Goal: Task Accomplishment & Management: Manage account settings

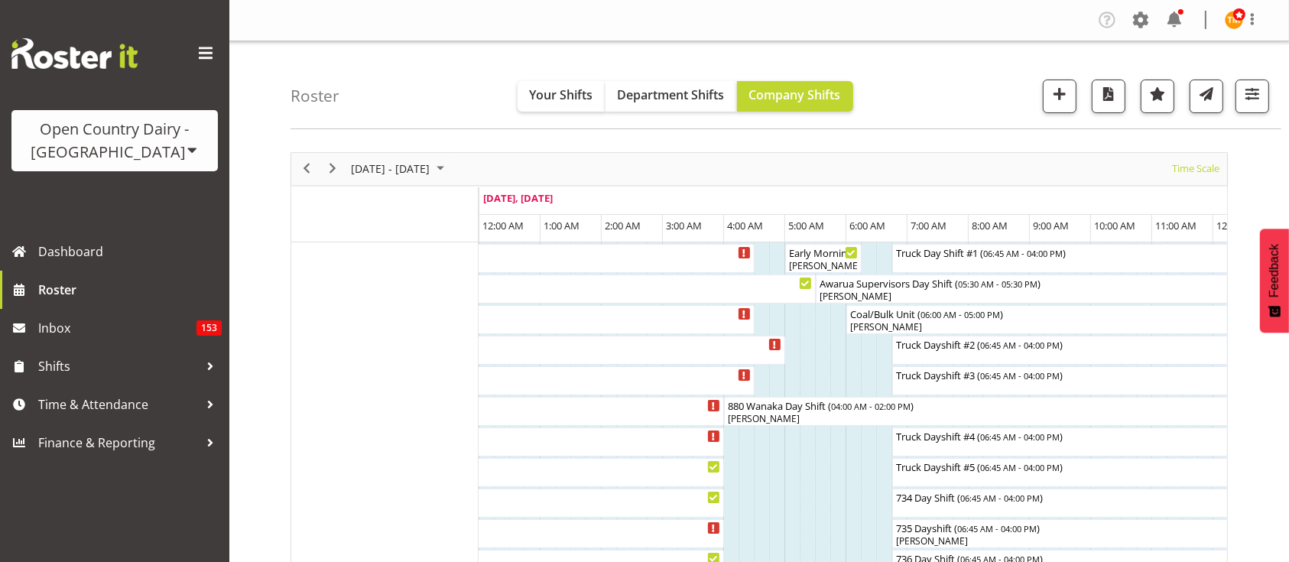
scroll to position [0, 9528]
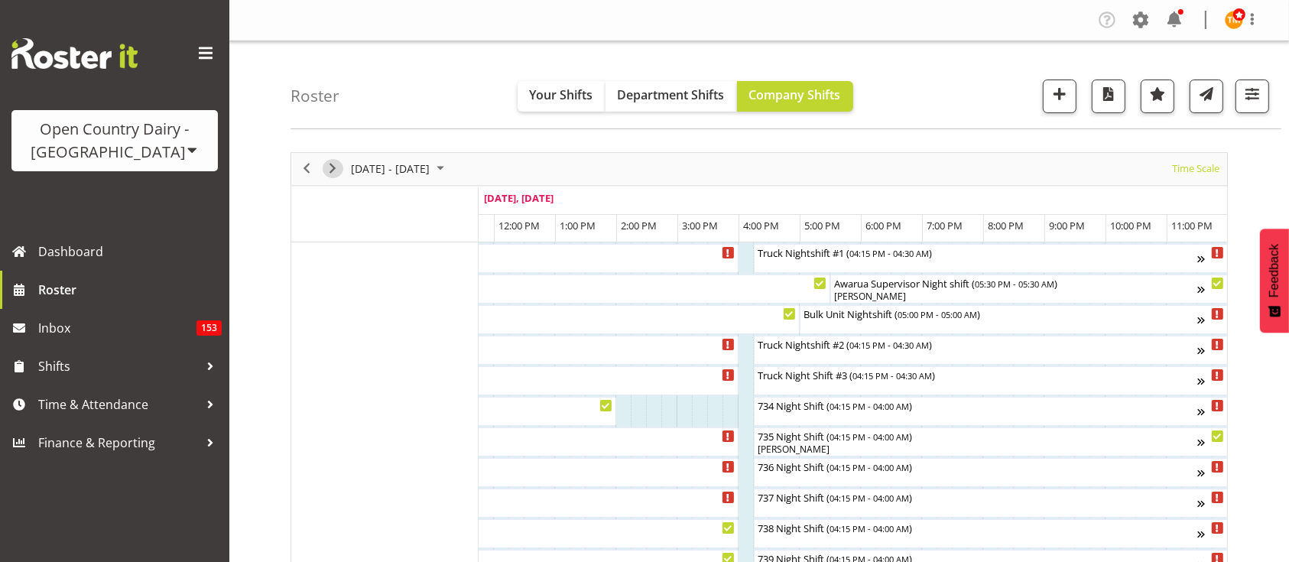
click at [340, 166] on span "Next" at bounding box center [332, 168] width 18 height 19
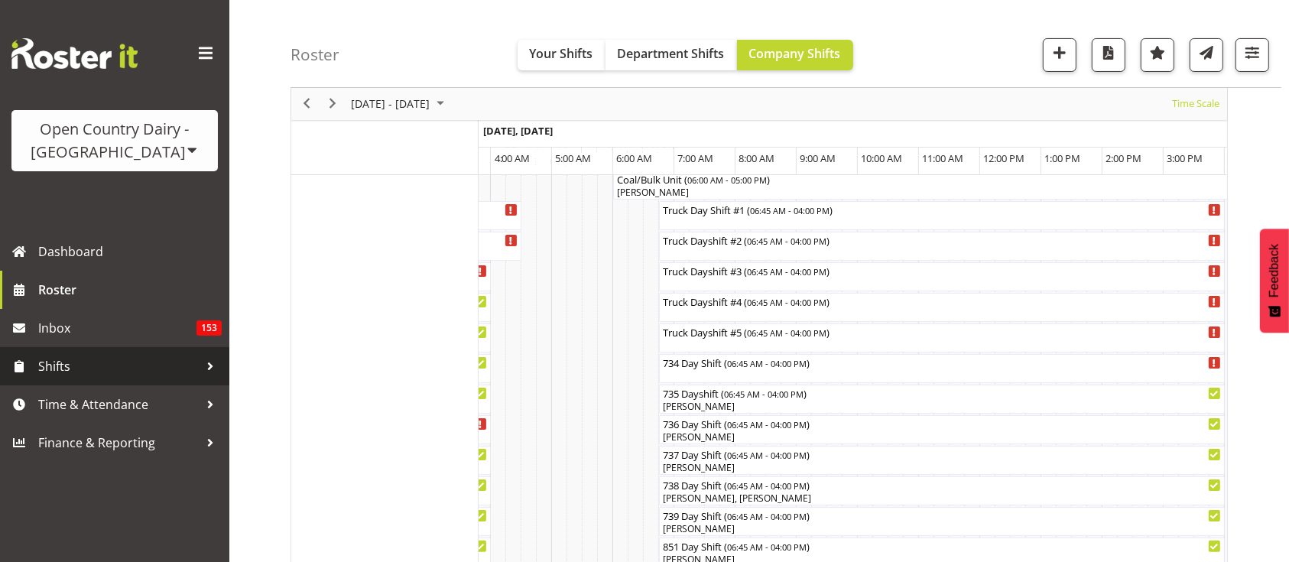
click at [118, 375] on span "Shifts" at bounding box center [118, 366] width 161 height 23
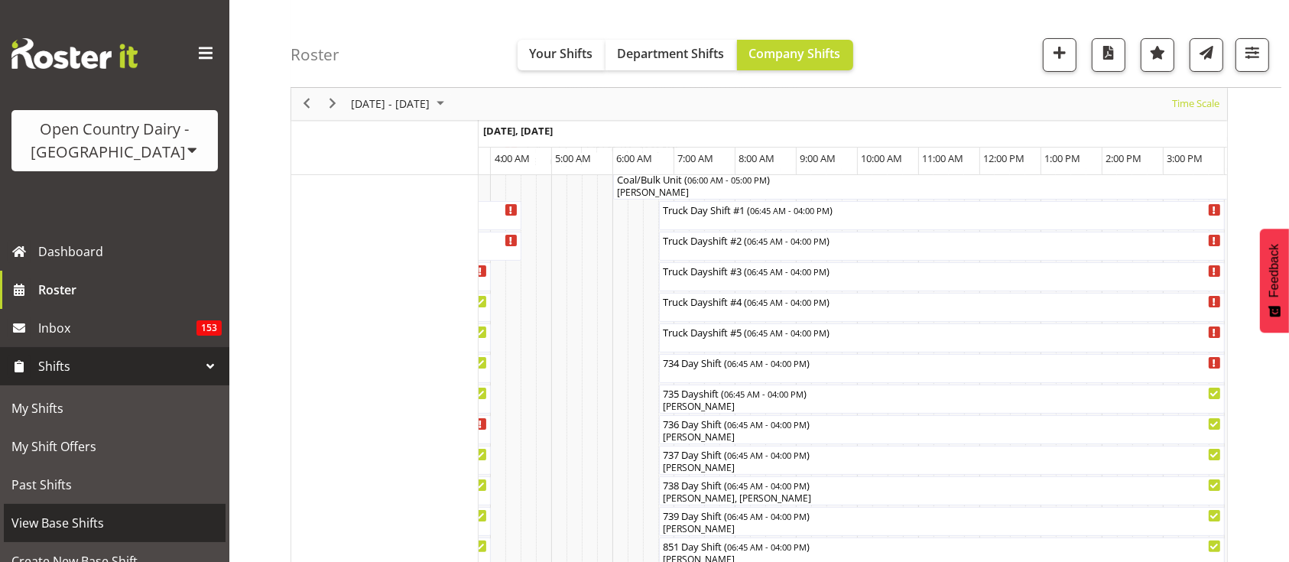
click at [80, 512] on span "View Base Shifts" at bounding box center [114, 523] width 206 height 23
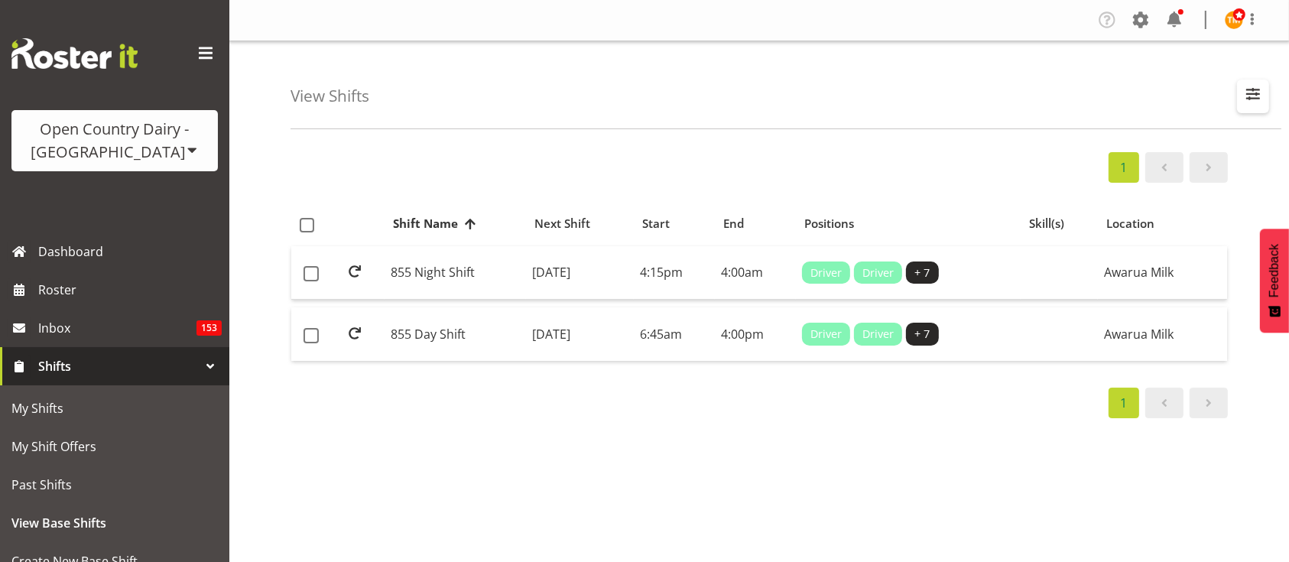
click at [1248, 100] on span "button" at bounding box center [1253, 94] width 20 height 20
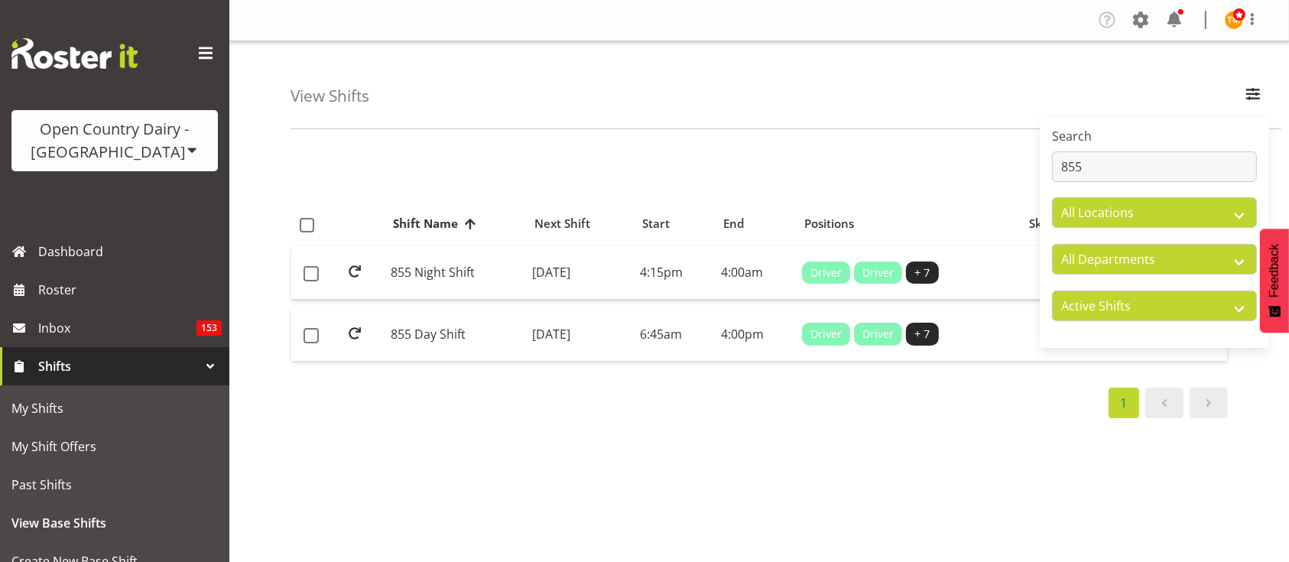
click at [1129, 147] on div "Search 855" at bounding box center [1154, 154] width 205 height 55
click at [1112, 164] on input "855" at bounding box center [1154, 166] width 205 height 31
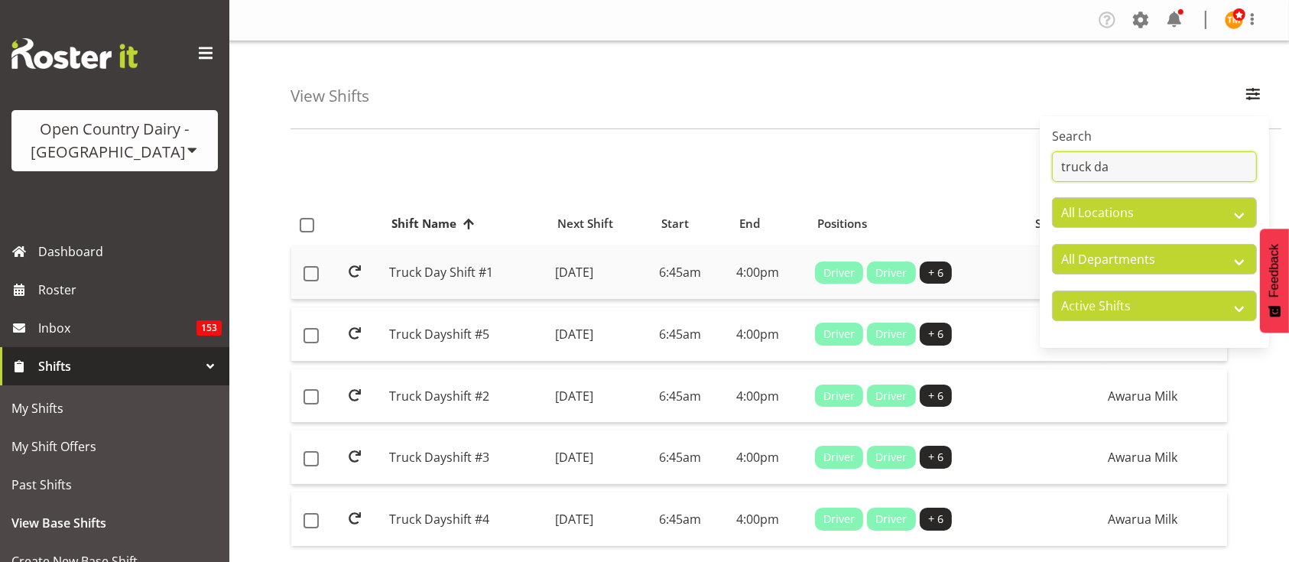
scroll to position [43, 0]
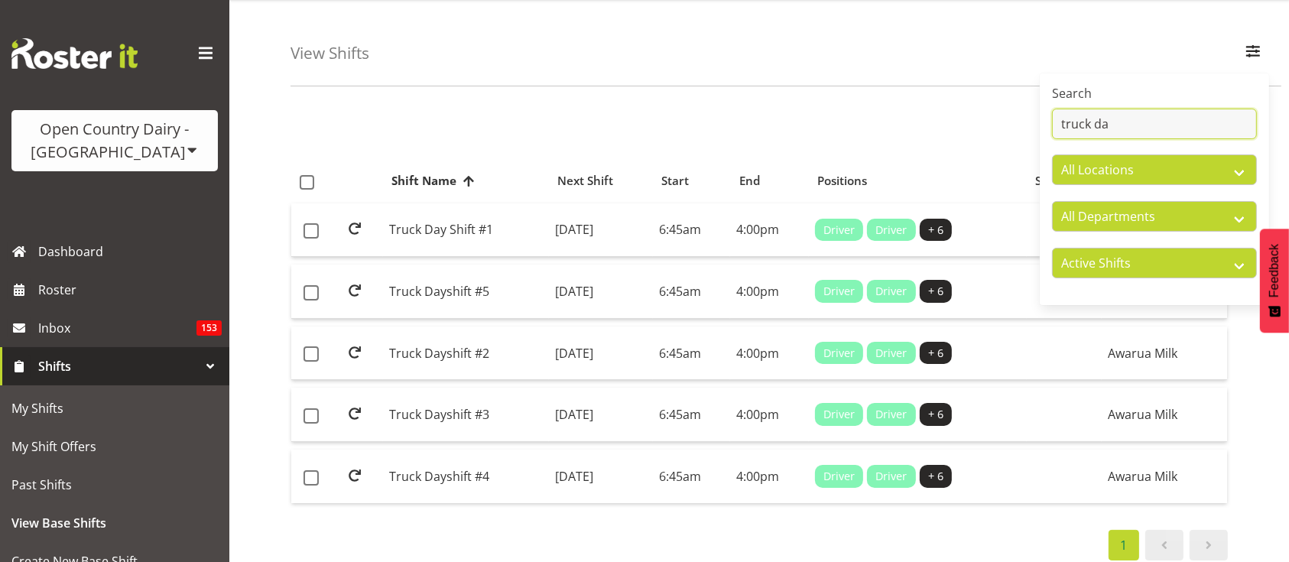
type input "truck da"
click at [466, 146] on div "1 Shift Name Location Shift Name Next Shift Start End Positions Skill(s) Locati…" at bounding box center [790, 404] width 999 height 612
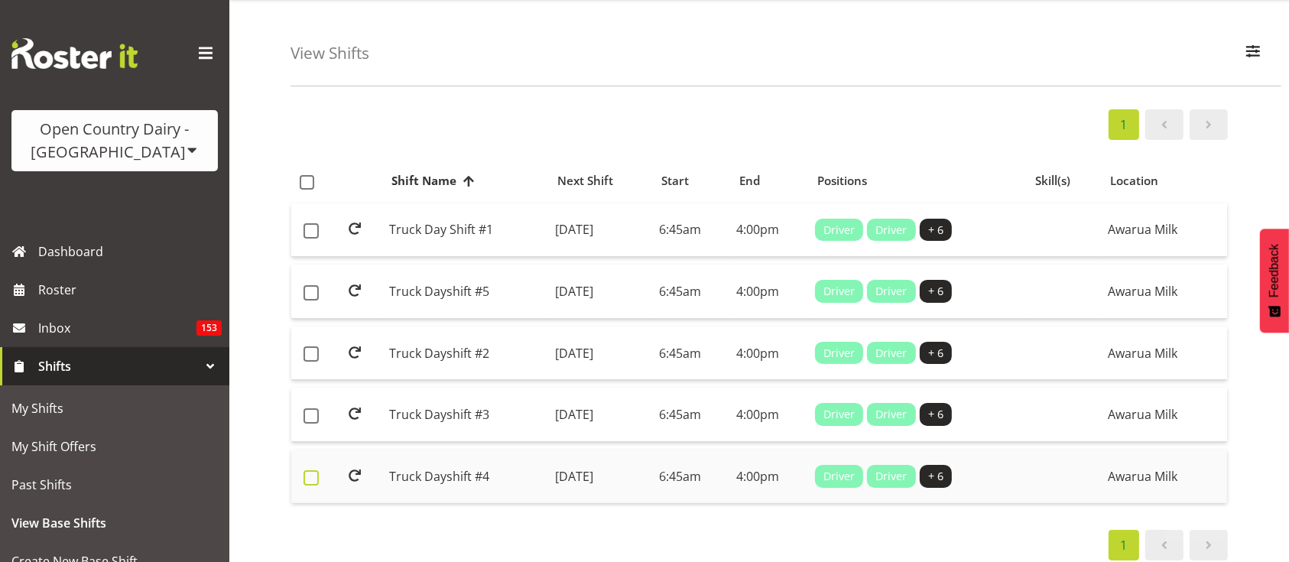
click at [307, 470] on span at bounding box center [311, 477] width 15 height 15
checkbox input "true"
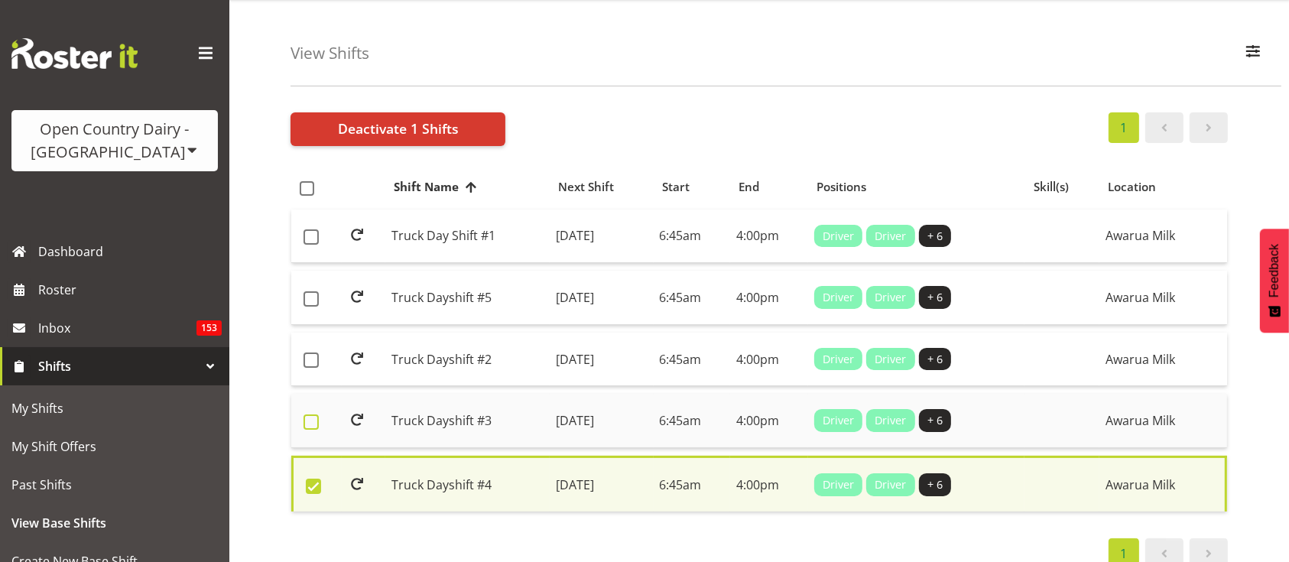
click at [308, 424] on span at bounding box center [311, 421] width 15 height 15
checkbox input "true"
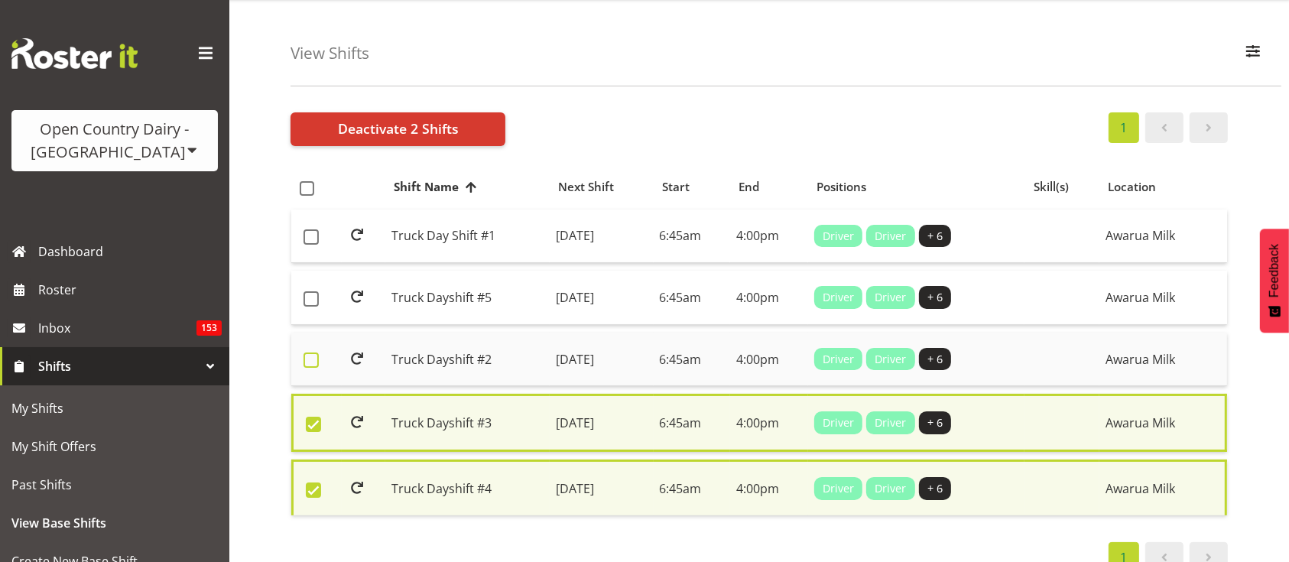
click at [310, 365] on span at bounding box center [311, 360] width 15 height 15
checkbox input "true"
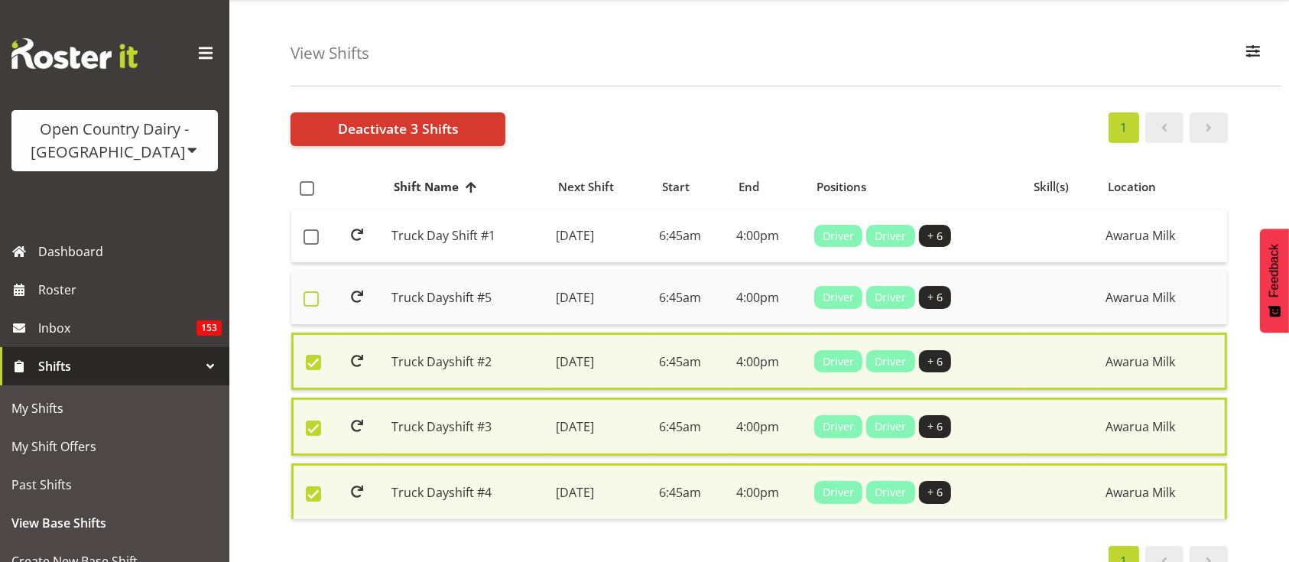
click at [314, 292] on span at bounding box center [311, 298] width 15 height 15
checkbox input "true"
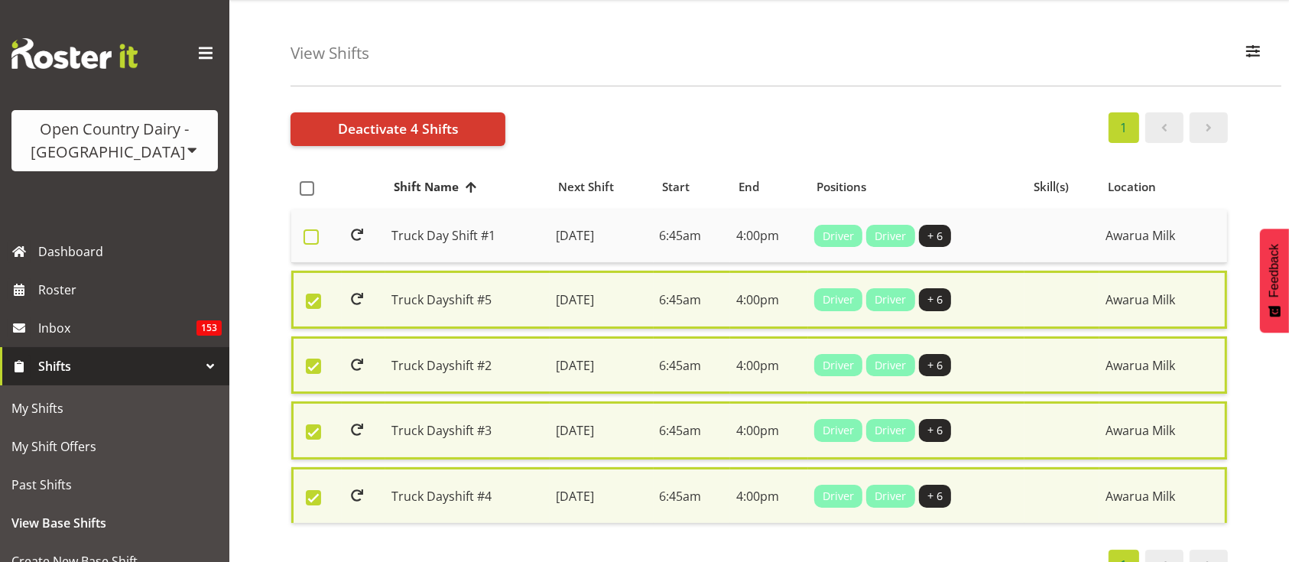
click at [310, 237] on span at bounding box center [311, 236] width 15 height 15
checkbox input "true"
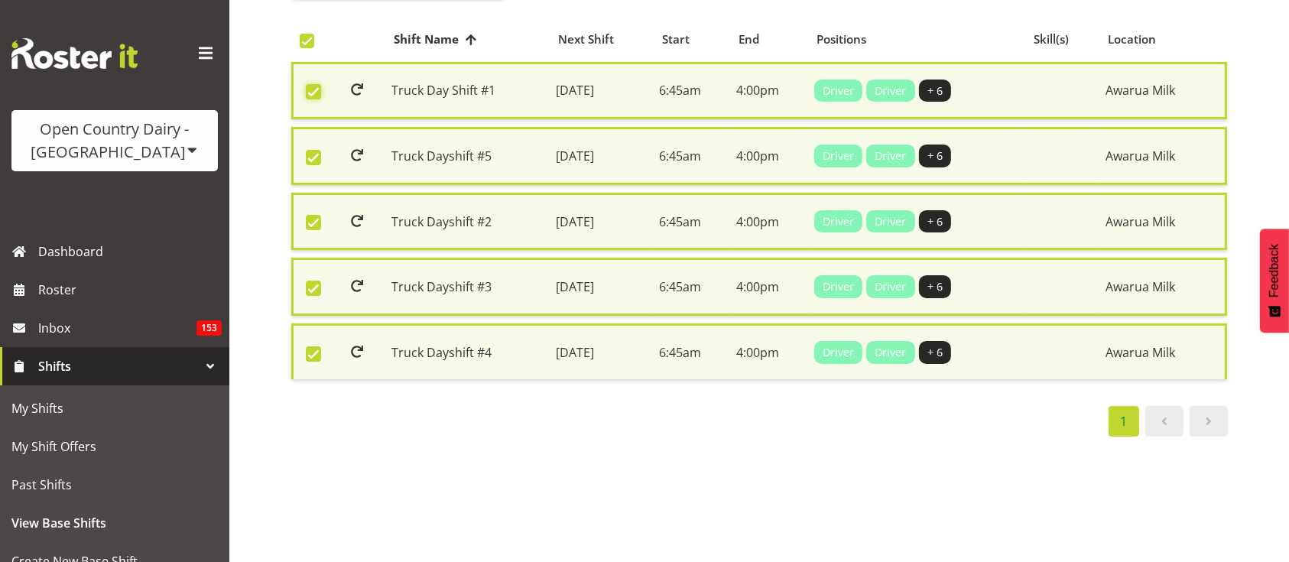
scroll to position [0, 0]
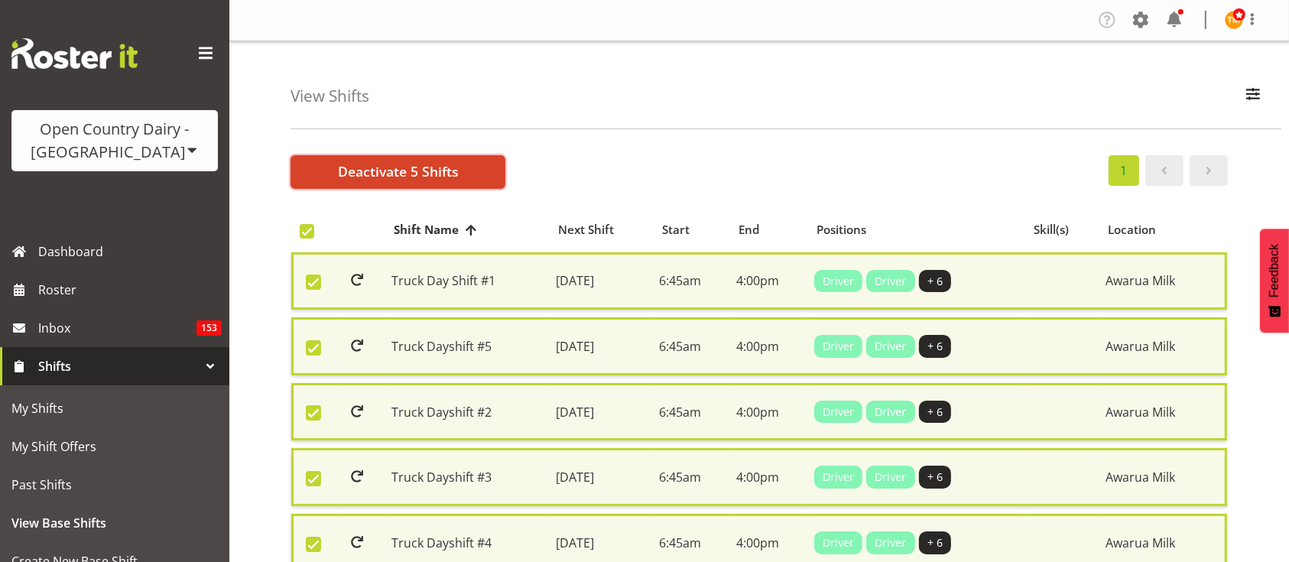
click at [455, 180] on span "Deactivate 5 Shifts" at bounding box center [398, 171] width 121 height 20
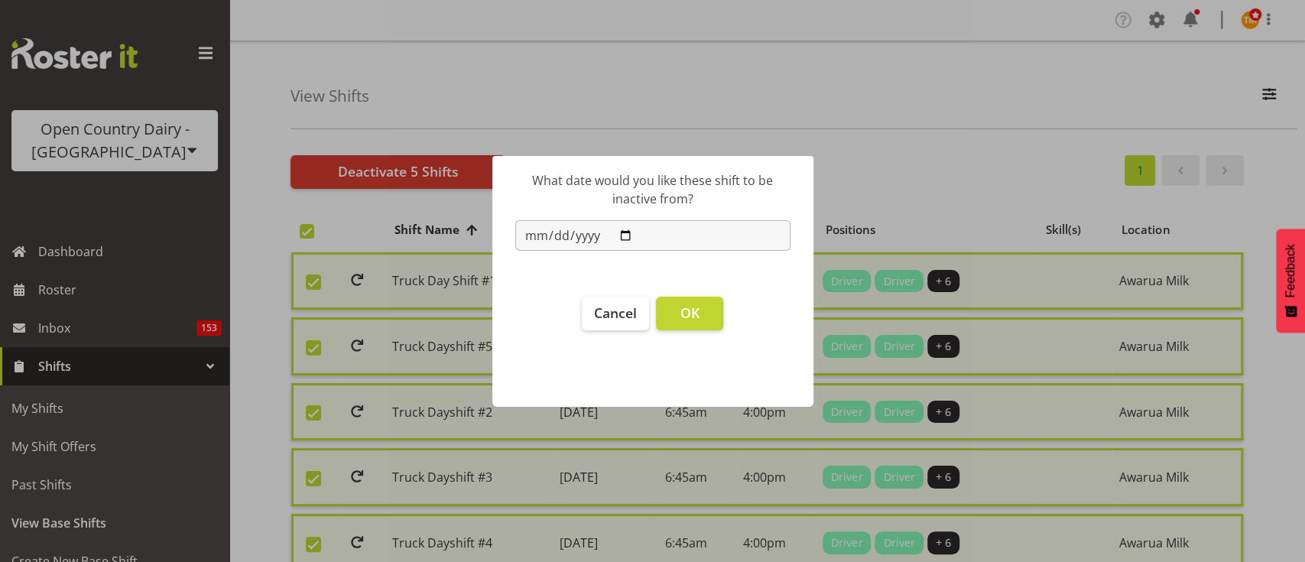
click at [622, 229] on input "2025-08-24" at bounding box center [652, 235] width 275 height 31
type input "2025-08-25"
click at [689, 303] on button "OK" at bounding box center [689, 314] width 67 height 34
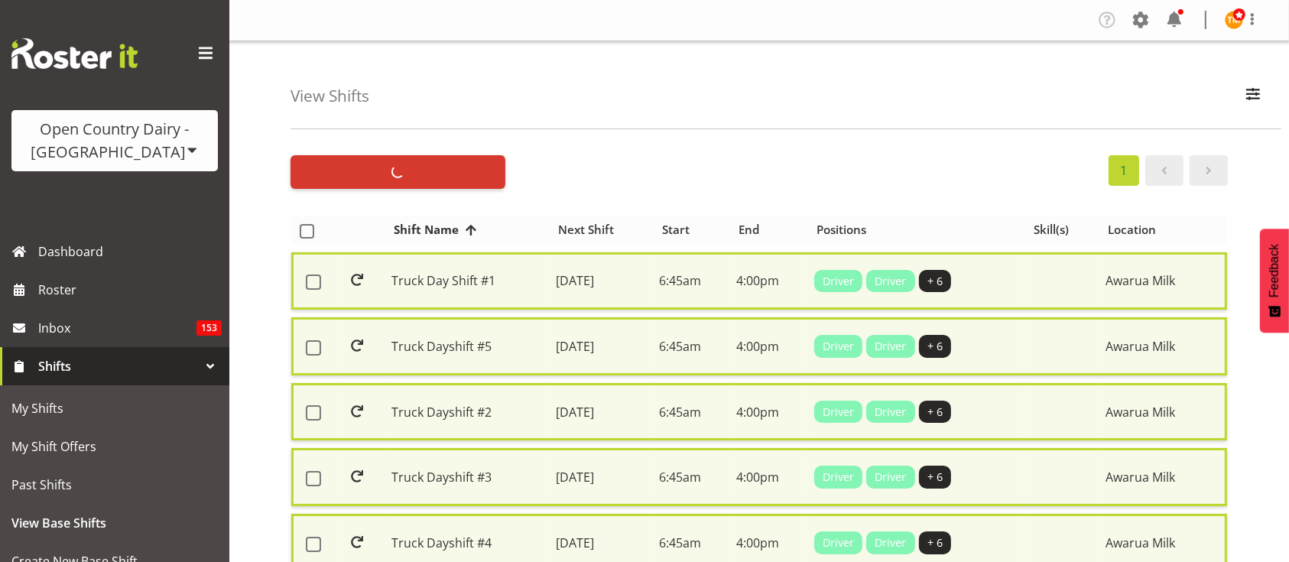
checkbox input "false"
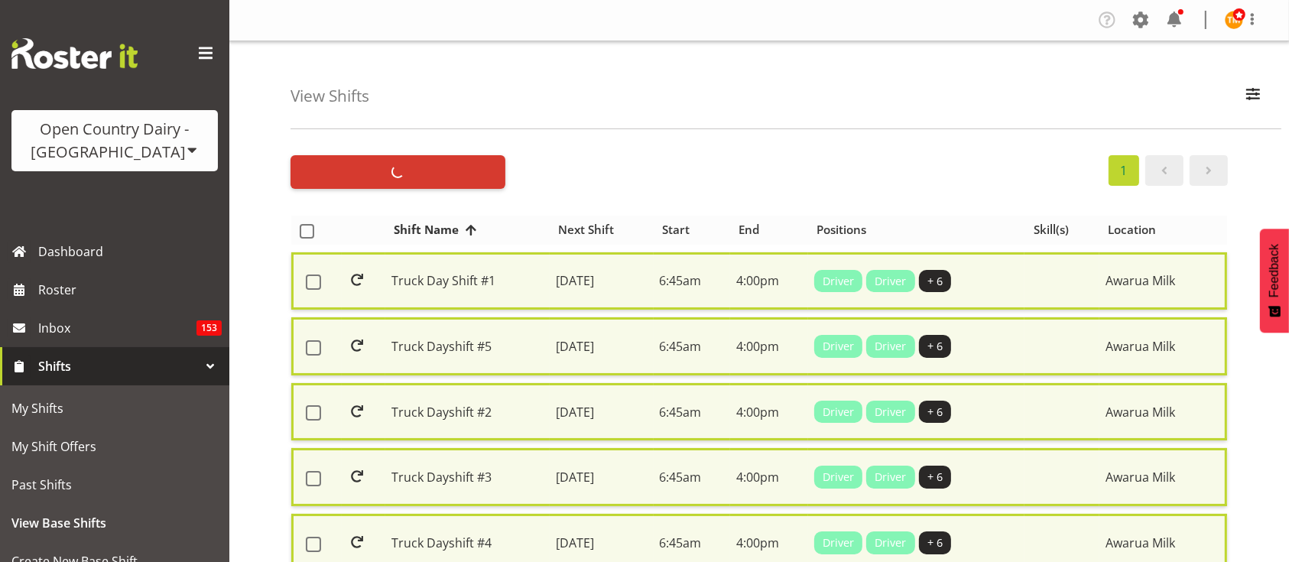
checkbox input "false"
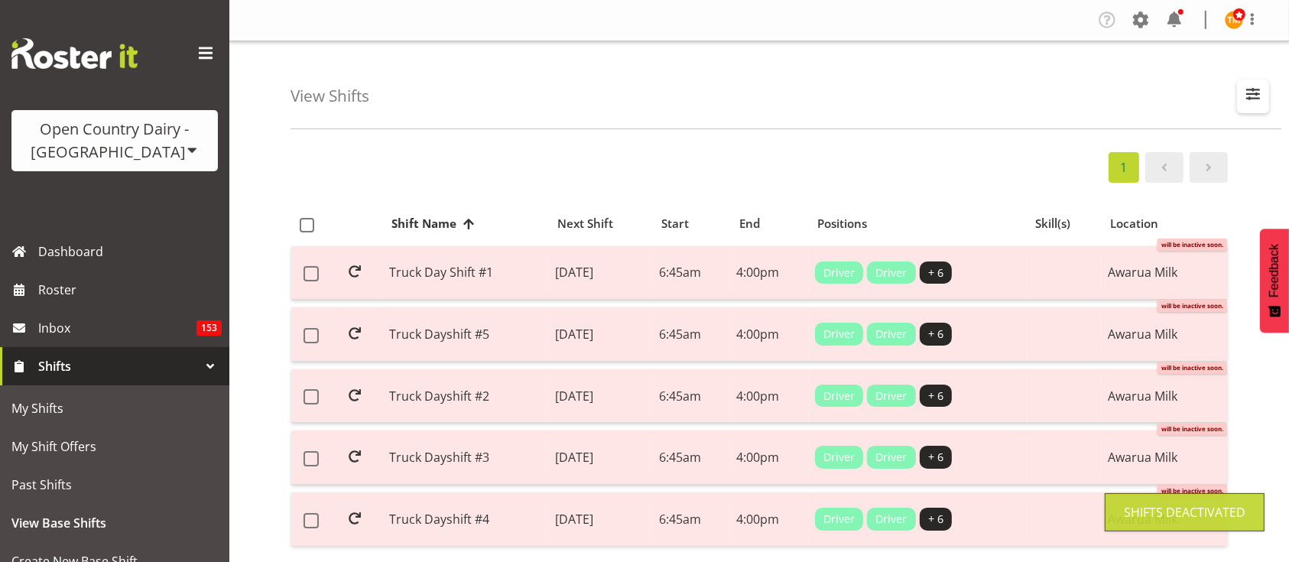
click at [1243, 89] on span "button" at bounding box center [1253, 94] width 20 height 20
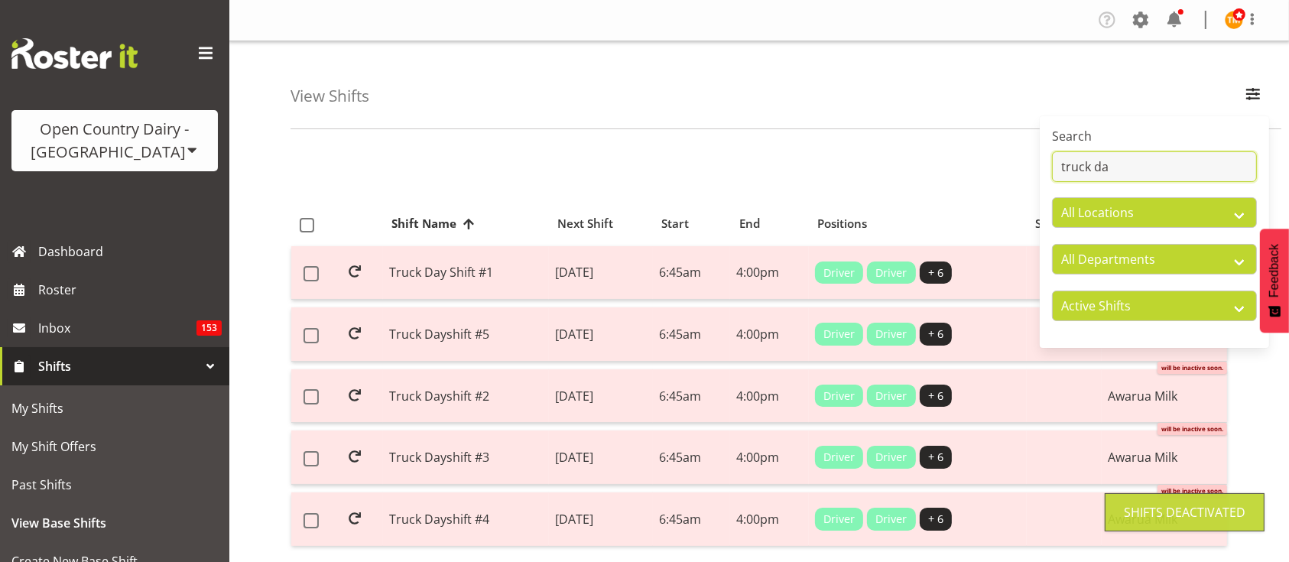
click at [1158, 169] on input "truck da" at bounding box center [1154, 166] width 205 height 31
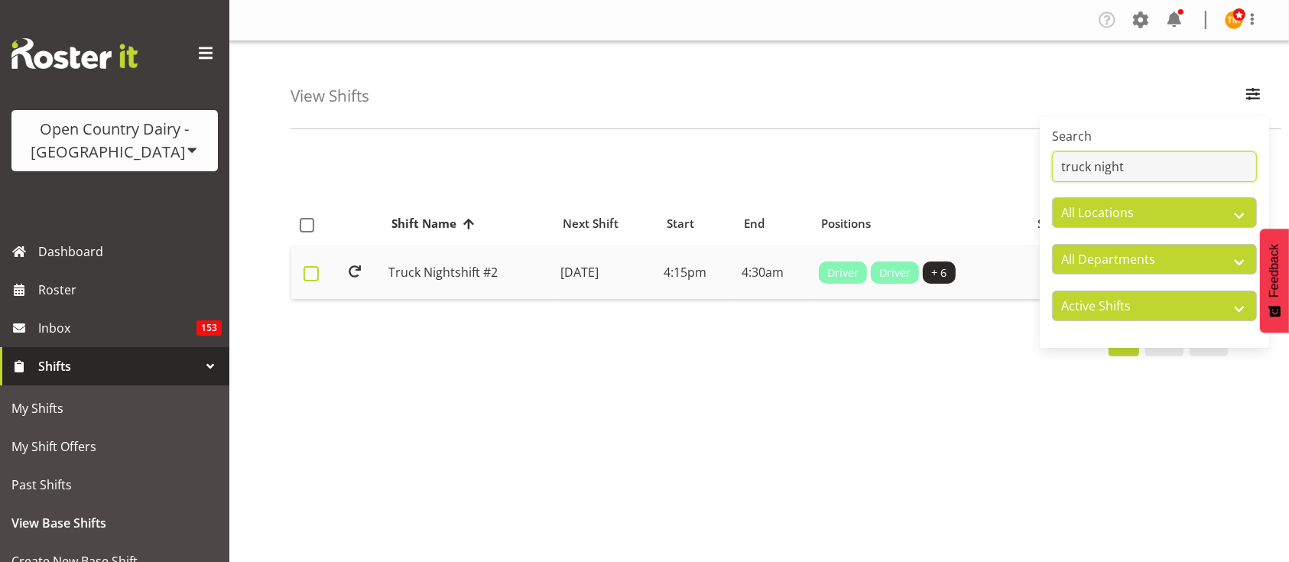
type input "truck night"
click at [310, 273] on span at bounding box center [311, 273] width 15 height 15
checkbox input "true"
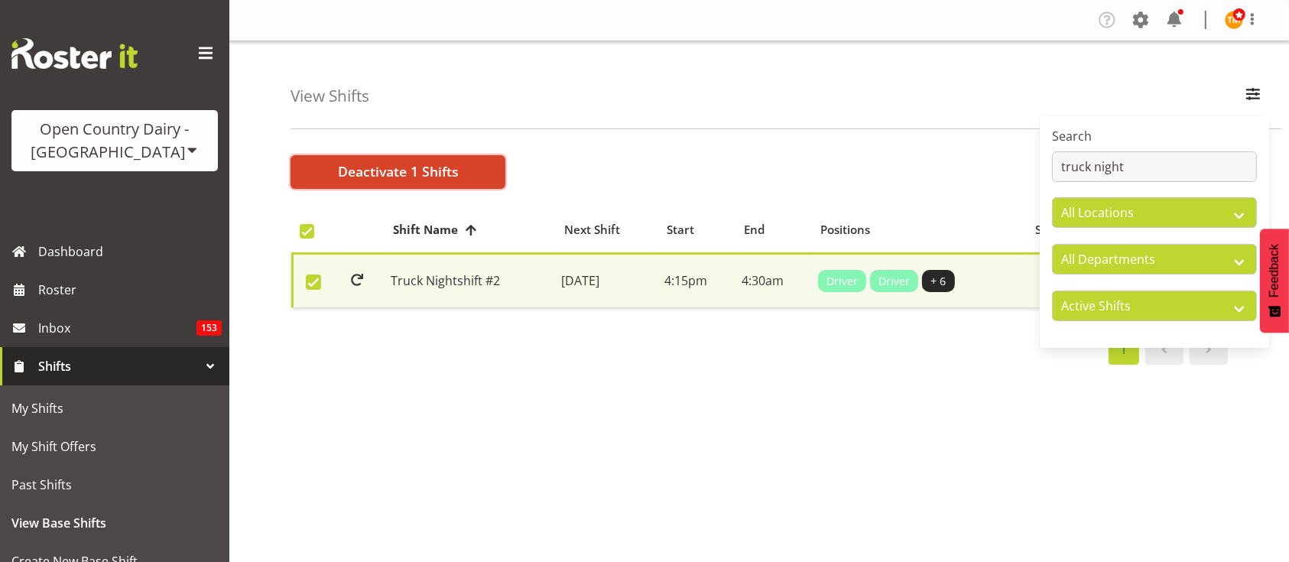
click at [373, 178] on span "Deactivate 1 Shifts" at bounding box center [398, 171] width 121 height 20
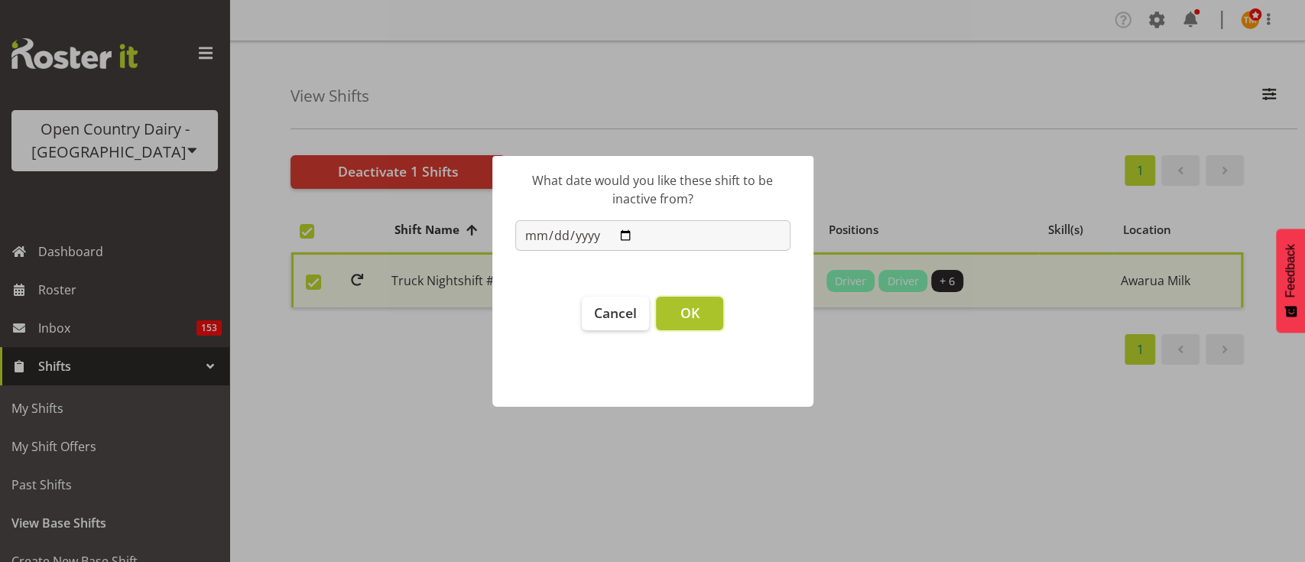
click at [701, 324] on button "OK" at bounding box center [689, 314] width 67 height 34
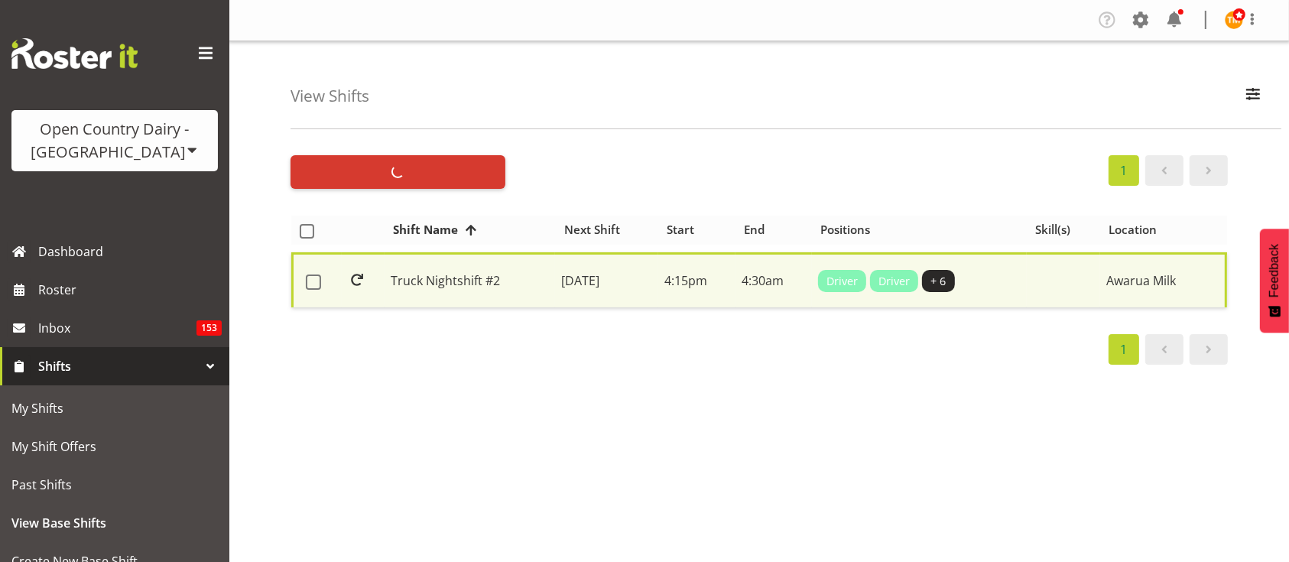
checkbox input "false"
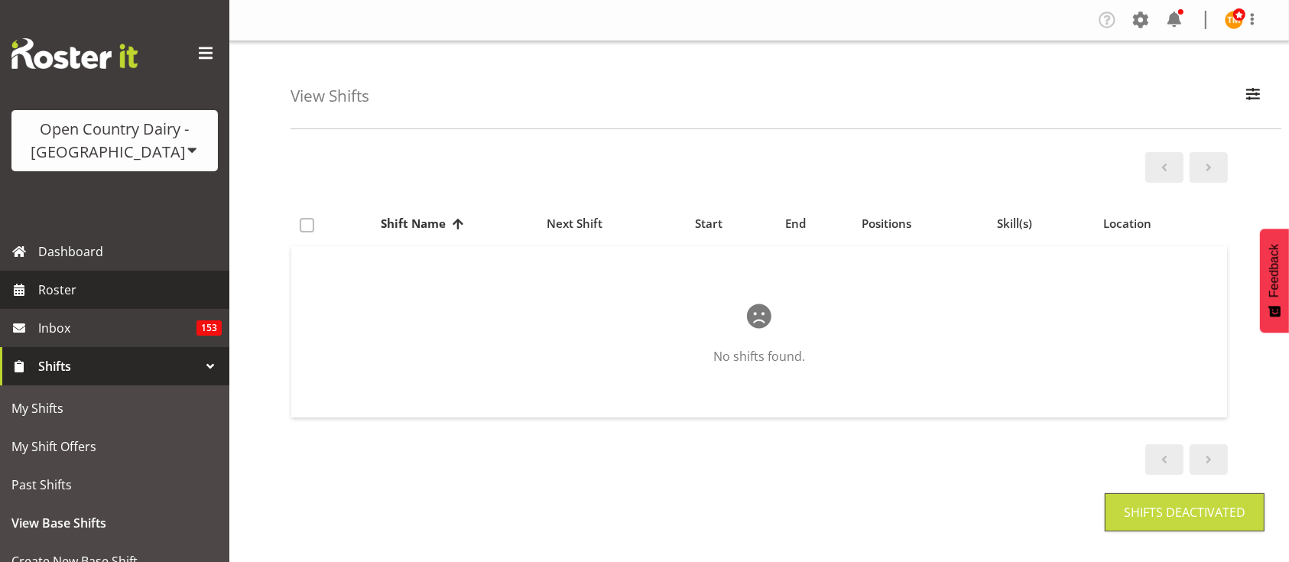
click at [74, 284] on span "Roster" at bounding box center [130, 289] width 184 height 23
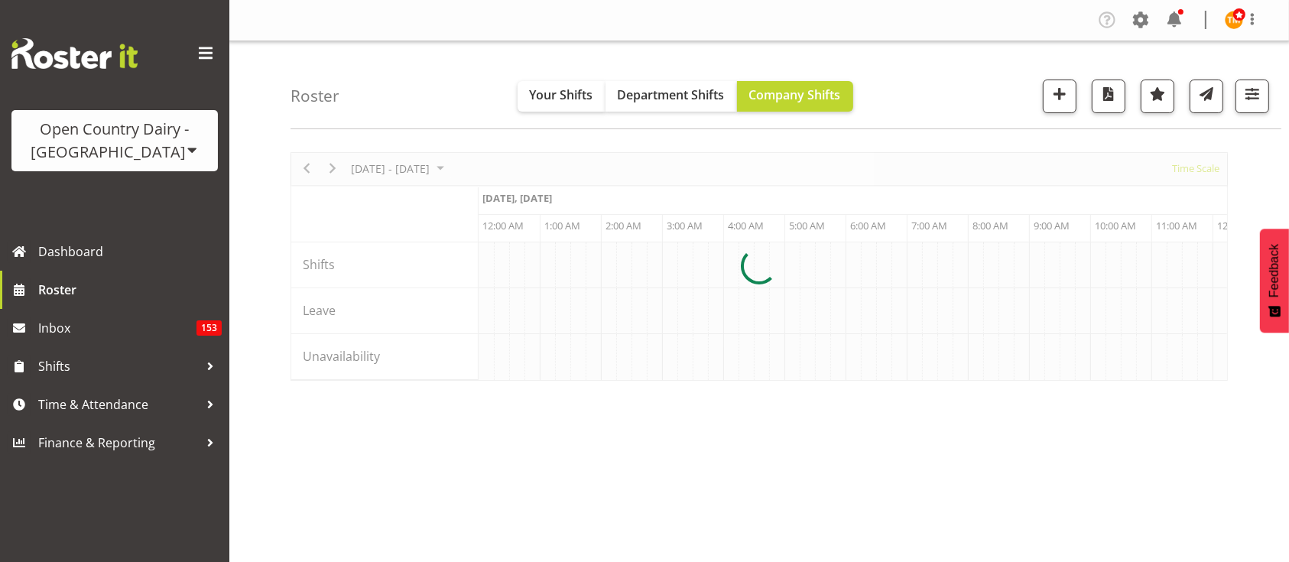
scroll to position [0, 8809]
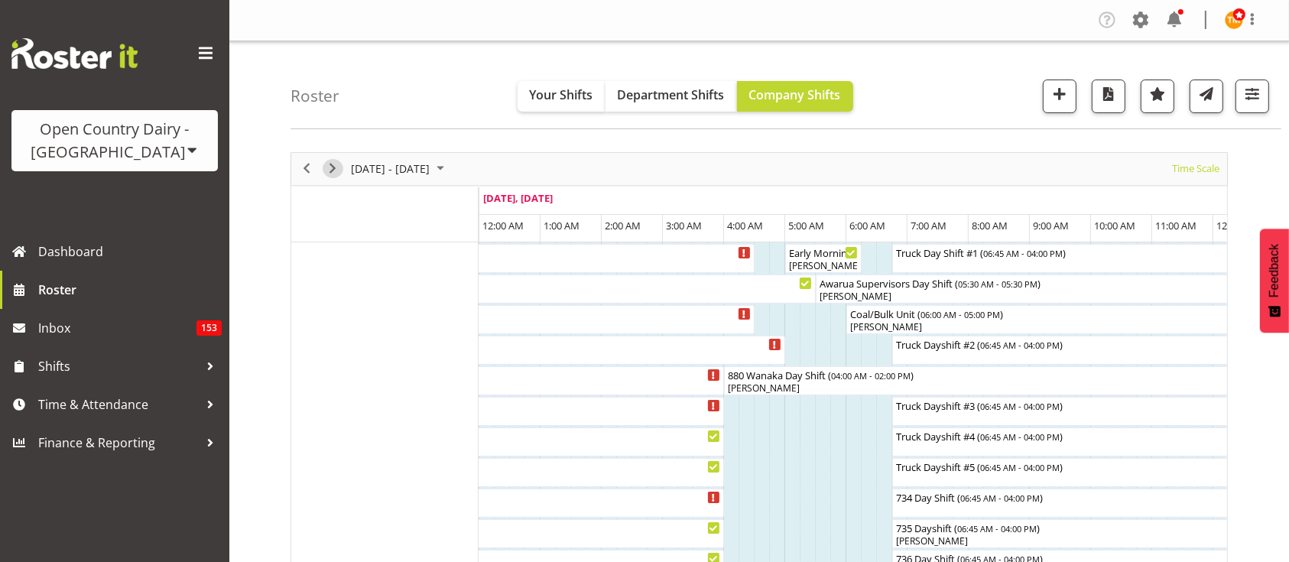
click at [327, 167] on span "Next" at bounding box center [332, 168] width 18 height 19
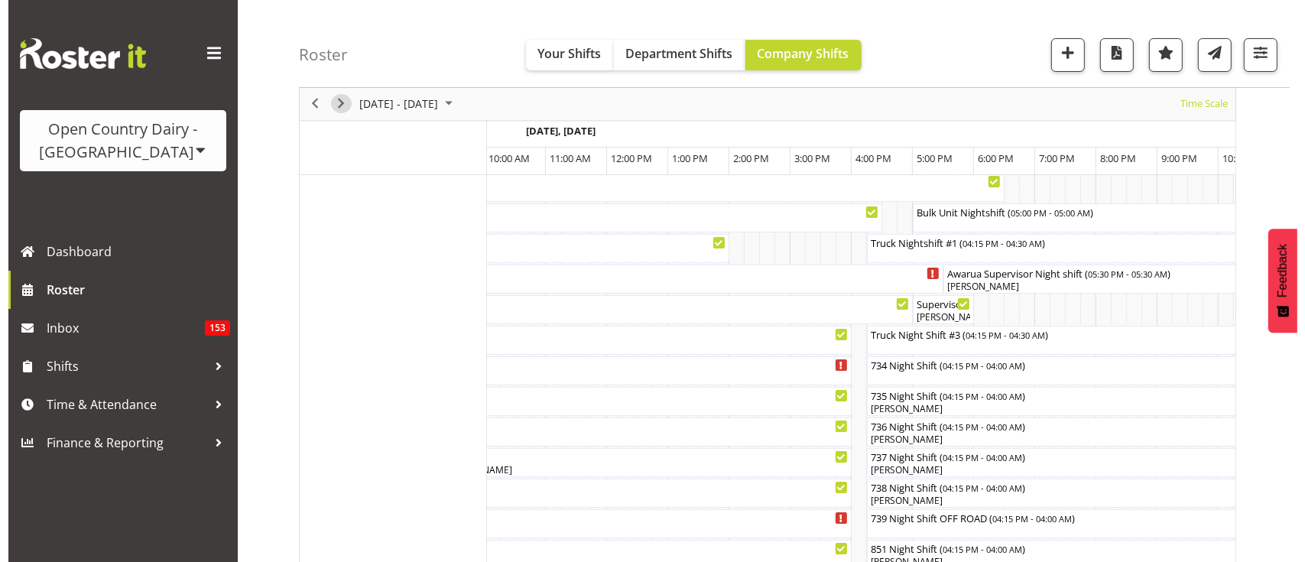
scroll to position [0, 658]
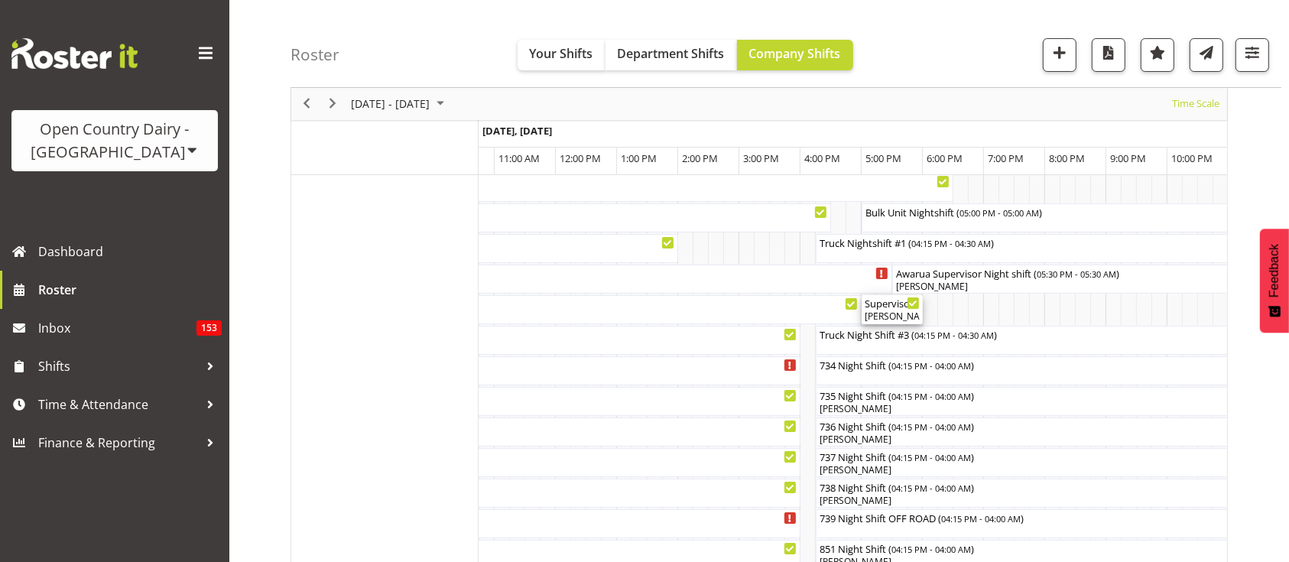
click at [896, 310] on div "Ethan Moore, Leonna Turner, Michael Straith, Vishal Vadadoriya" at bounding box center [892, 317] width 55 height 14
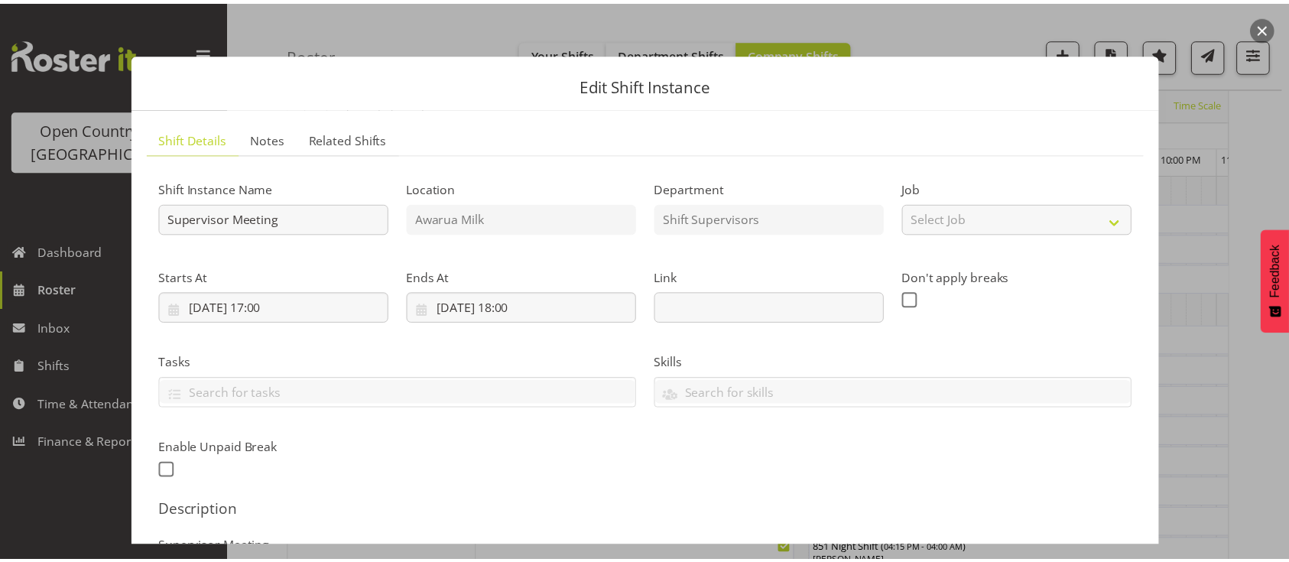
scroll to position [671, 0]
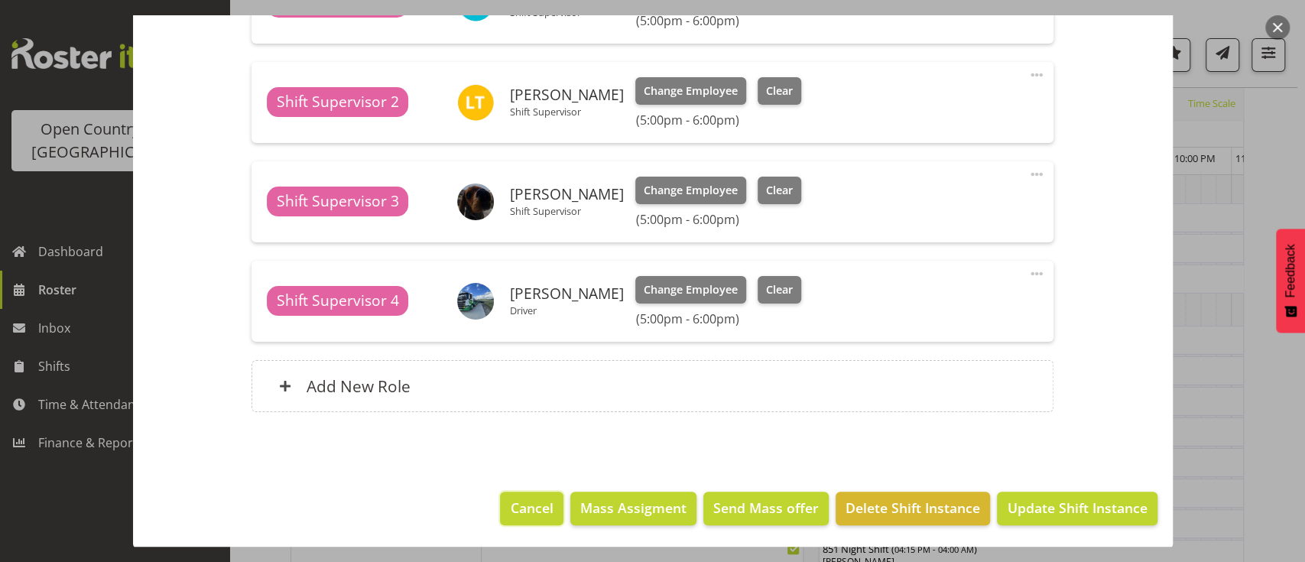
click at [521, 495] on button "Cancel" at bounding box center [531, 509] width 63 height 34
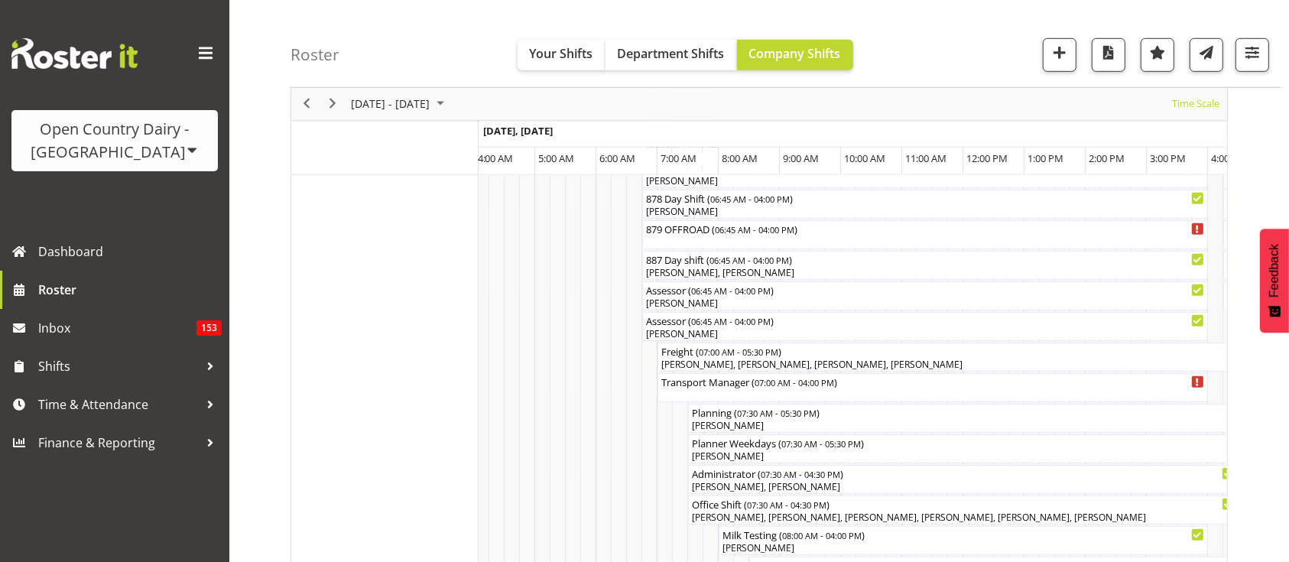
scroll to position [0, 1701]
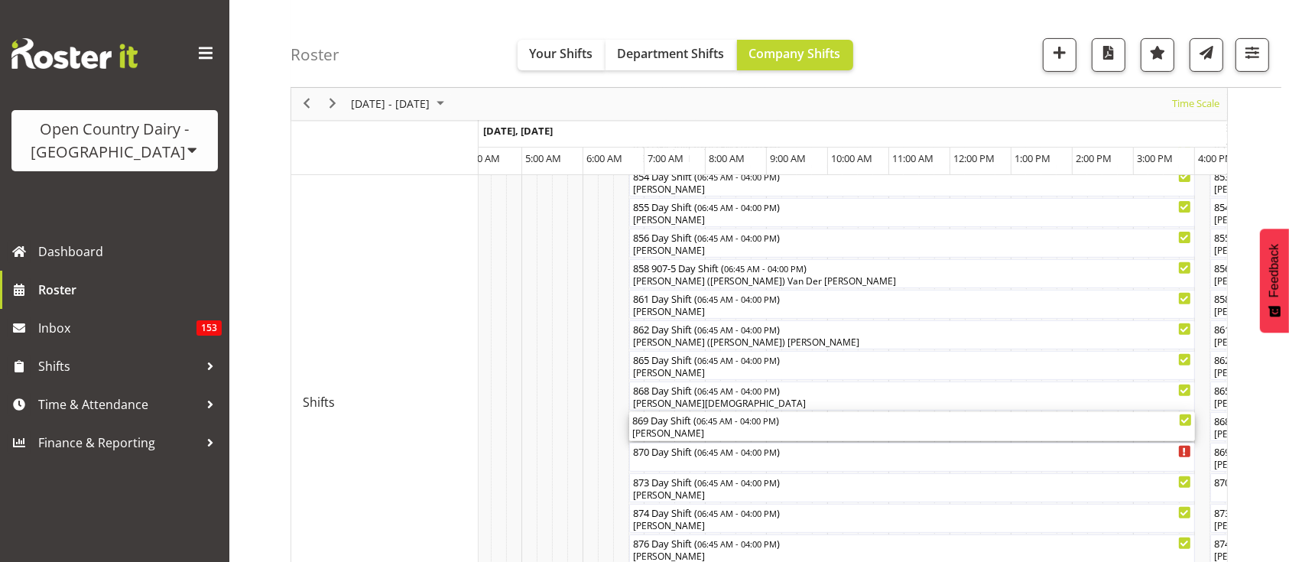
click at [674, 430] on div "Peter Wieczorek" at bounding box center [912, 434] width 560 height 14
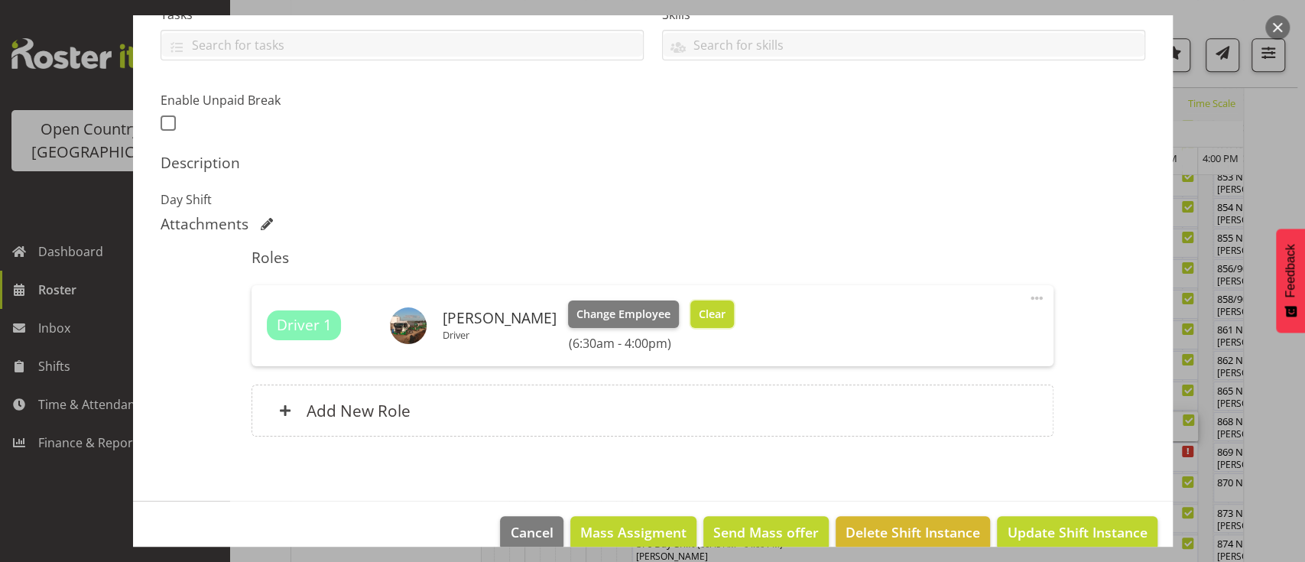
click at [709, 321] on span "Clear" at bounding box center [712, 314] width 27 height 17
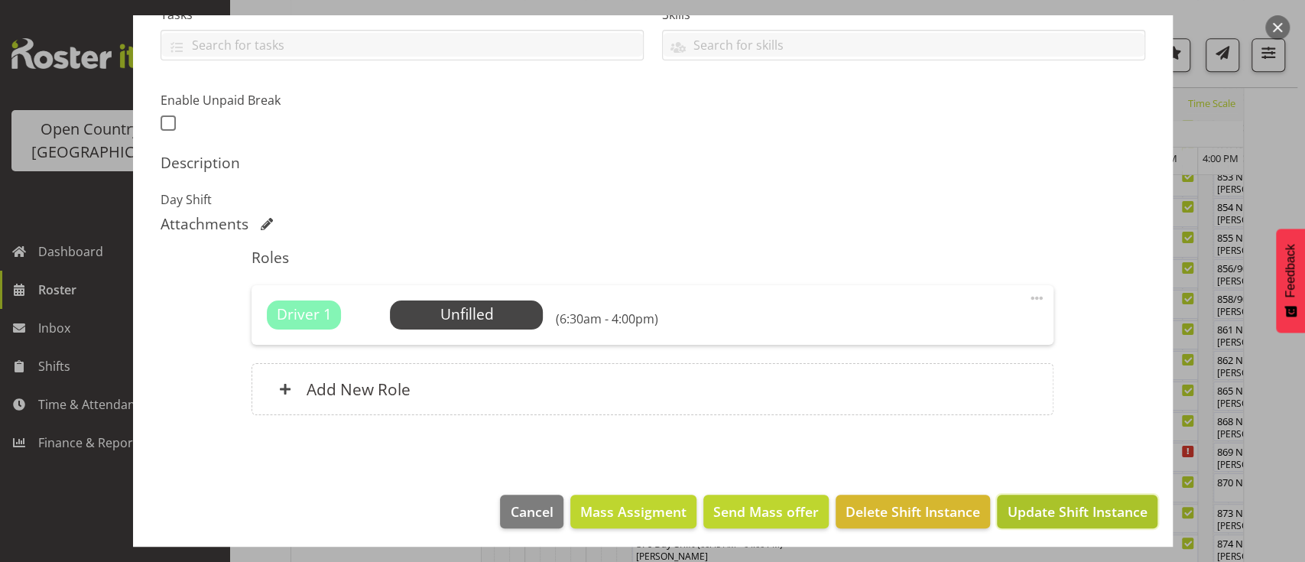
click at [1021, 512] on span "Update Shift Instance" at bounding box center [1077, 512] width 140 height 20
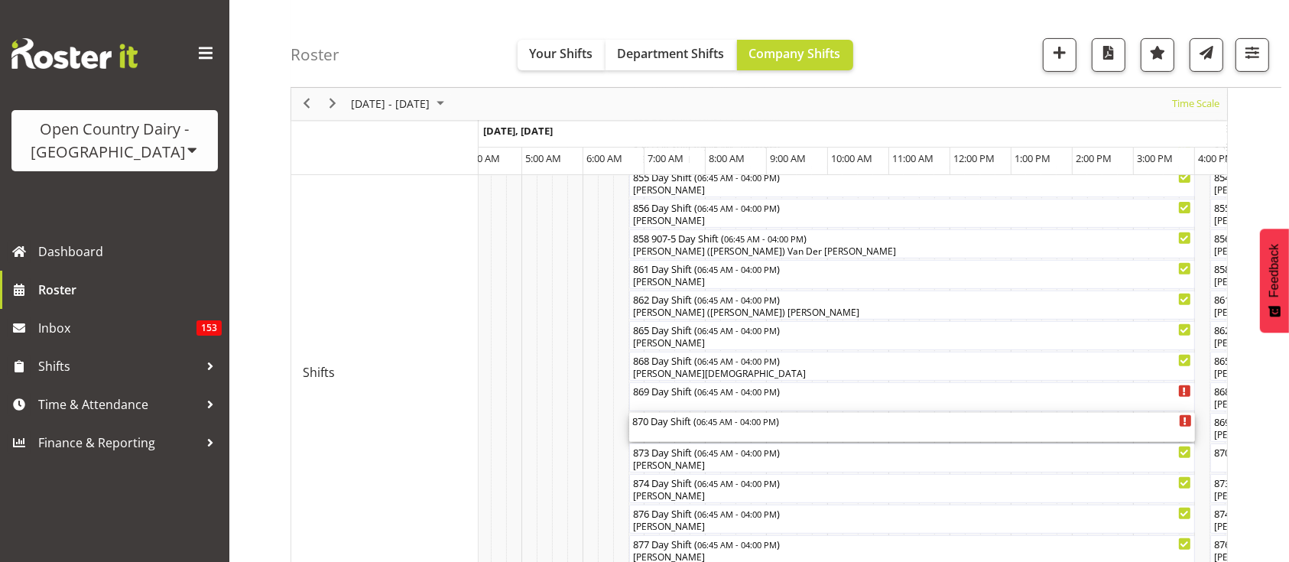
click at [771, 425] on span "06:45 AM - 04:00 PM" at bounding box center [737, 421] width 80 height 12
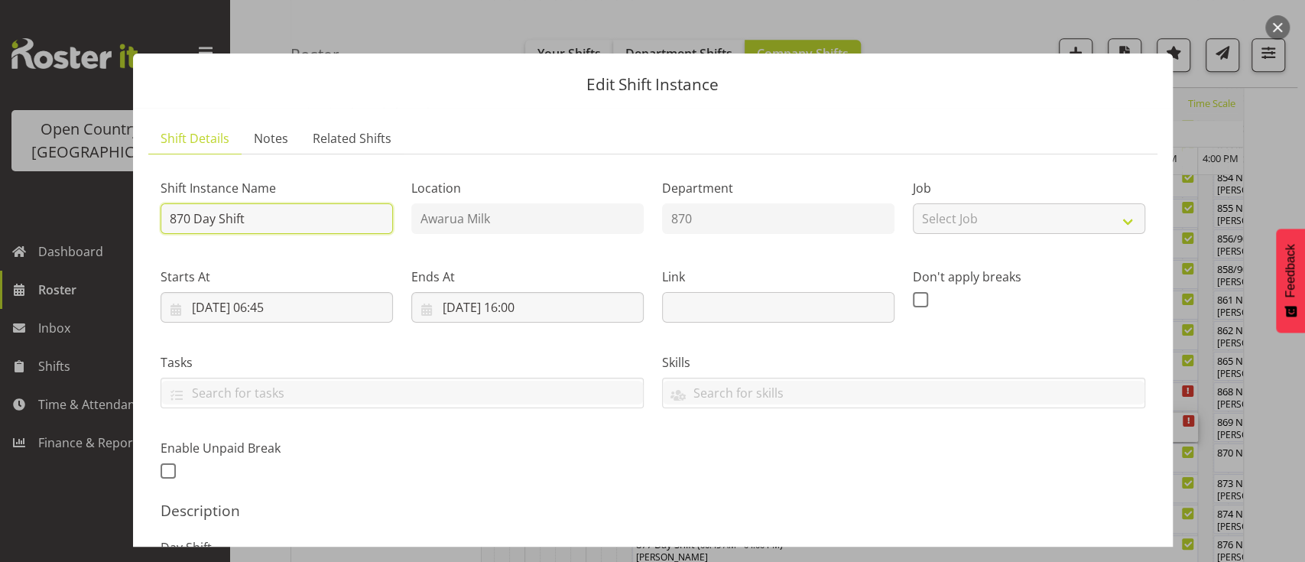
click at [268, 216] on input "870 Day Shift" at bounding box center [277, 218] width 232 height 31
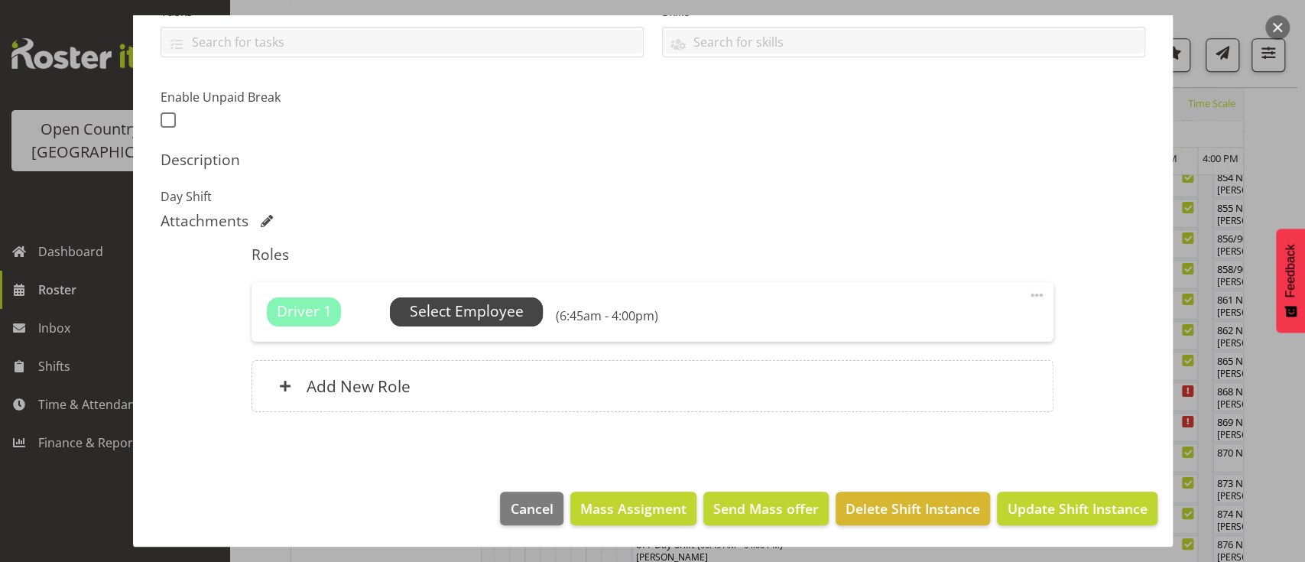
type input "870 Day Shift TRUCK ONLY"
click at [474, 315] on span "Select Employee" at bounding box center [467, 312] width 114 height 22
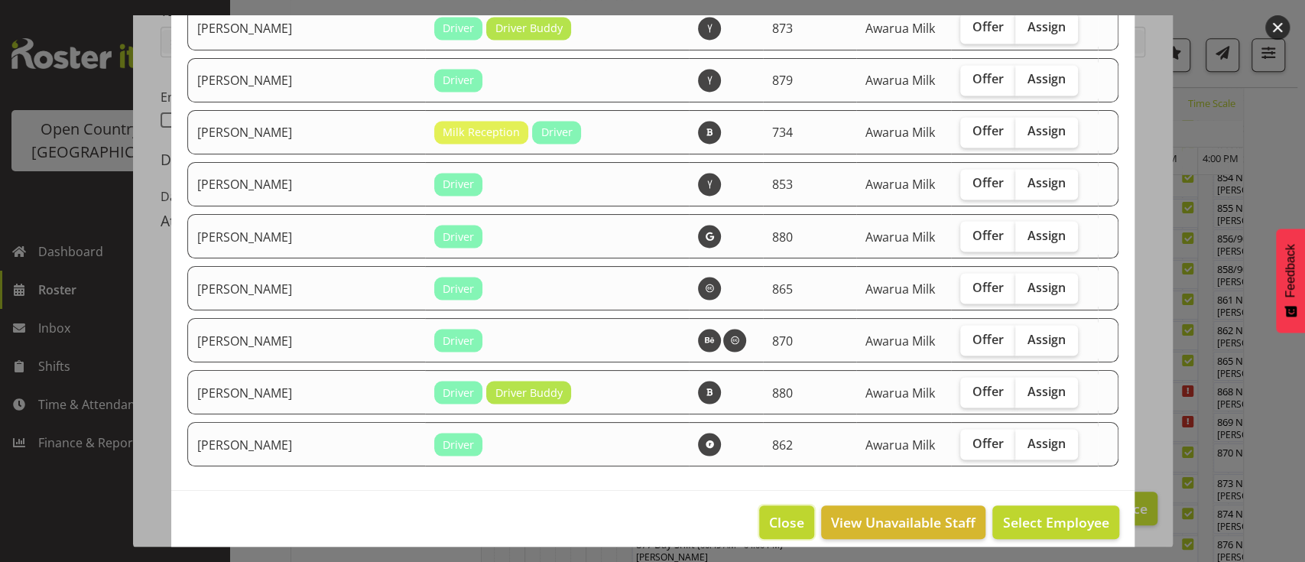
click at [782, 515] on span "Close" at bounding box center [786, 522] width 35 height 20
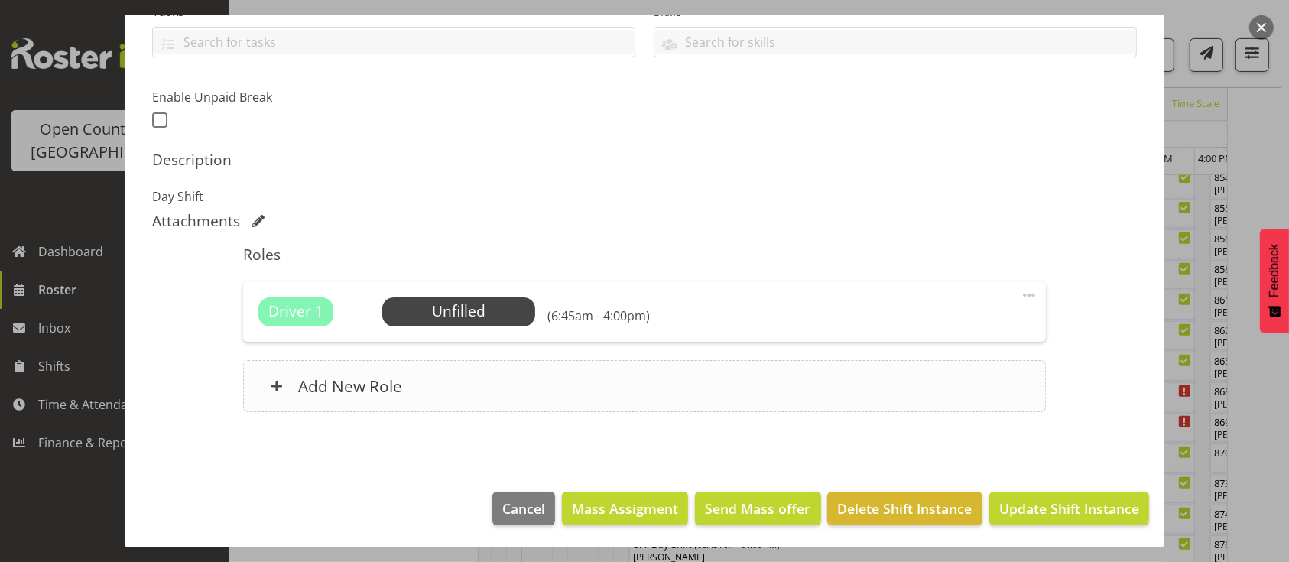
click at [441, 382] on div "Add New Role" at bounding box center [644, 386] width 802 height 52
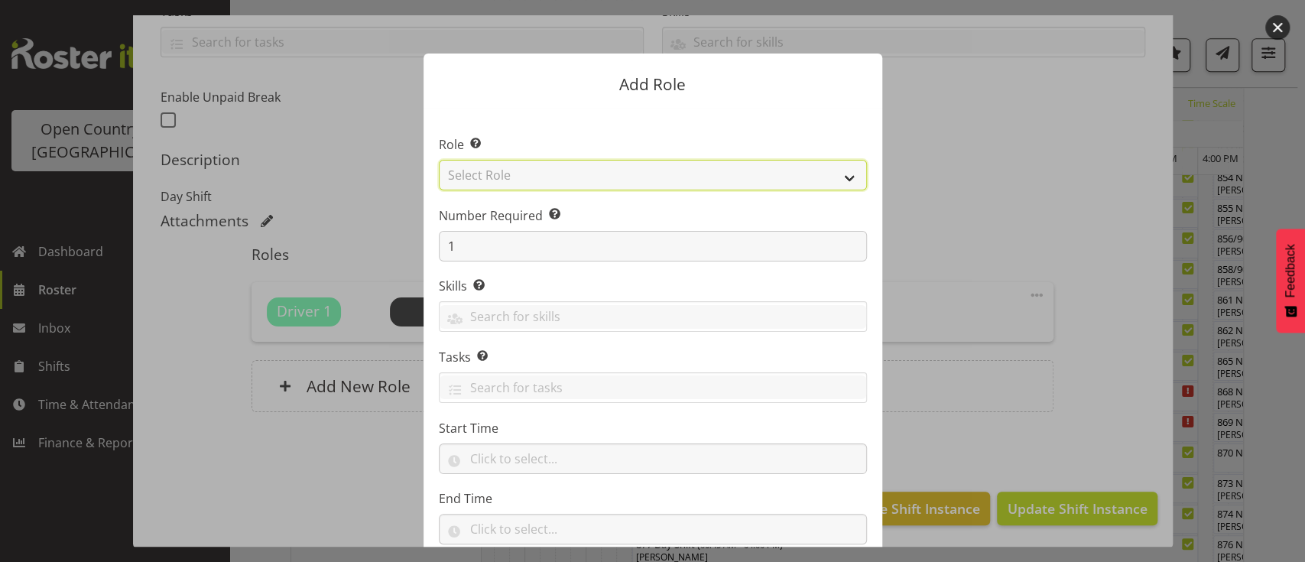
click at [542, 174] on select "Select Role Crew Leader Driver Driver Assessor Dayshift Driver Assessor Nightsh…" at bounding box center [653, 175] width 428 height 31
select select "1437"
click at [439, 160] on select "Select Role Crew Leader Driver Driver Assessor Dayshift Driver Assessor Nightsh…" at bounding box center [653, 175] width 428 height 31
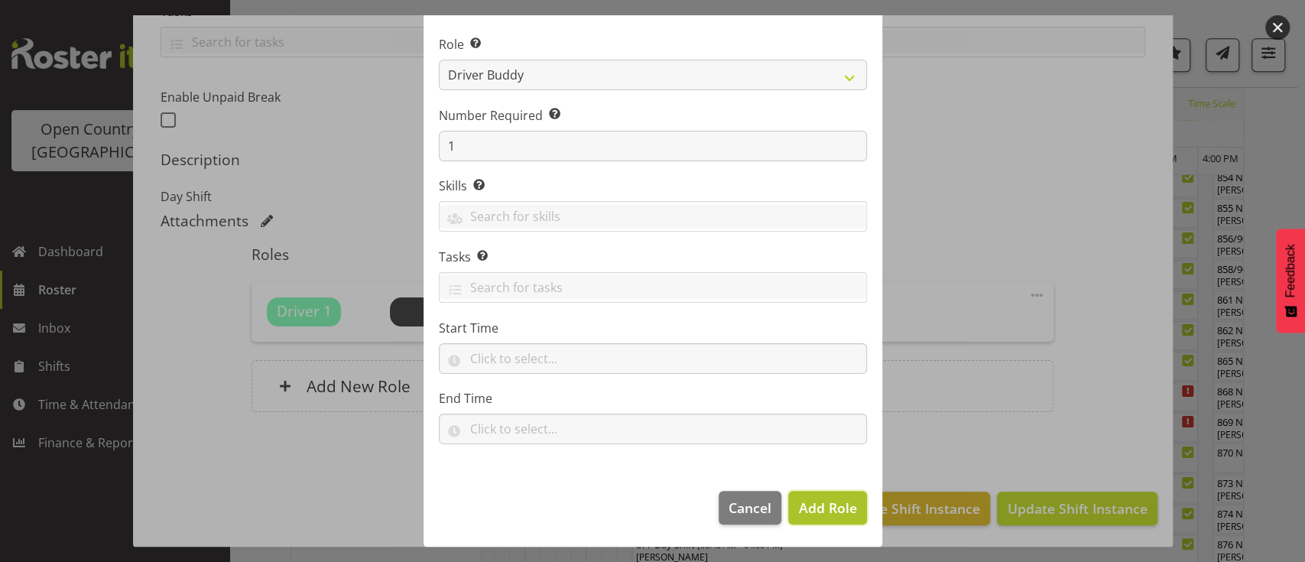
click at [814, 501] on span "Add Role" at bounding box center [827, 508] width 58 height 18
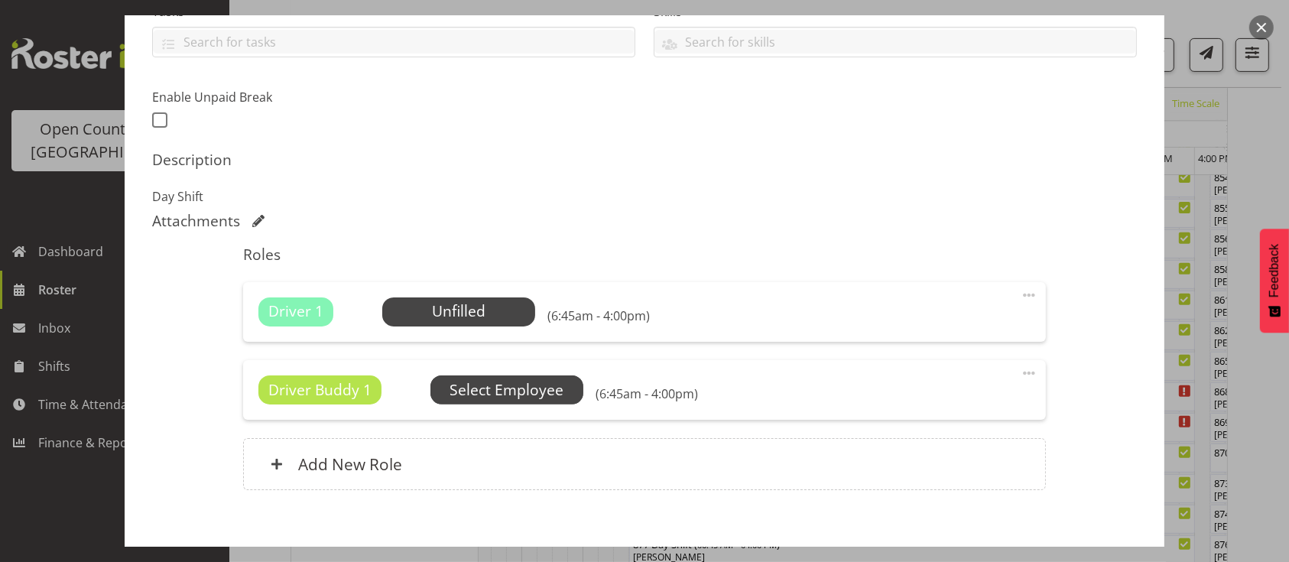
click at [0, 0] on span "Select Employee" at bounding box center [0, 0] width 0 height 0
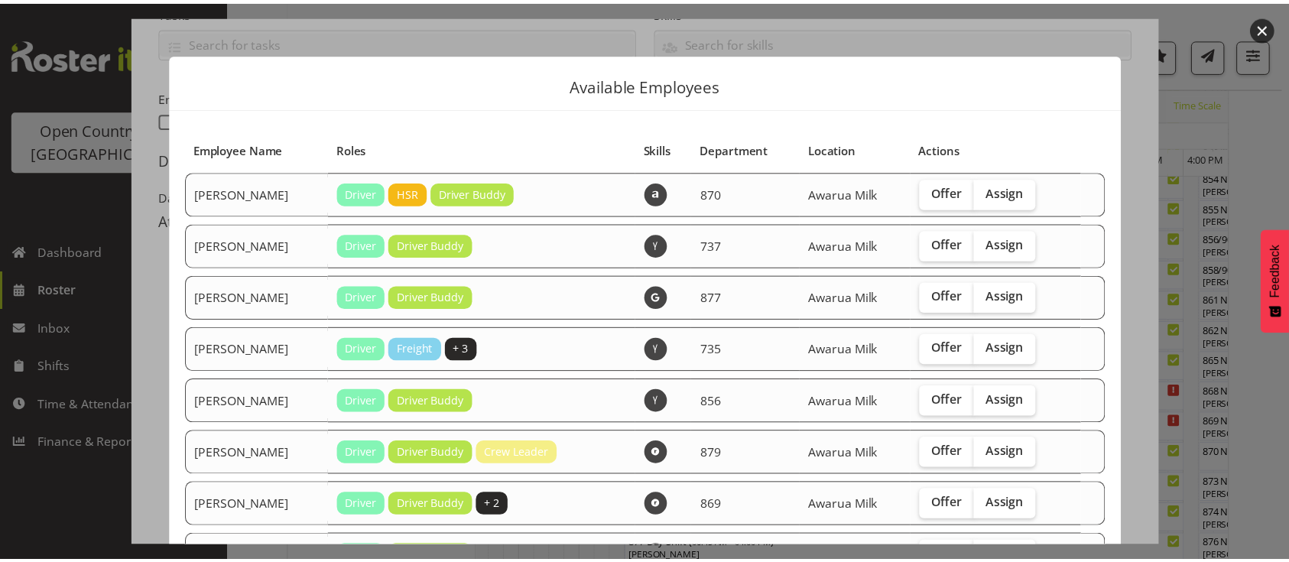
scroll to position [330, 0]
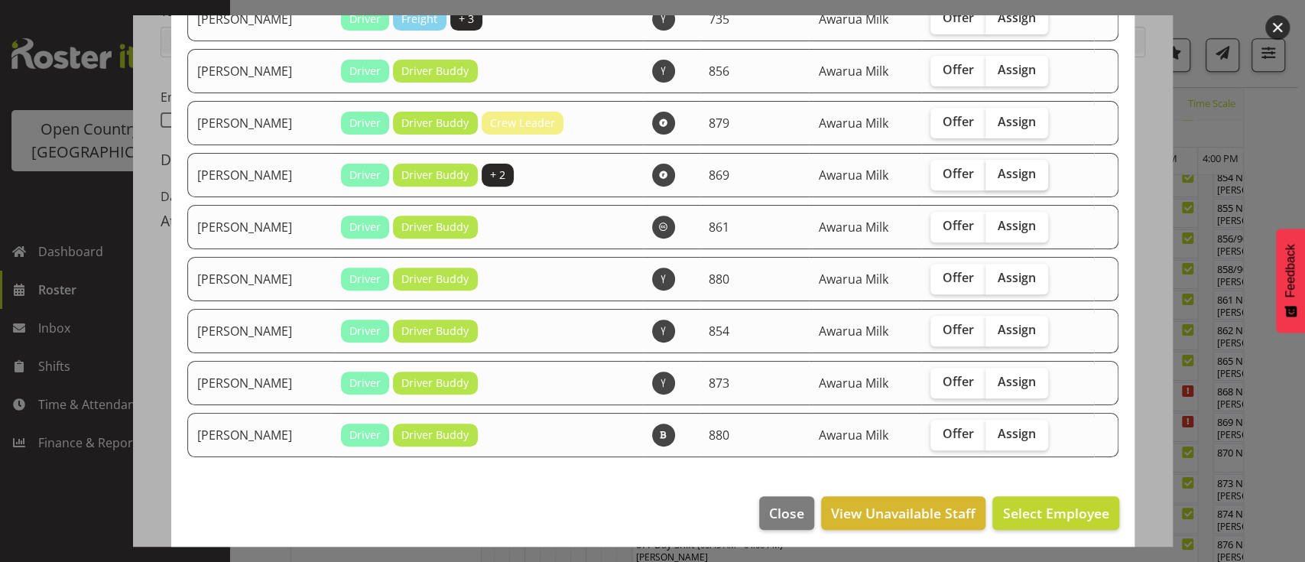
click at [996, 180] on label "Assign" at bounding box center [1017, 175] width 63 height 31
click at [996, 179] on input "Assign" at bounding box center [991, 174] width 10 height 10
checkbox input "true"
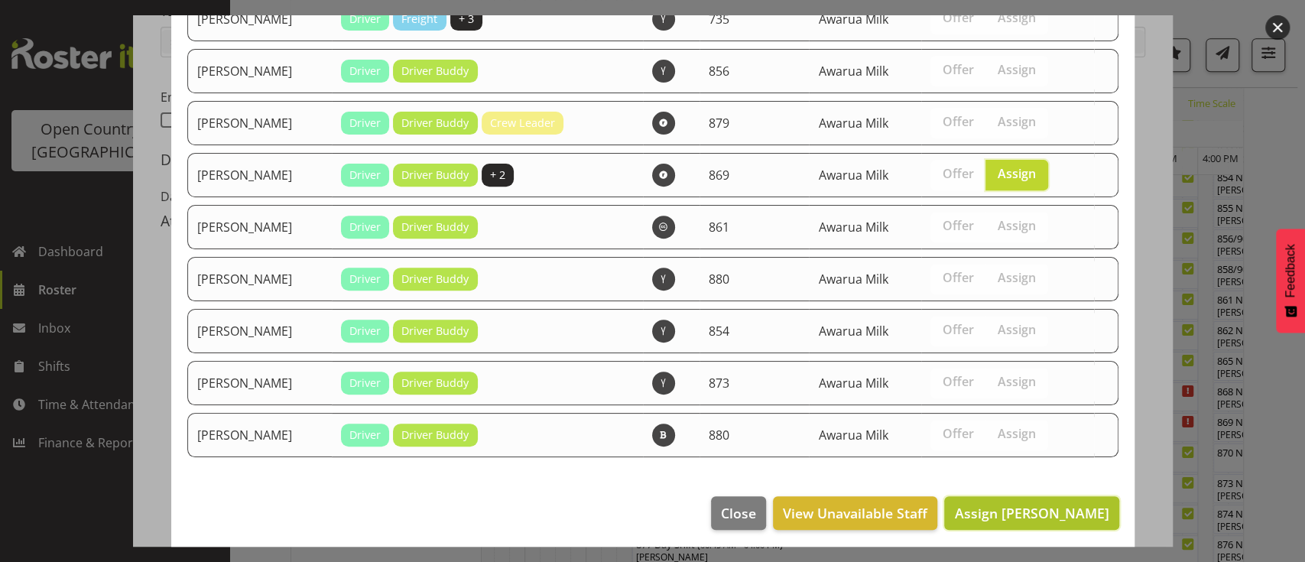
click at [979, 510] on span "Assign Peter Wieczorek" at bounding box center [1031, 513] width 154 height 18
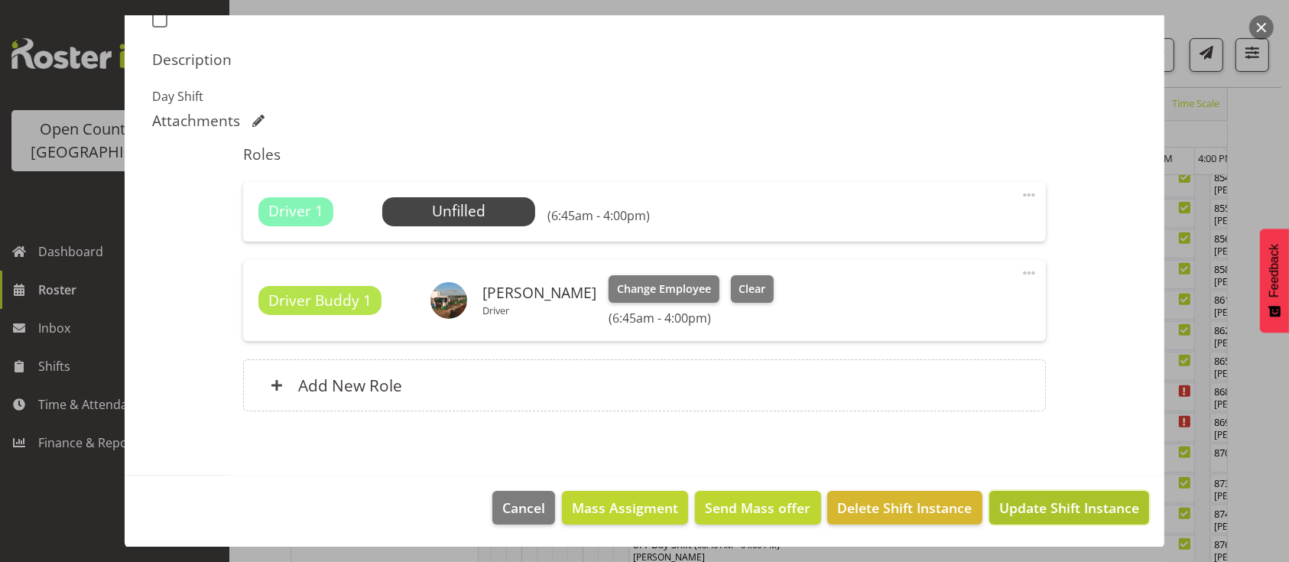
click at [999, 510] on span "Update Shift Instance" at bounding box center [1069, 508] width 140 height 20
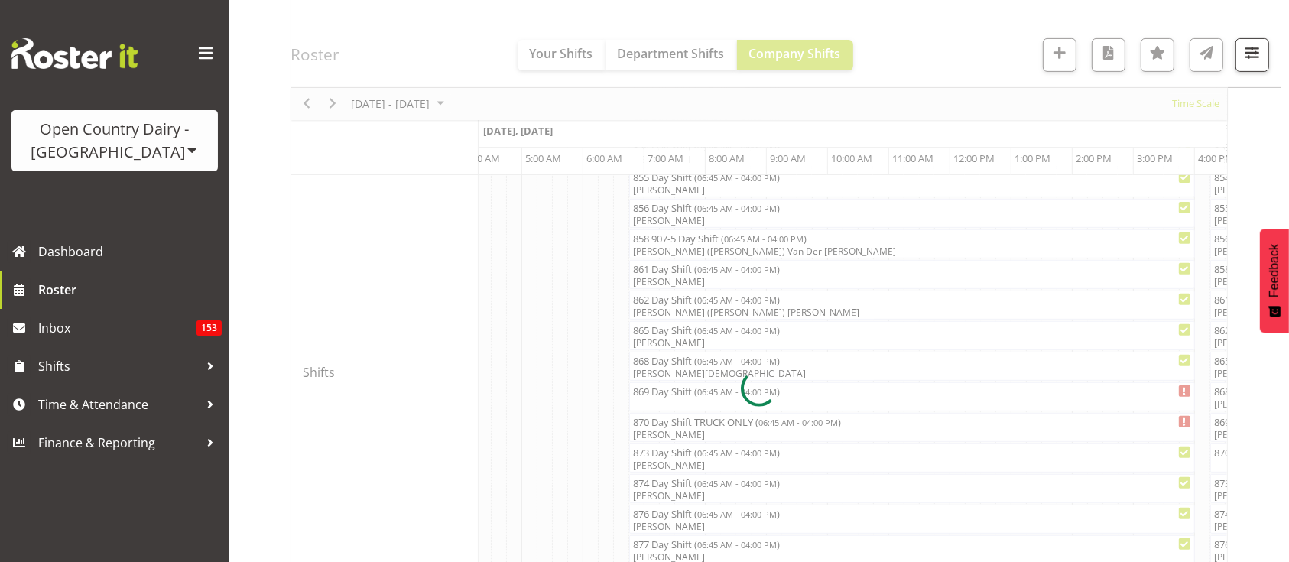
scroll to position [190, 0]
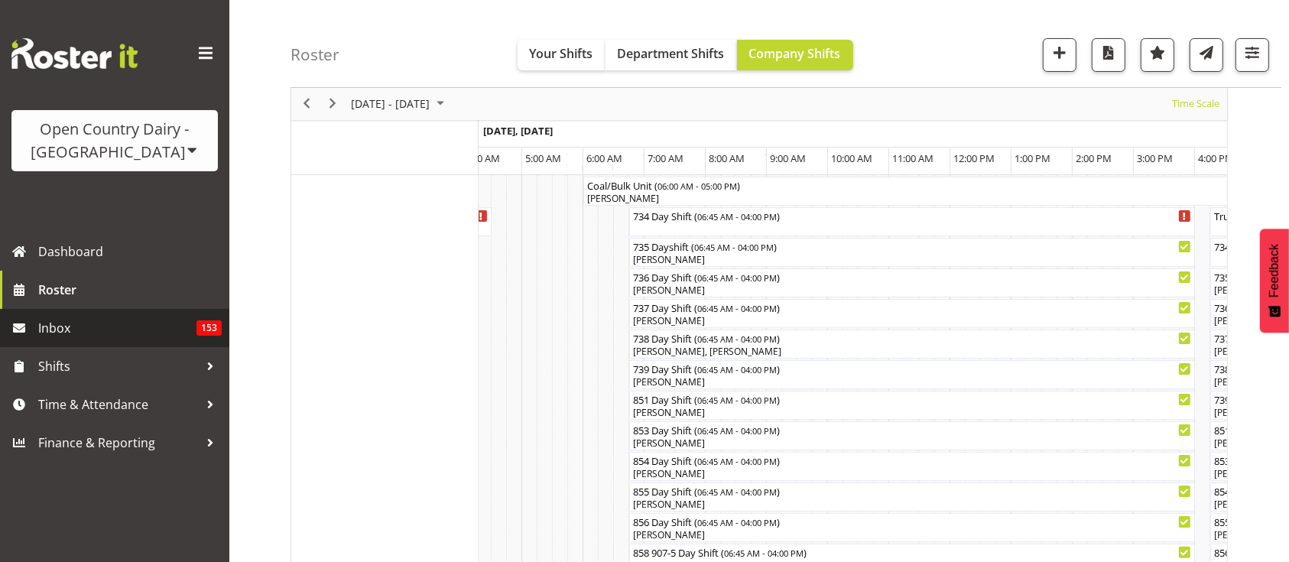
click at [61, 313] on link "Inbox 153" at bounding box center [114, 328] width 229 height 38
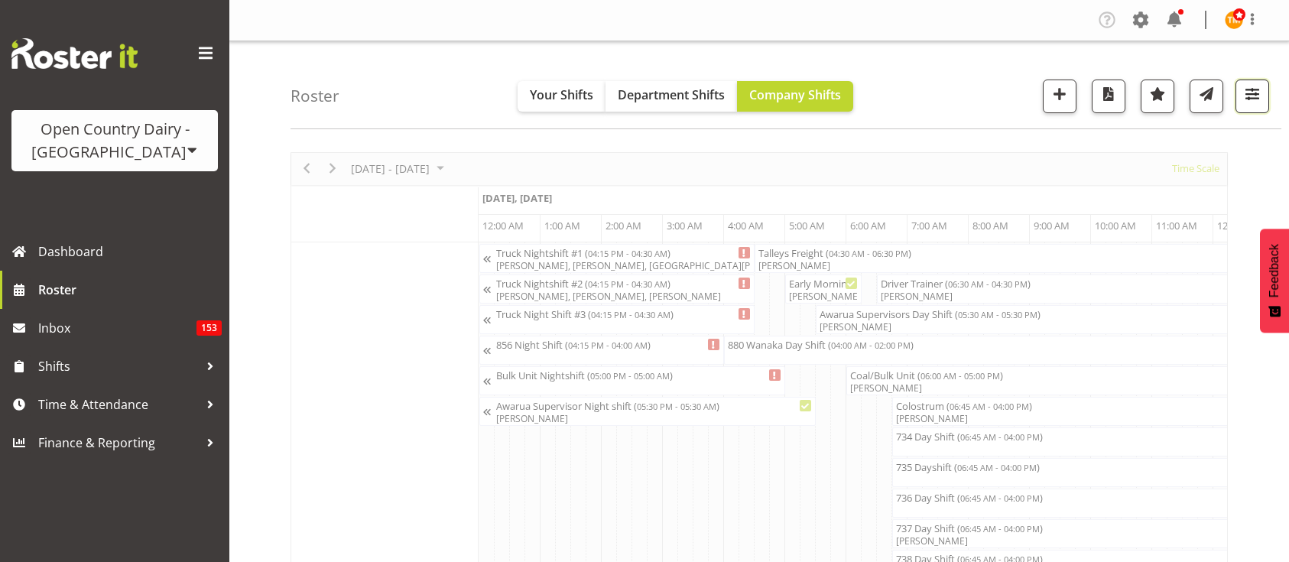
click at [1259, 89] on span "button" at bounding box center [1253, 94] width 20 height 20
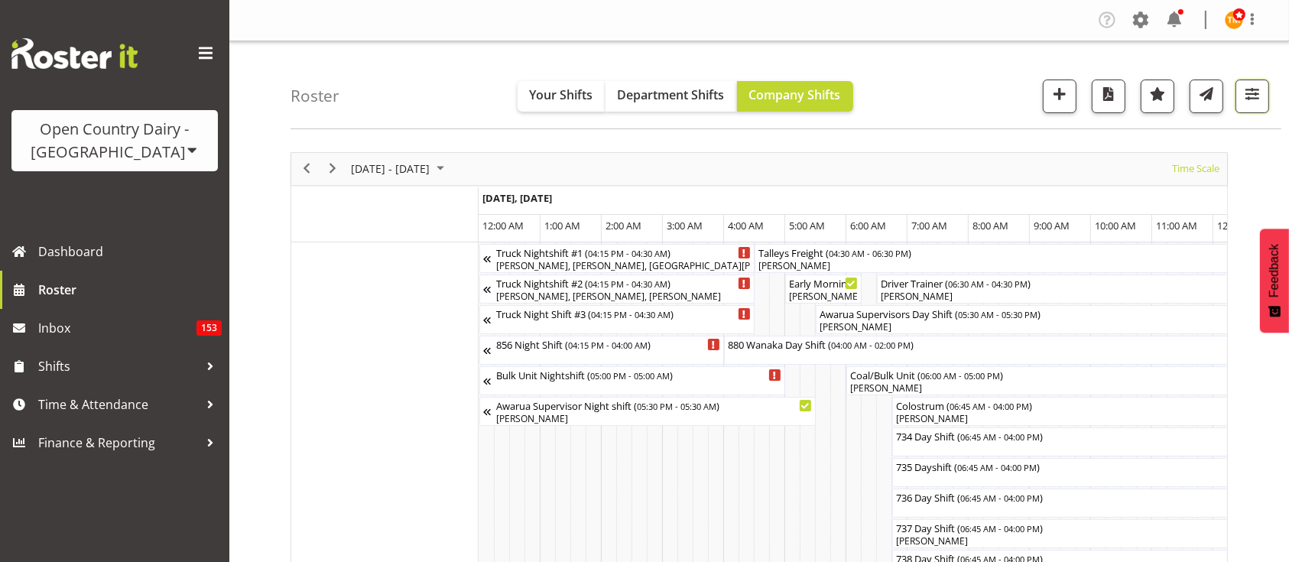
scroll to position [0, 8809]
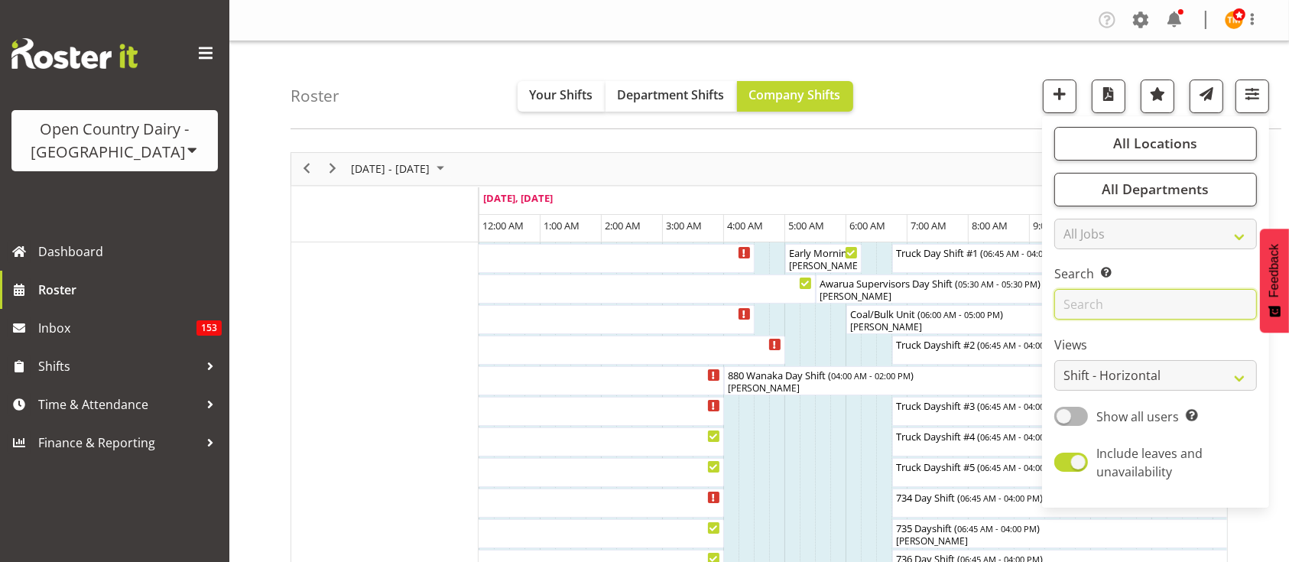
click at [1107, 302] on input "text" at bounding box center [1155, 304] width 203 height 31
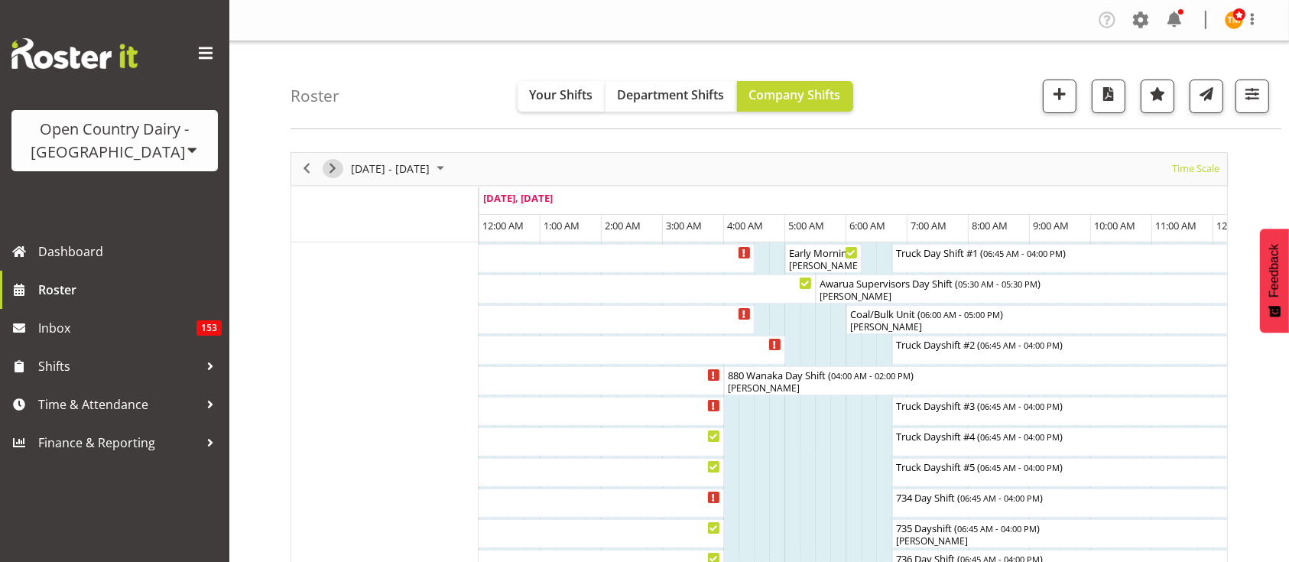
click at [330, 174] on span "Next" at bounding box center [332, 168] width 18 height 19
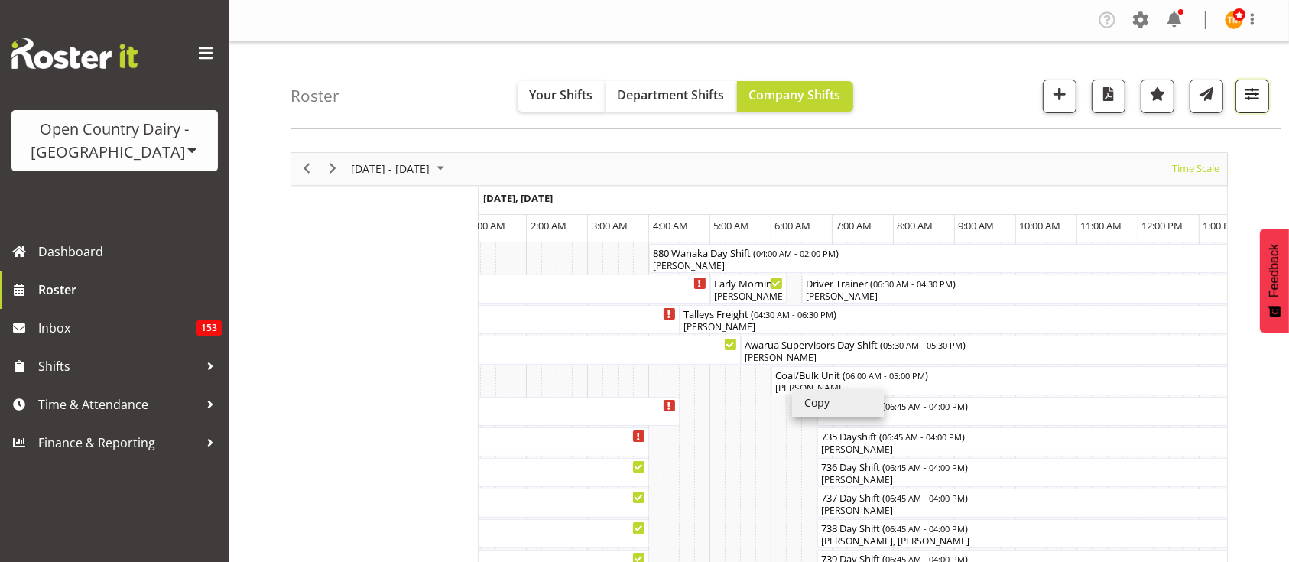
click at [1259, 86] on span "button" at bounding box center [1253, 94] width 20 height 20
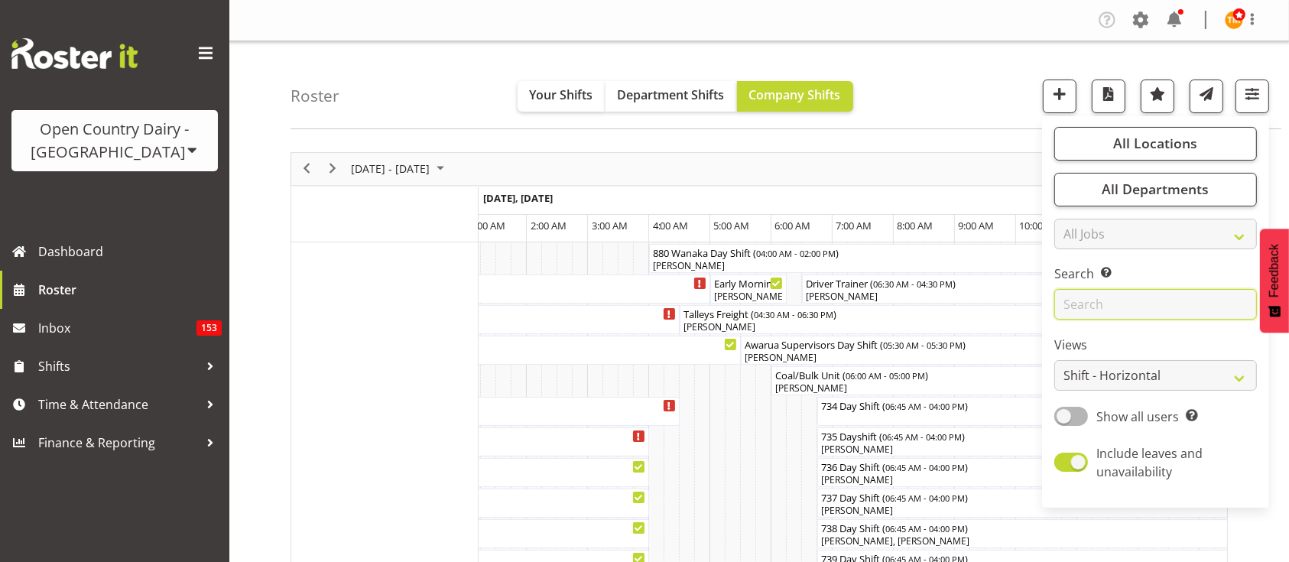
click at [1160, 310] on input "text" at bounding box center [1155, 304] width 203 height 31
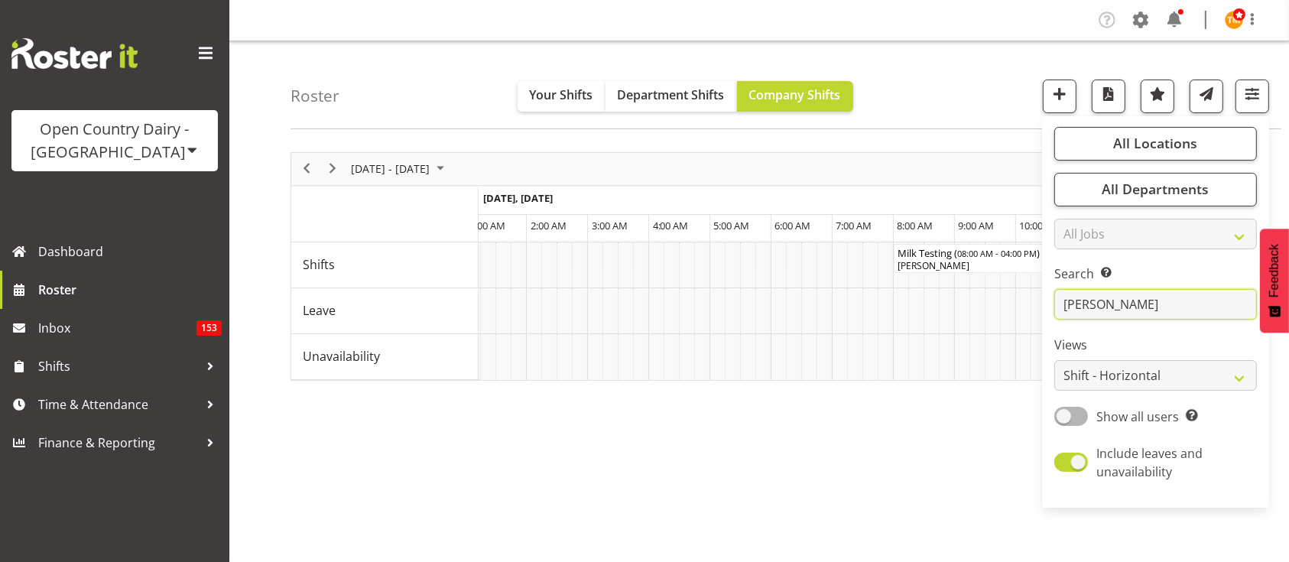
type input "tracey"
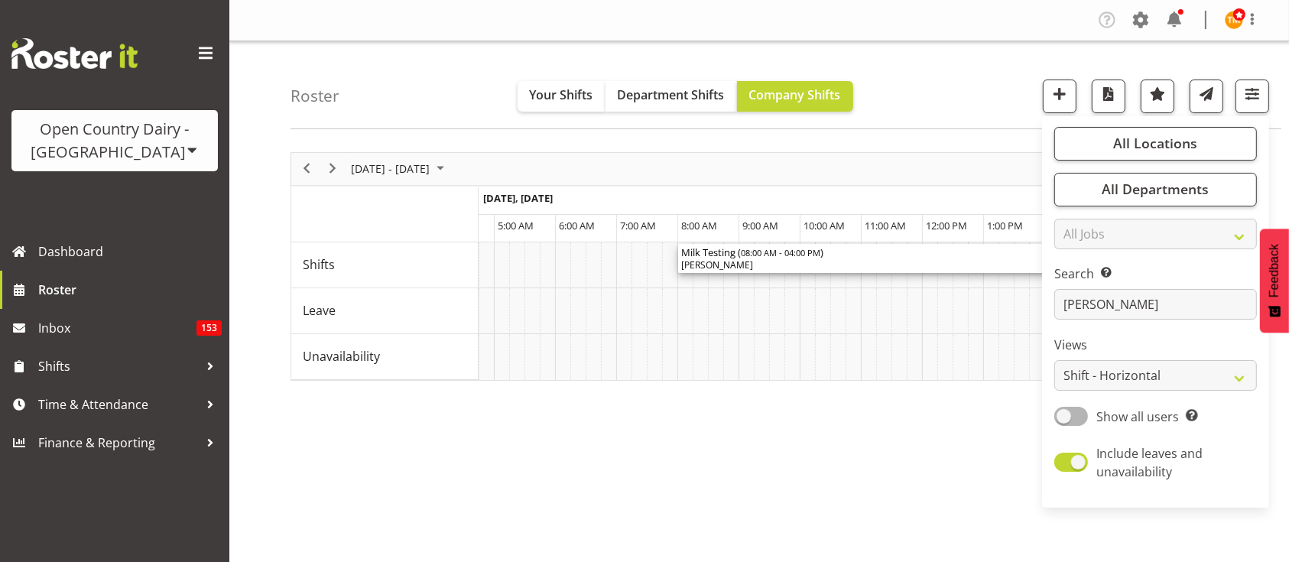
click at [758, 260] on div "Tracey Chittock" at bounding box center [922, 265] width 483 height 14
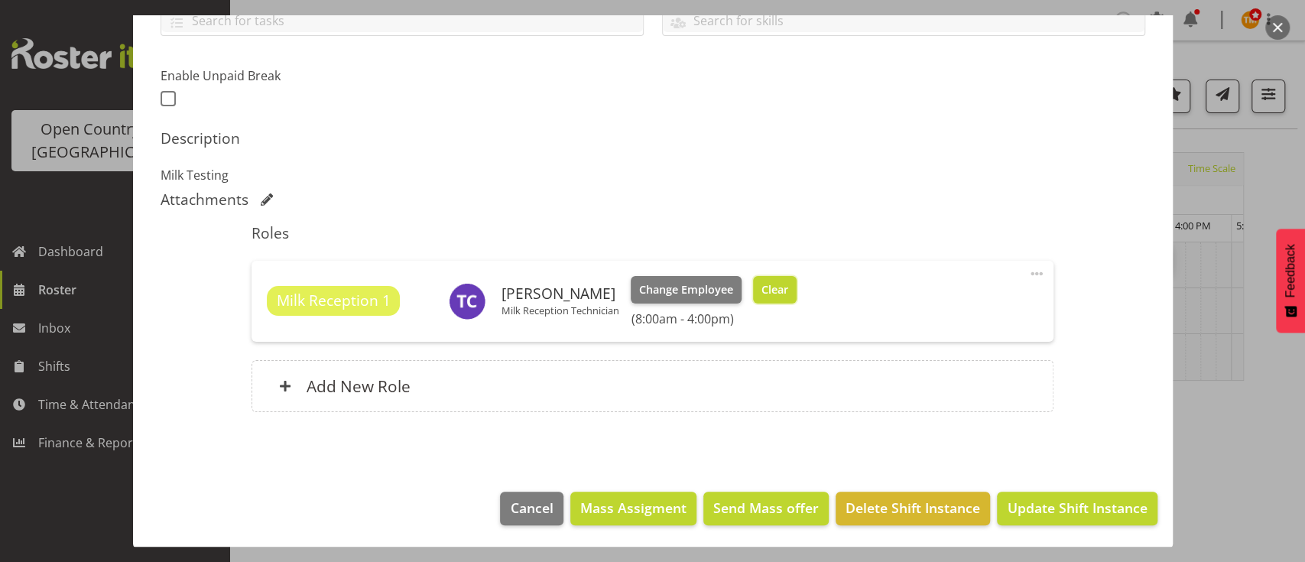
click at [765, 294] on span "Clear" at bounding box center [775, 289] width 27 height 17
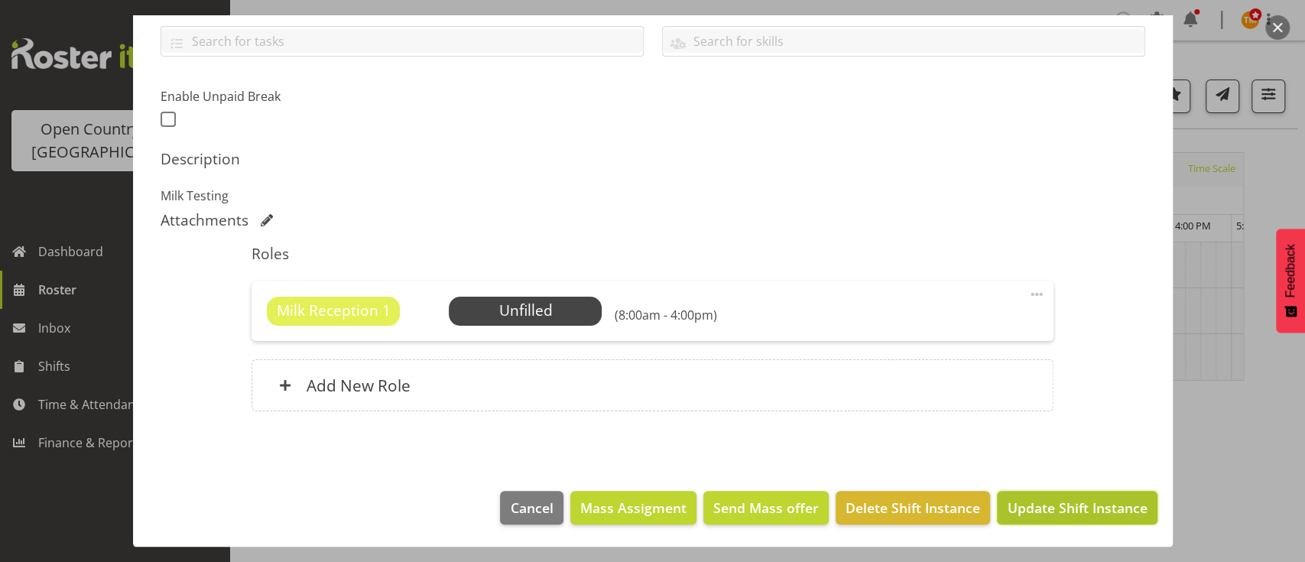
click at [1020, 499] on span "Update Shift Instance" at bounding box center [1077, 508] width 140 height 20
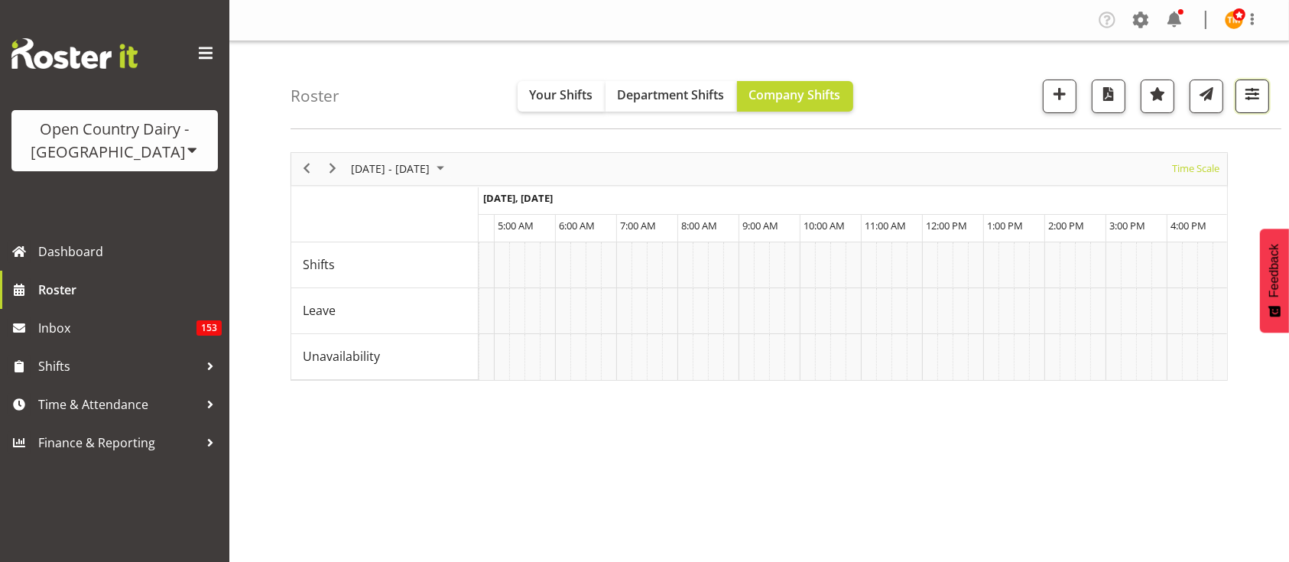
click at [1242, 99] on button "button" at bounding box center [1253, 97] width 34 height 34
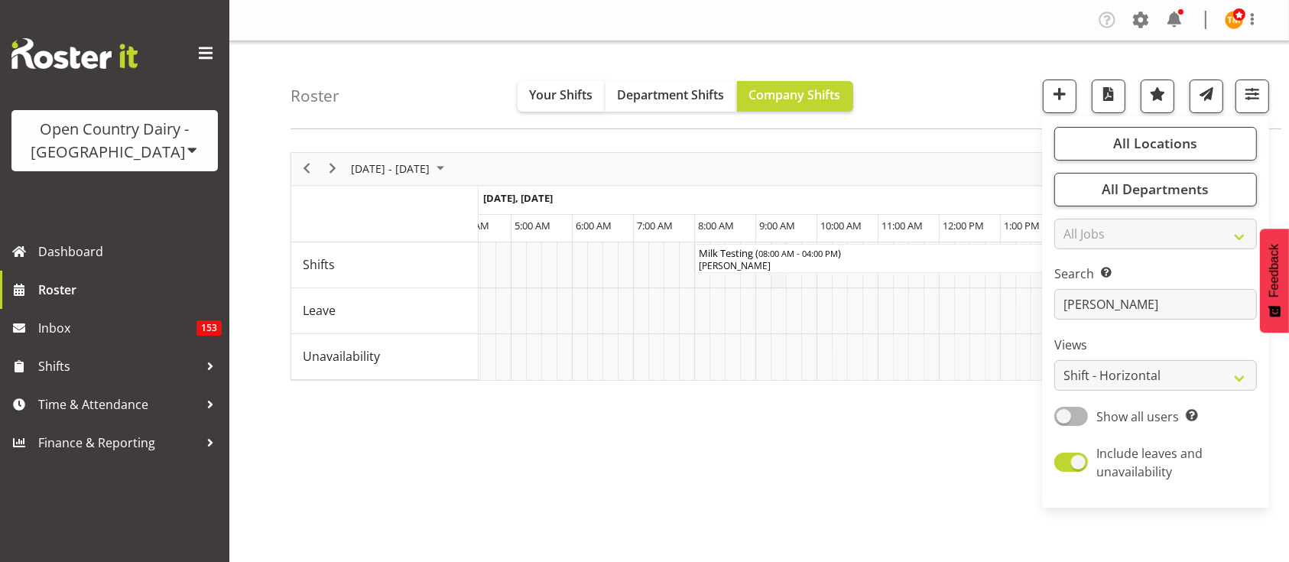
click at [776, 272] on td "Timeline Week of August 31, 2025" at bounding box center [778, 265] width 15 height 46
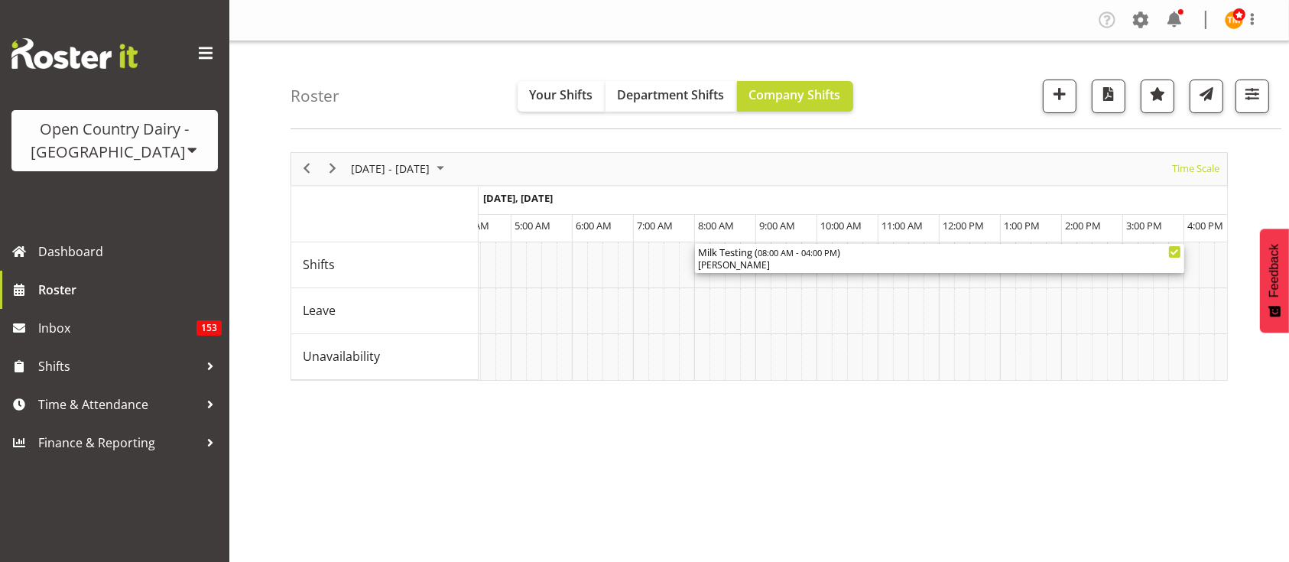
click at [776, 259] on div "Tracey Chittock" at bounding box center [939, 265] width 483 height 14
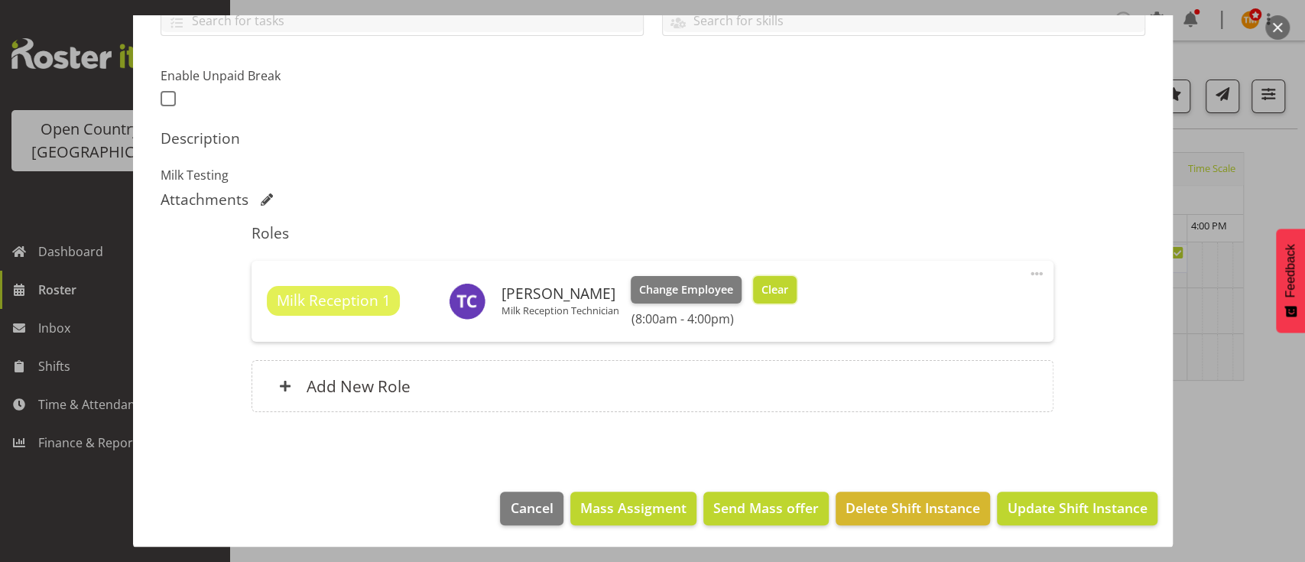
click at [771, 289] on span "Clear" at bounding box center [775, 289] width 27 height 17
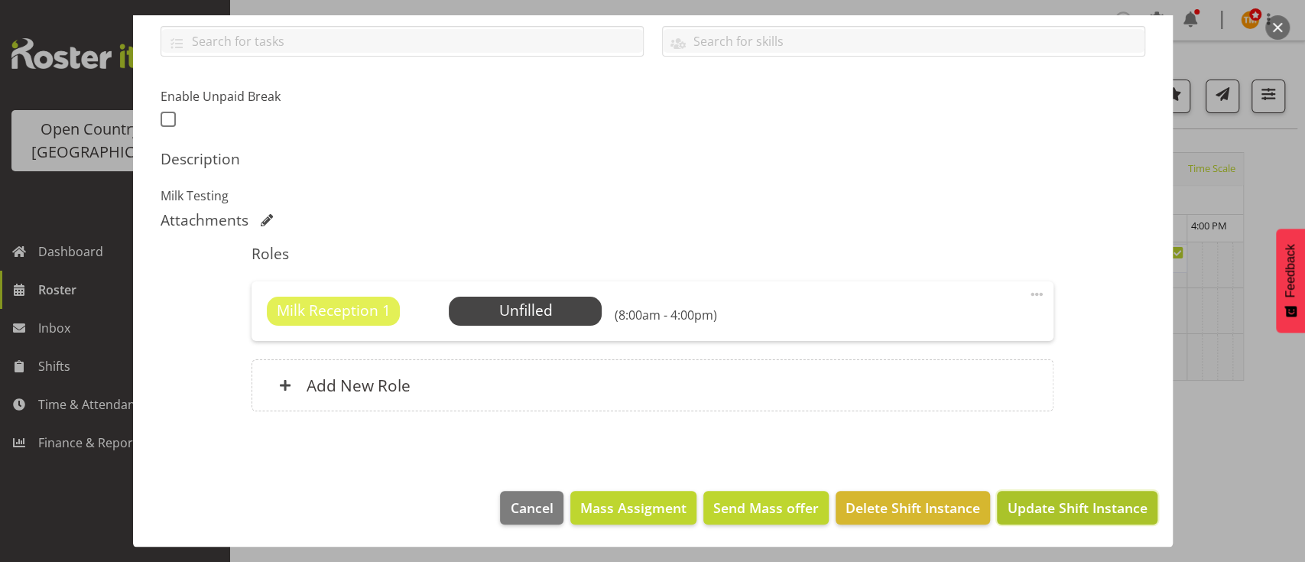
click at [1083, 517] on button "Update Shift Instance" at bounding box center [1077, 508] width 160 height 34
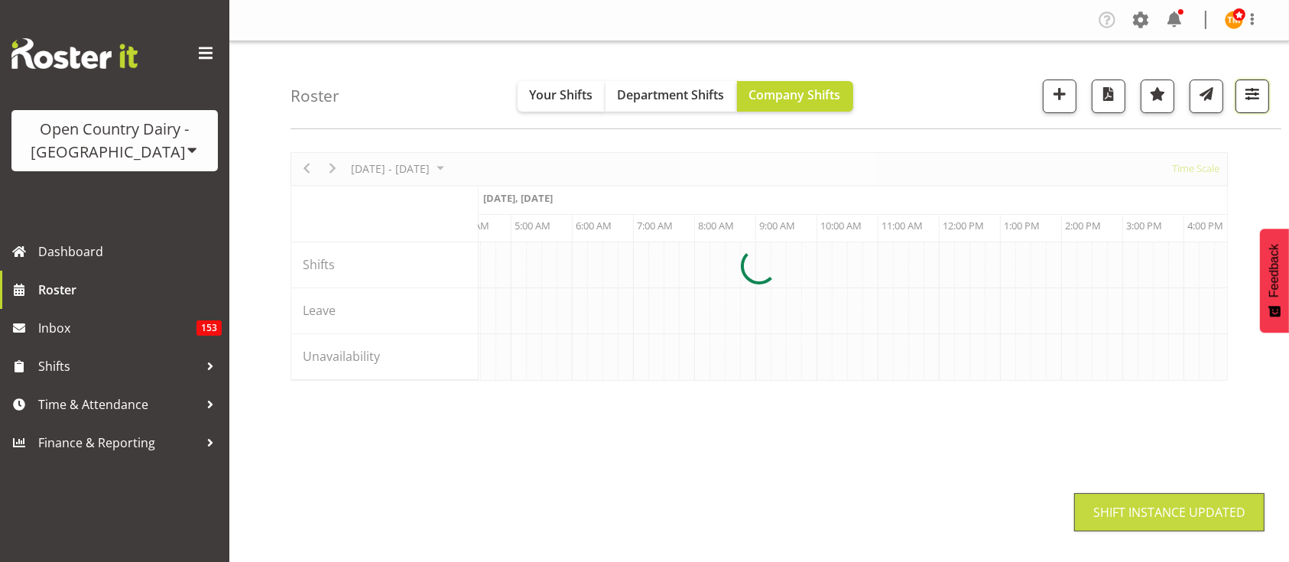
click at [1252, 105] on button "button" at bounding box center [1253, 97] width 34 height 34
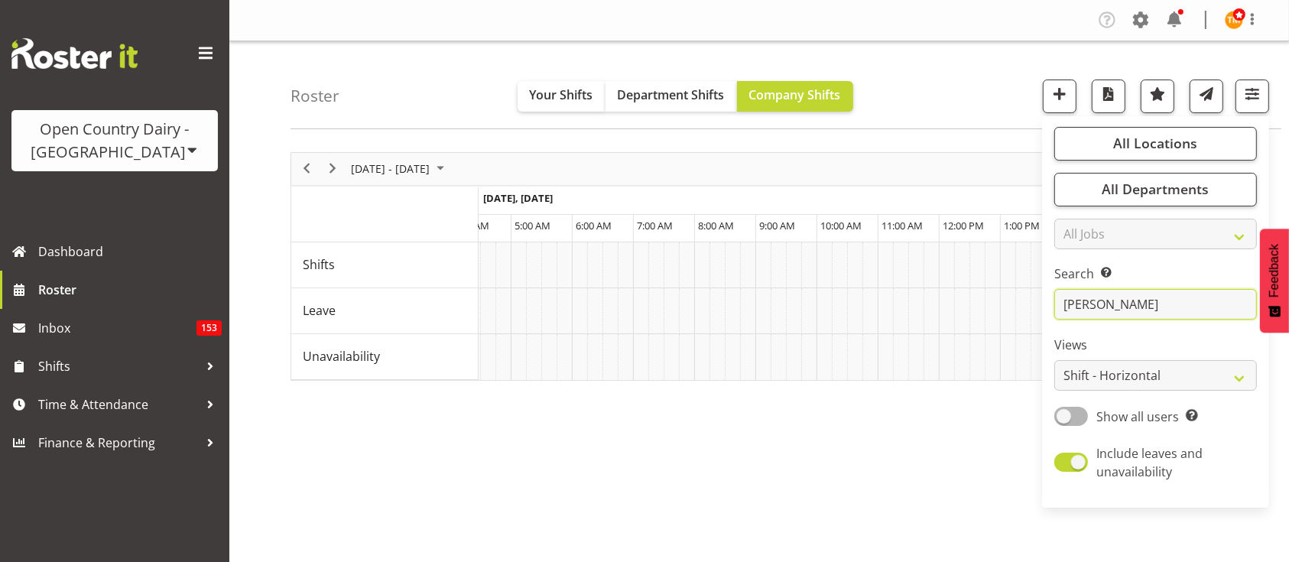
click at [1171, 298] on input "tracey" at bounding box center [1155, 304] width 203 height 31
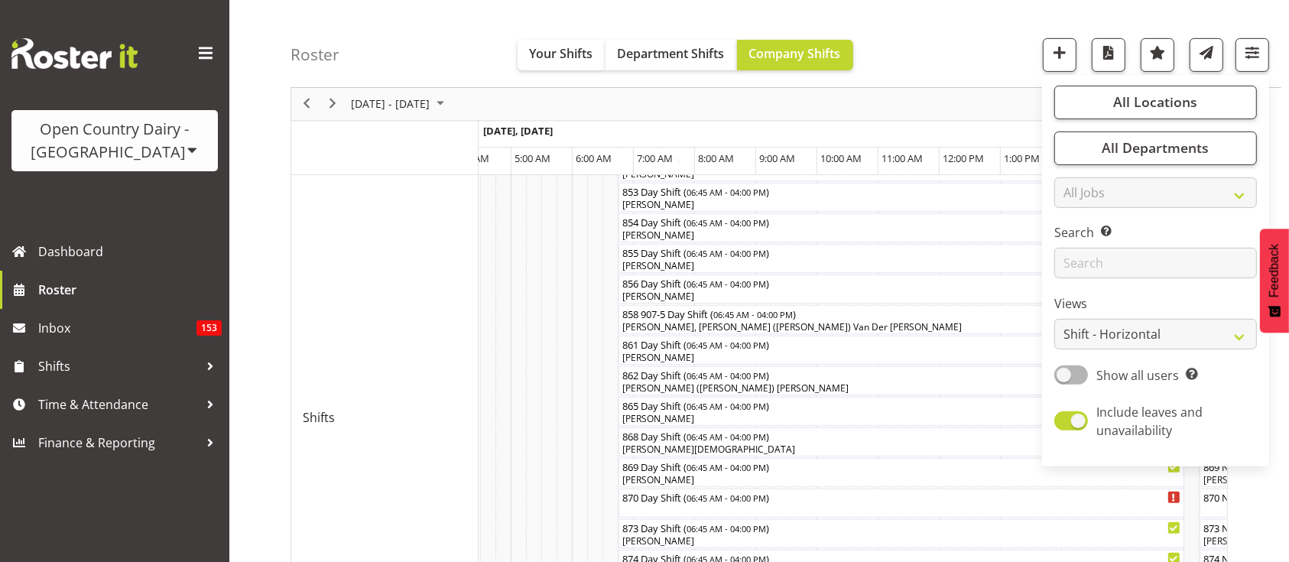
click at [456, 53] on div "Roster Your Shifts Department Shifts Company Shifts All Locations Clear Awarua …" at bounding box center [786, 44] width 991 height 88
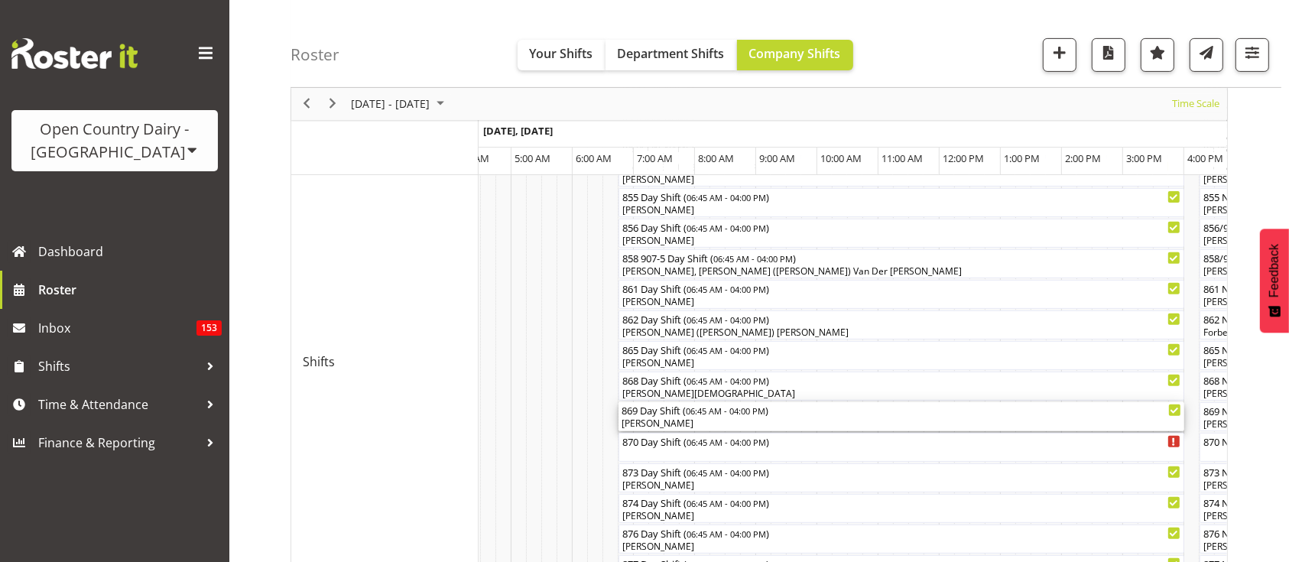
click at [736, 415] on span "06:45 AM - 04:00 PM" at bounding box center [726, 411] width 80 height 12
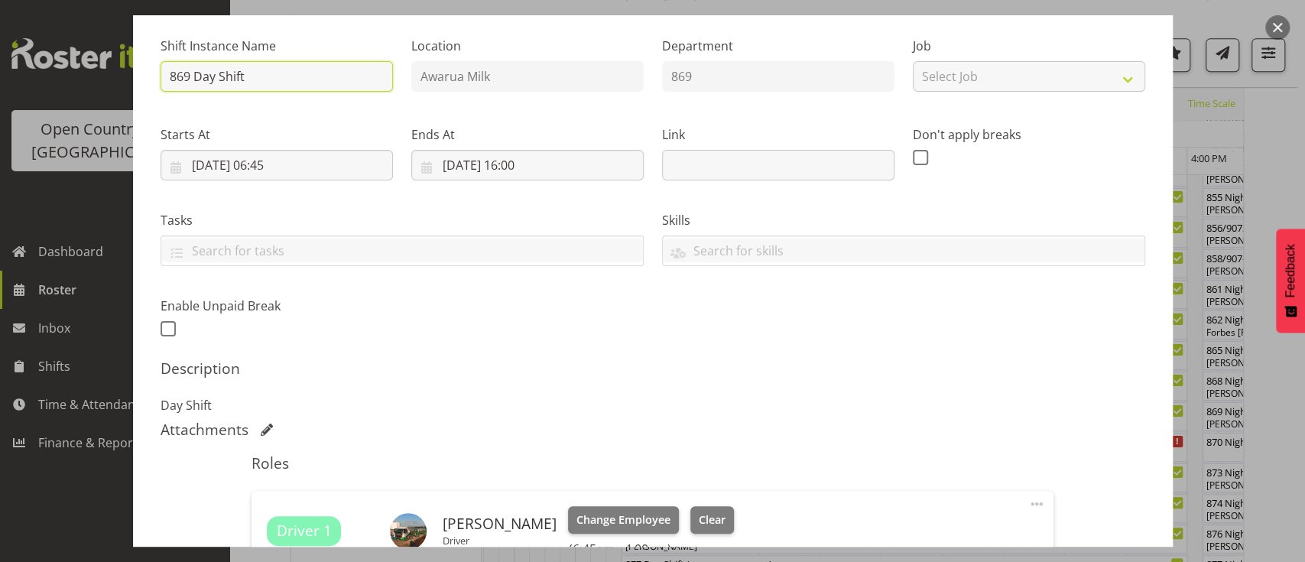
drag, startPoint x: 263, startPoint y: 87, endPoint x: 220, endPoint y: 85, distance: 42.9
click at [220, 85] on input "869 Day Shift" at bounding box center [277, 76] width 232 height 31
type input "869 Day TRUCK ONLY"
click at [541, 290] on div "Shift Instance Name 869 Day TRUCK ONLY Location Awarua Milk Department 869 Job …" at bounding box center [652, 182] width 1003 height 335
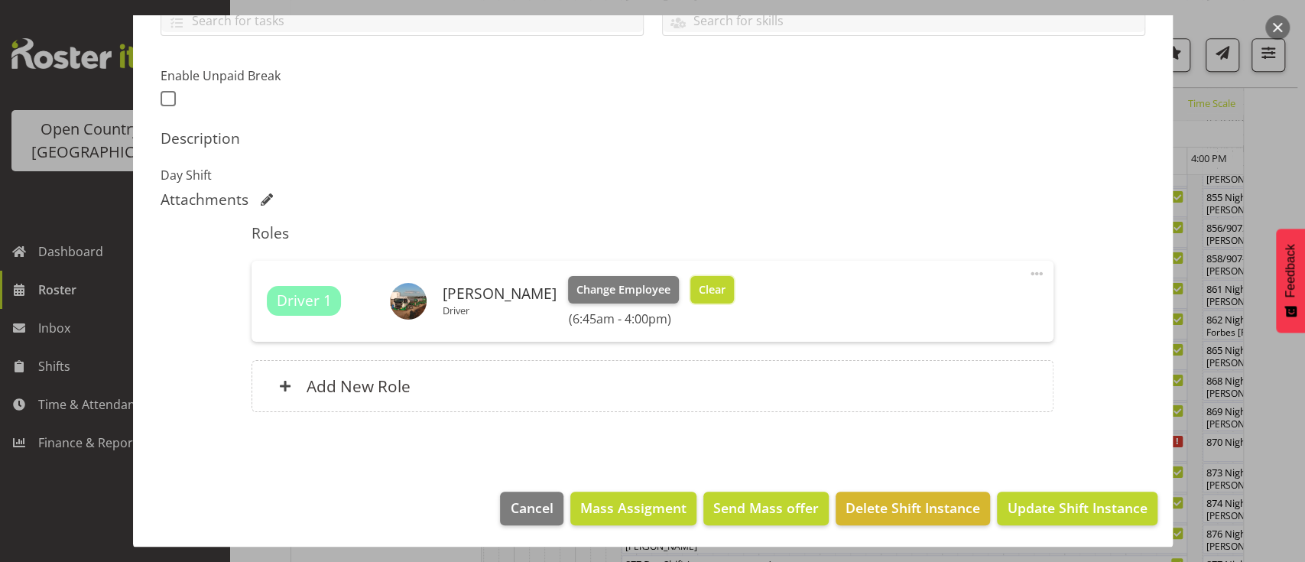
click at [707, 287] on span "Clear" at bounding box center [712, 289] width 27 height 17
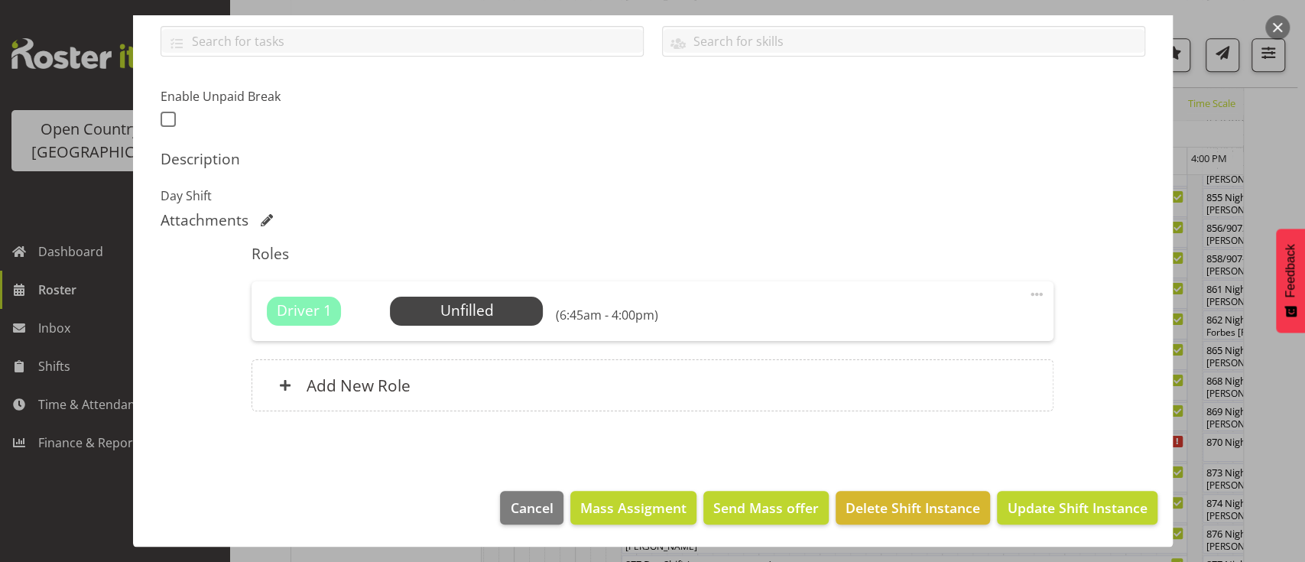
click at [469, 327] on div "Driver 1 Unfilled Select Employee (6:45am - 4:00pm) Edit Cover Role Delete" at bounding box center [653, 311] width 802 height 60
click at [492, 294] on div "Driver 1 Unfilled Select Employee (6:45am - 4:00pm) Edit Cover Role Delete" at bounding box center [653, 311] width 802 height 60
click at [475, 314] on span "Select Employee" at bounding box center [467, 311] width 114 height 22
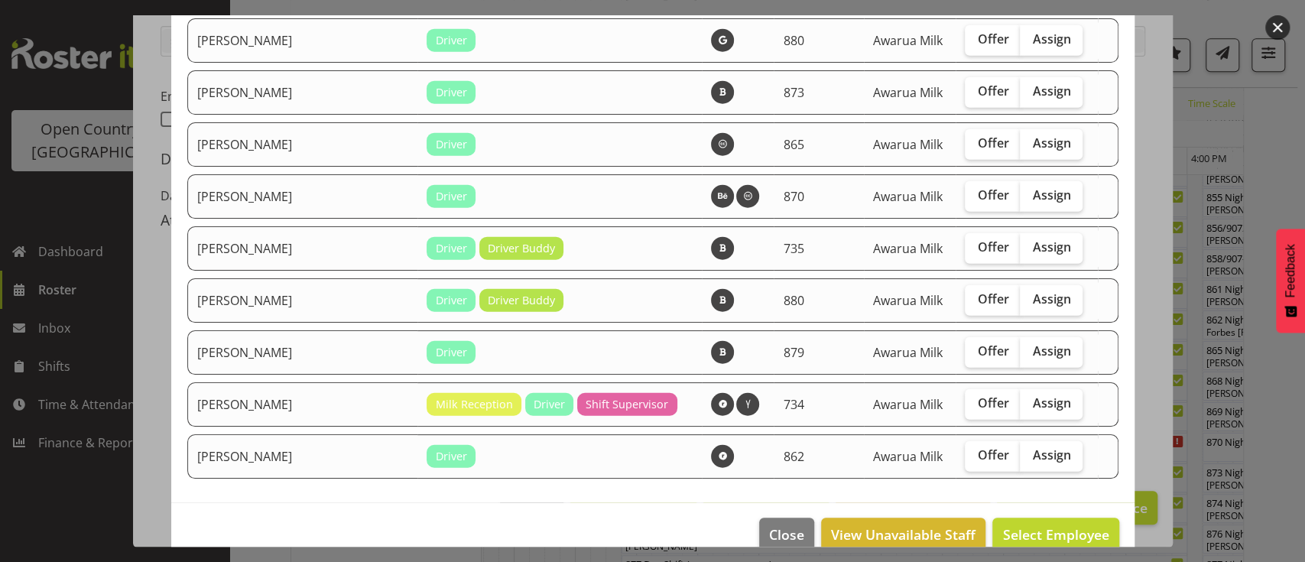
scroll to position [2500, 0]
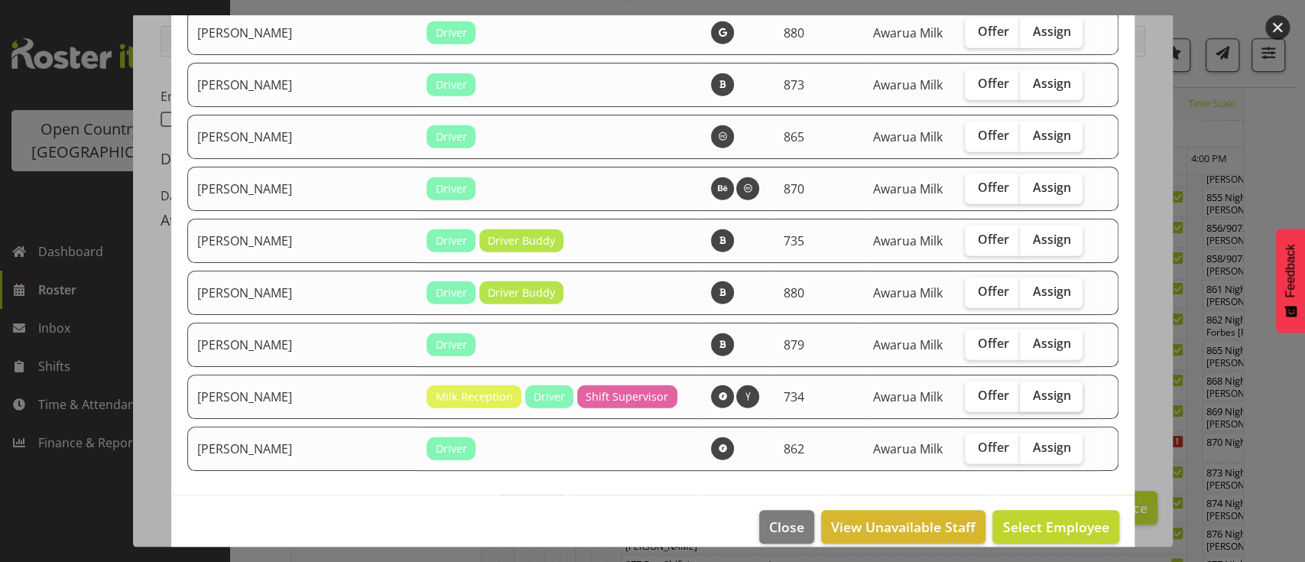
click at [1020, 391] on input "Assign" at bounding box center [1025, 396] width 10 height 10
checkbox input "true"
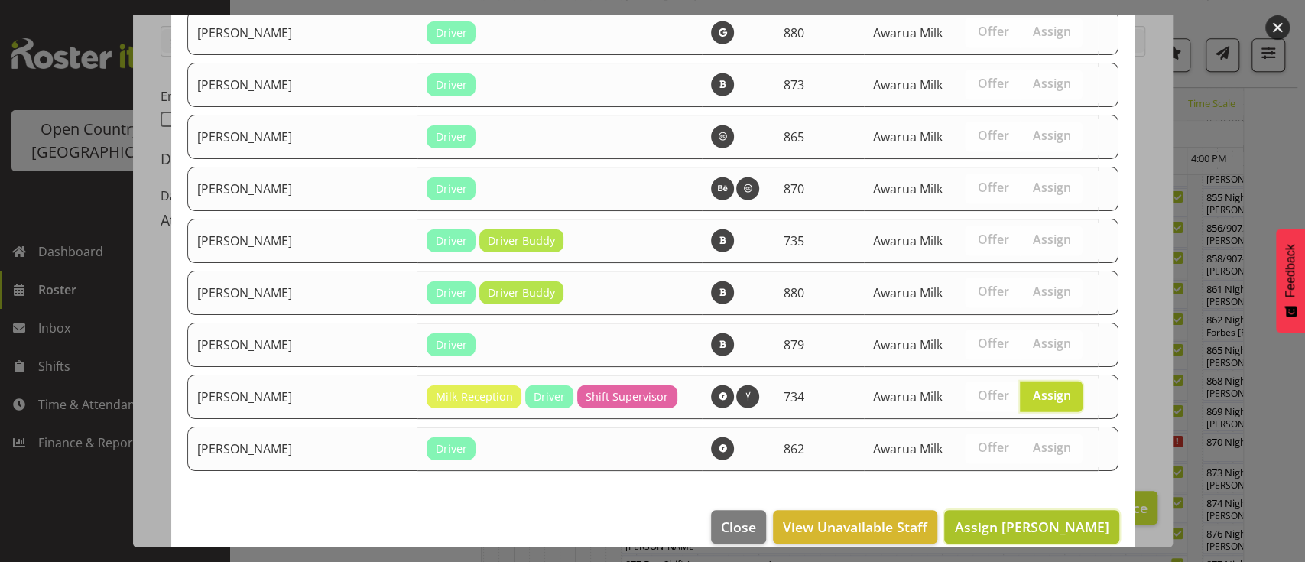
click at [1015, 510] on button "Assign Tracey Chittock" at bounding box center [1031, 527] width 174 height 34
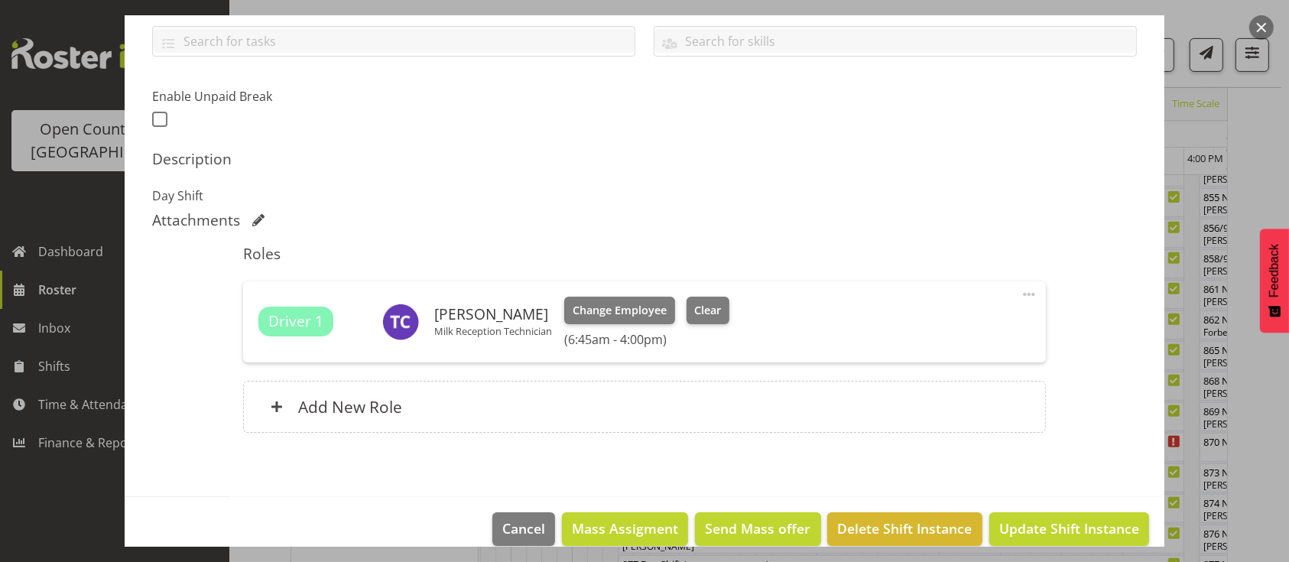
click at [615, 434] on div "Roles Driver 1 Tracey Chittock Milk Reception Technician Change Employee Clear …" at bounding box center [644, 344] width 821 height 216
click at [595, 401] on div "Add New Role" at bounding box center [644, 407] width 802 height 52
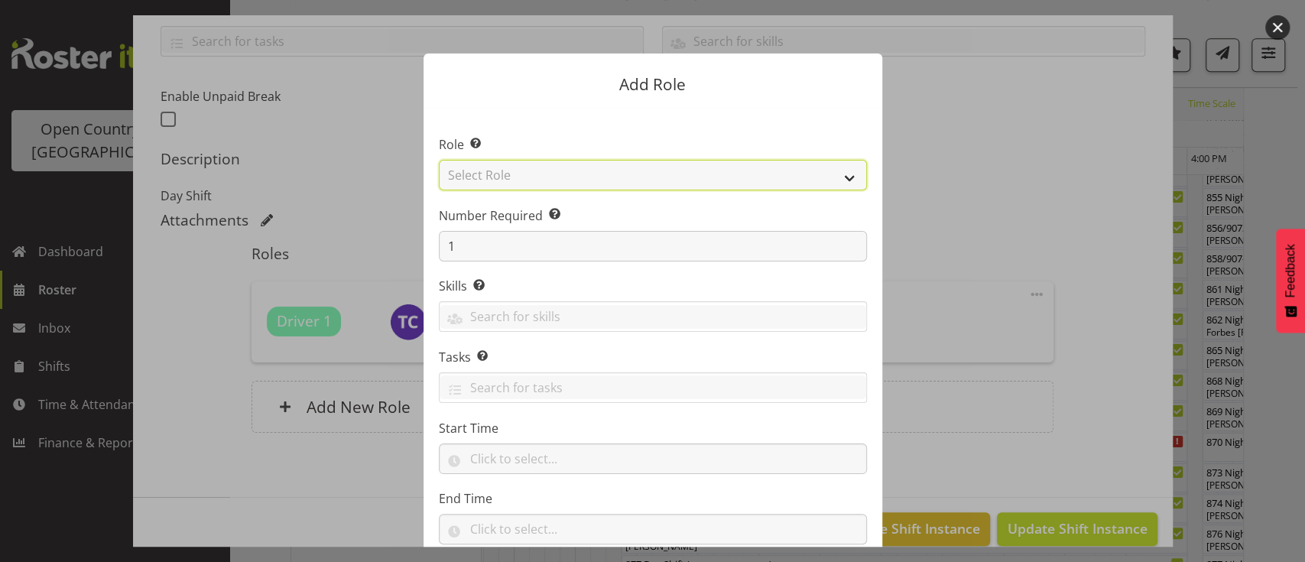
click at [615, 180] on select "Select Role Crew Leader Driver Driver Assessor Dayshift Driver Assessor Nightsh…" at bounding box center [653, 175] width 428 height 31
select select "1437"
click at [439, 160] on select "Select Role Crew Leader Driver Driver Assessor Dayshift Driver Assessor Nightsh…" at bounding box center [653, 175] width 428 height 31
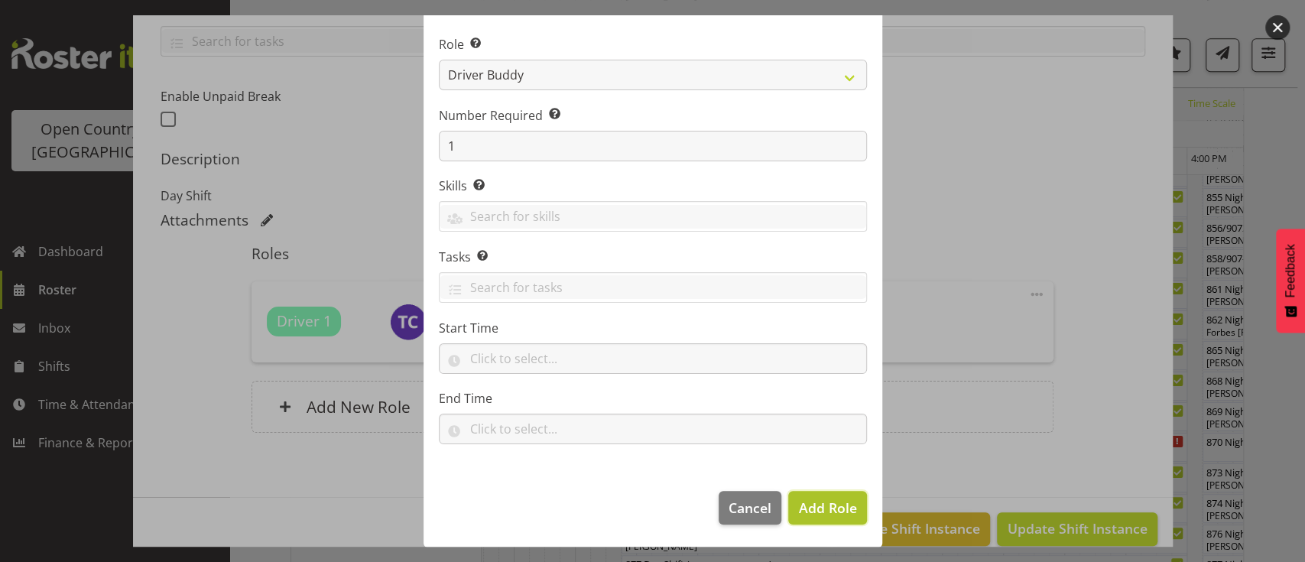
click at [809, 514] on span "Add Role" at bounding box center [827, 508] width 58 height 18
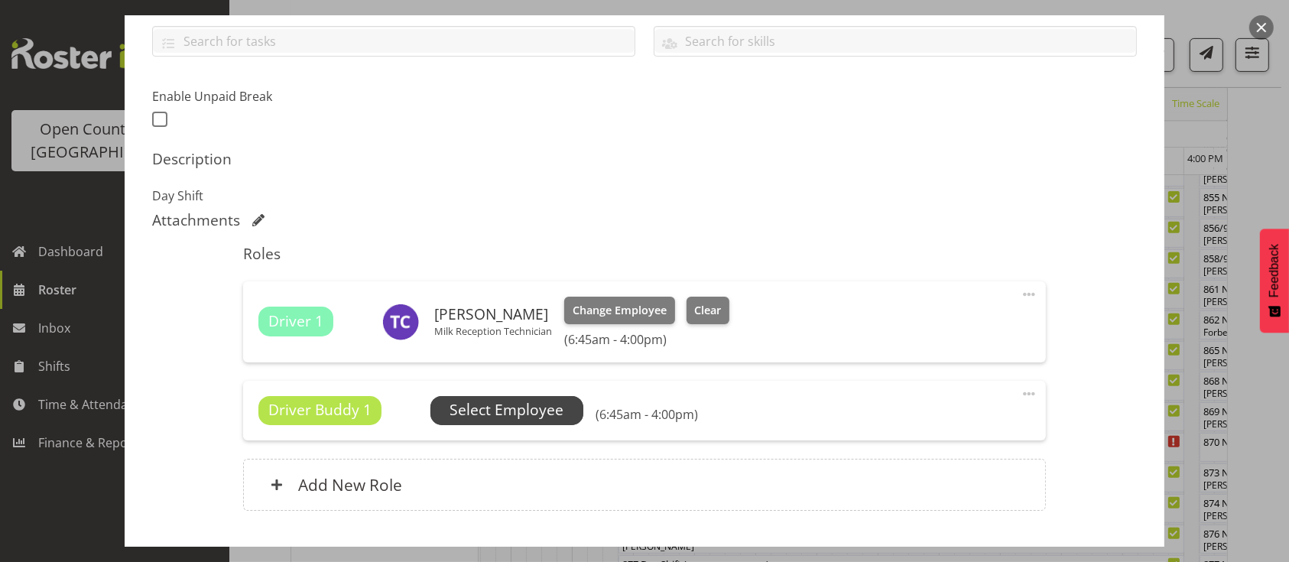
click at [508, 419] on span "Select Employee" at bounding box center [507, 410] width 114 height 22
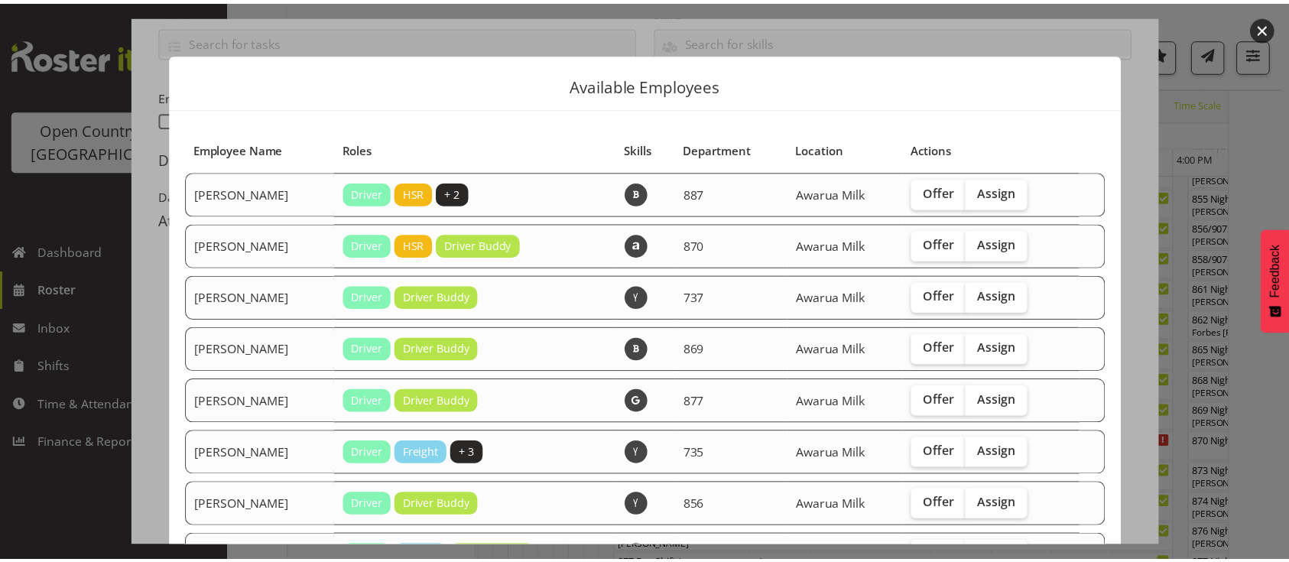
scroll to position [434, 0]
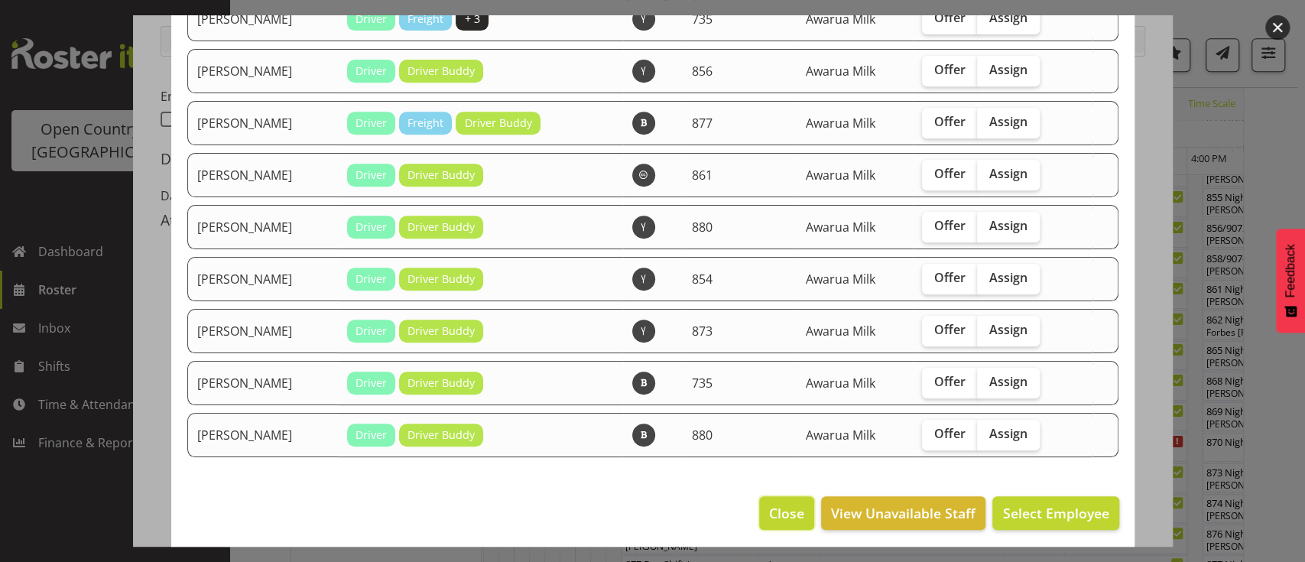
click at [778, 513] on span "Close" at bounding box center [786, 513] width 35 height 20
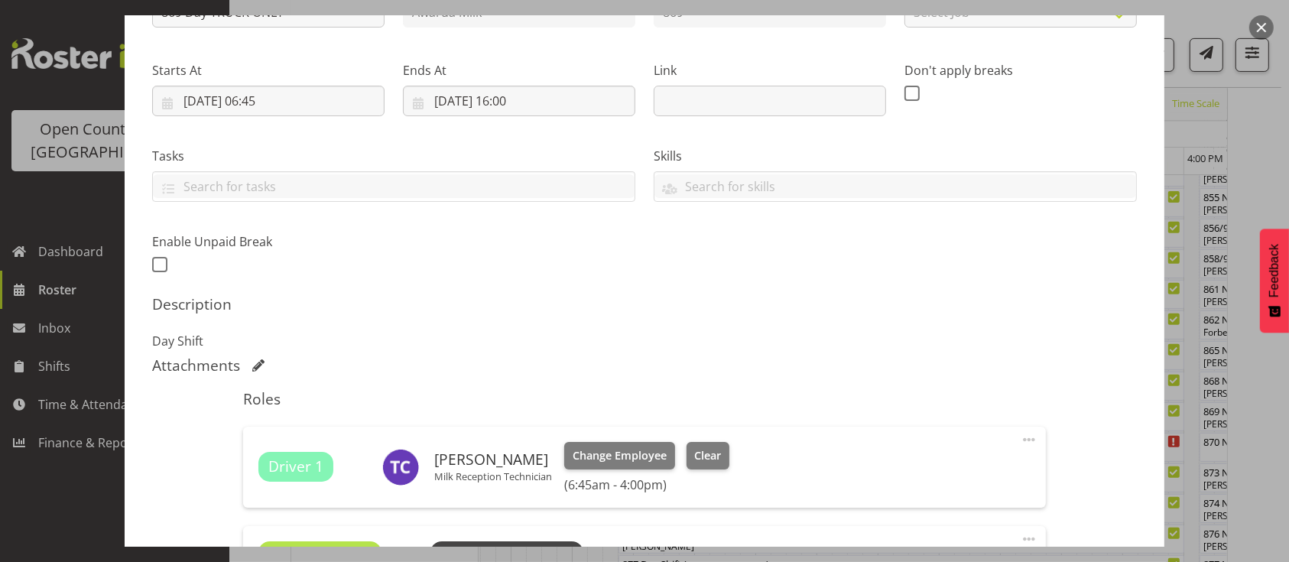
scroll to position [451, 0]
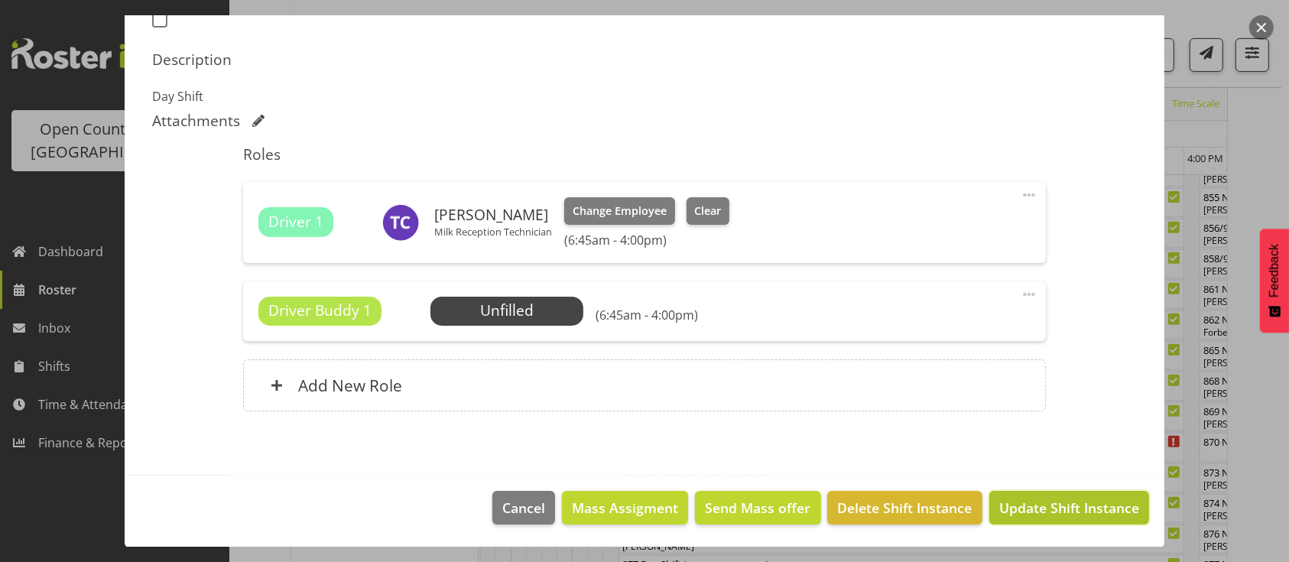
click at [1048, 494] on button "Update Shift Instance" at bounding box center [1069, 508] width 160 height 34
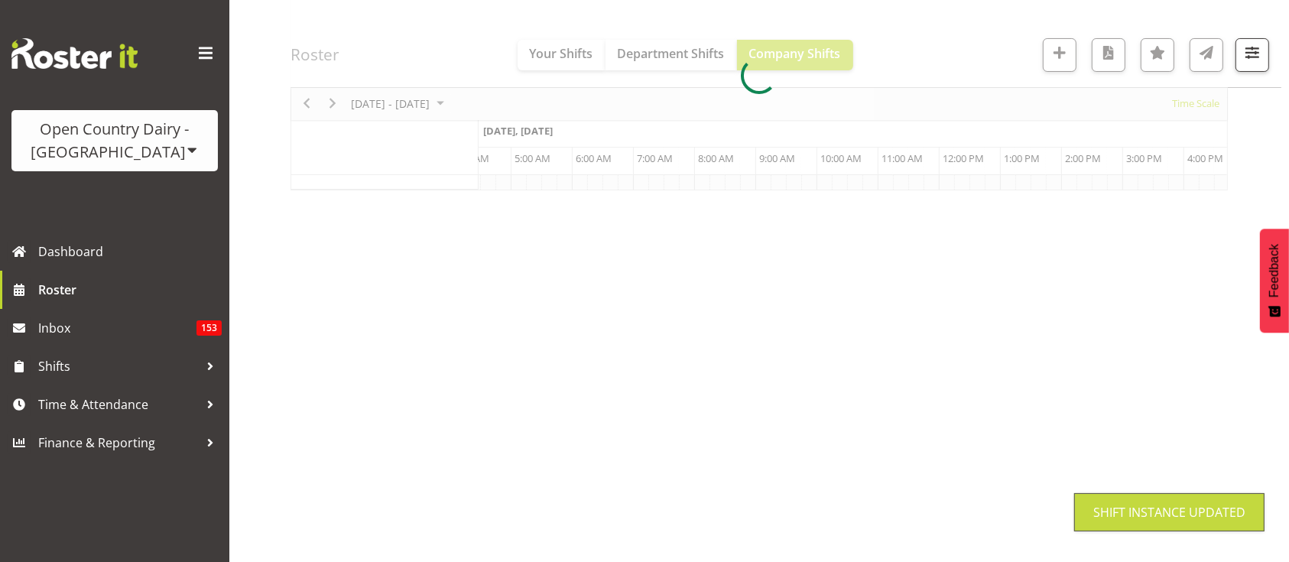
scroll to position [190, 0]
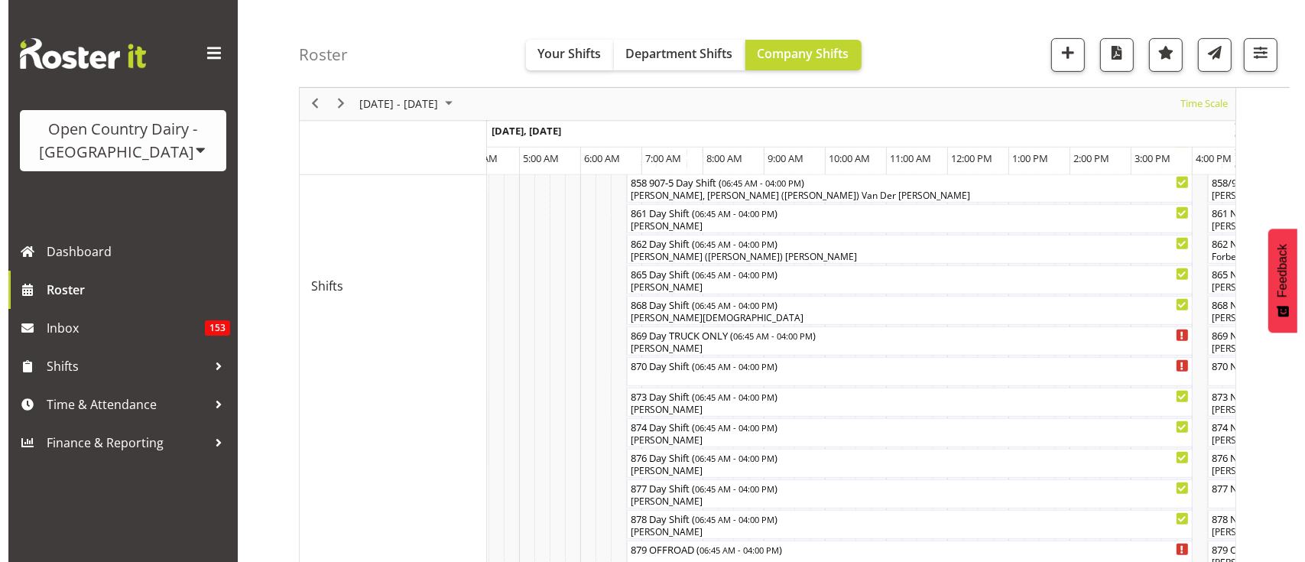
scroll to position [600, 0]
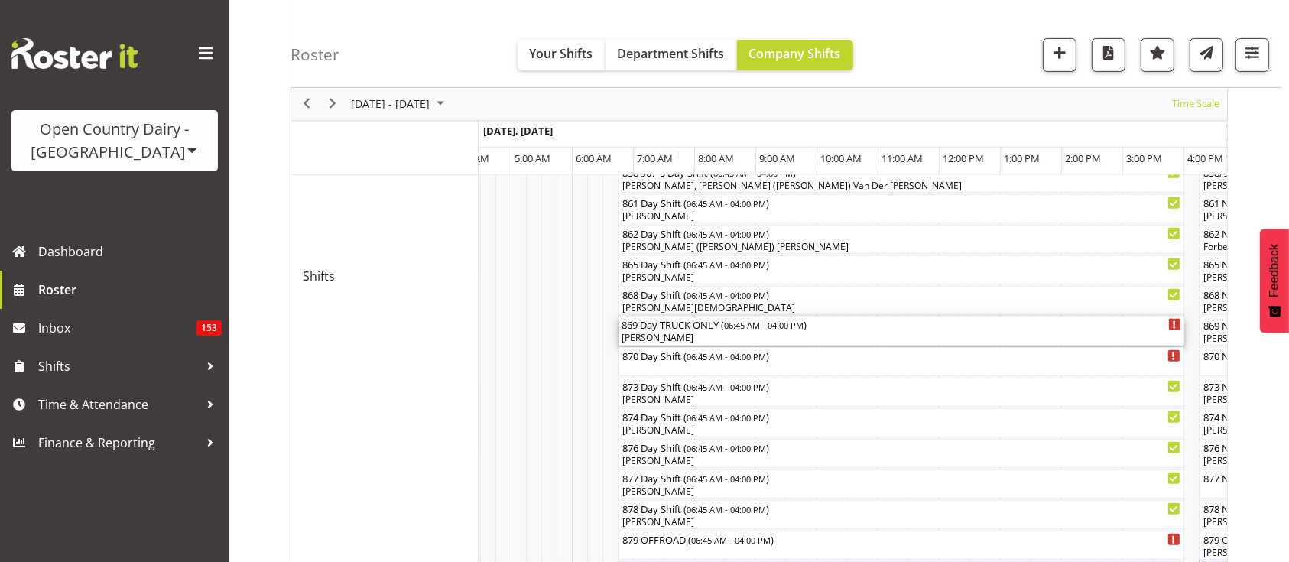
click at [687, 330] on div "869 Day TRUCK ONLY ( 06:45 AM - 04:00 PM )" at bounding box center [902, 324] width 560 height 15
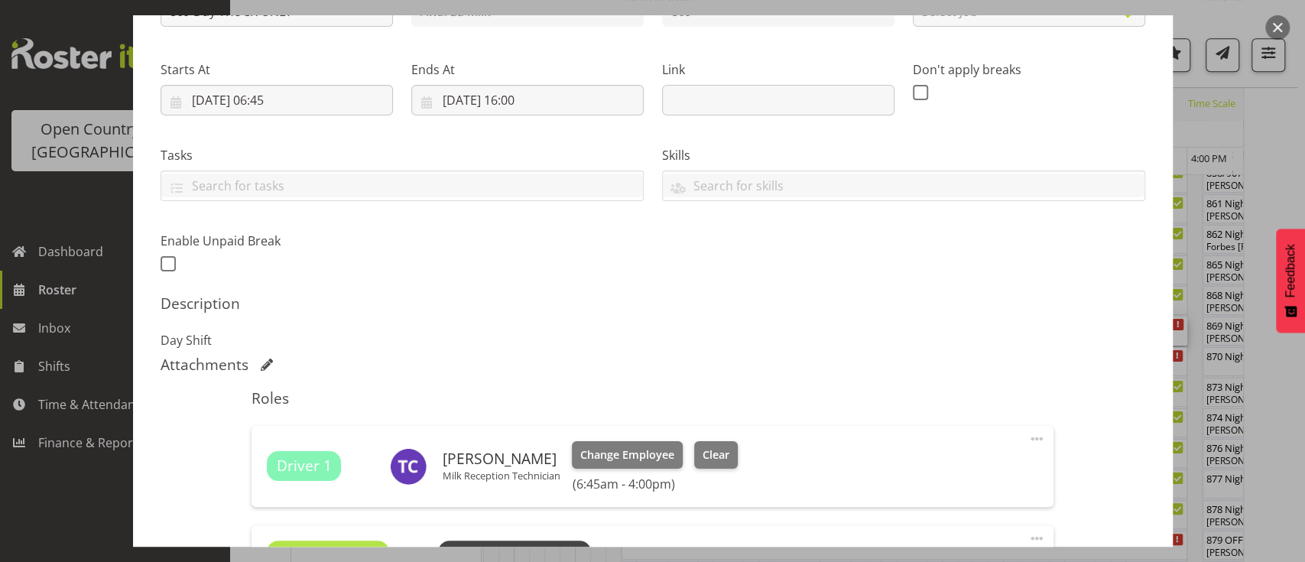
scroll to position [349, 0]
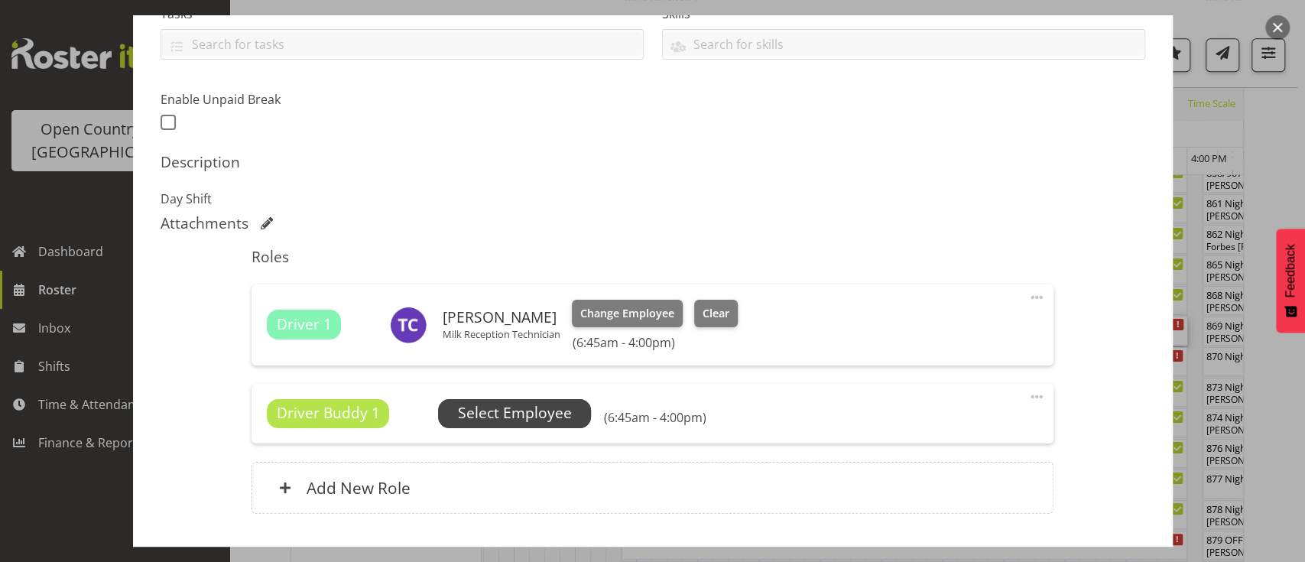
click at [551, 419] on span "Select Employee" at bounding box center [515, 413] width 114 height 22
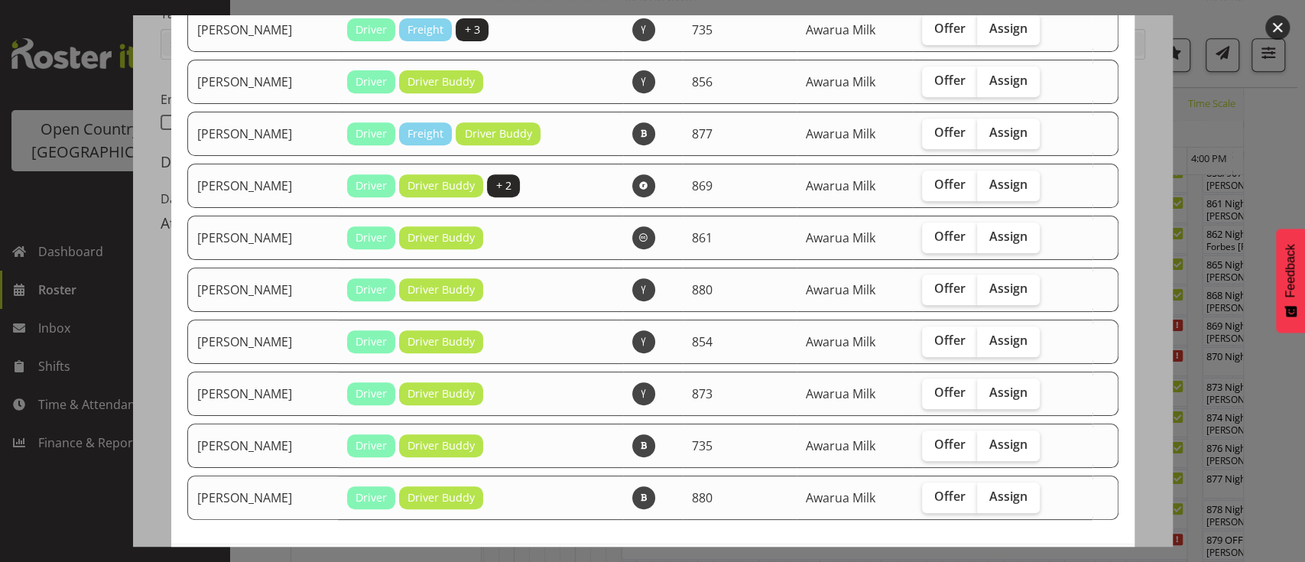
scroll to position [378, 0]
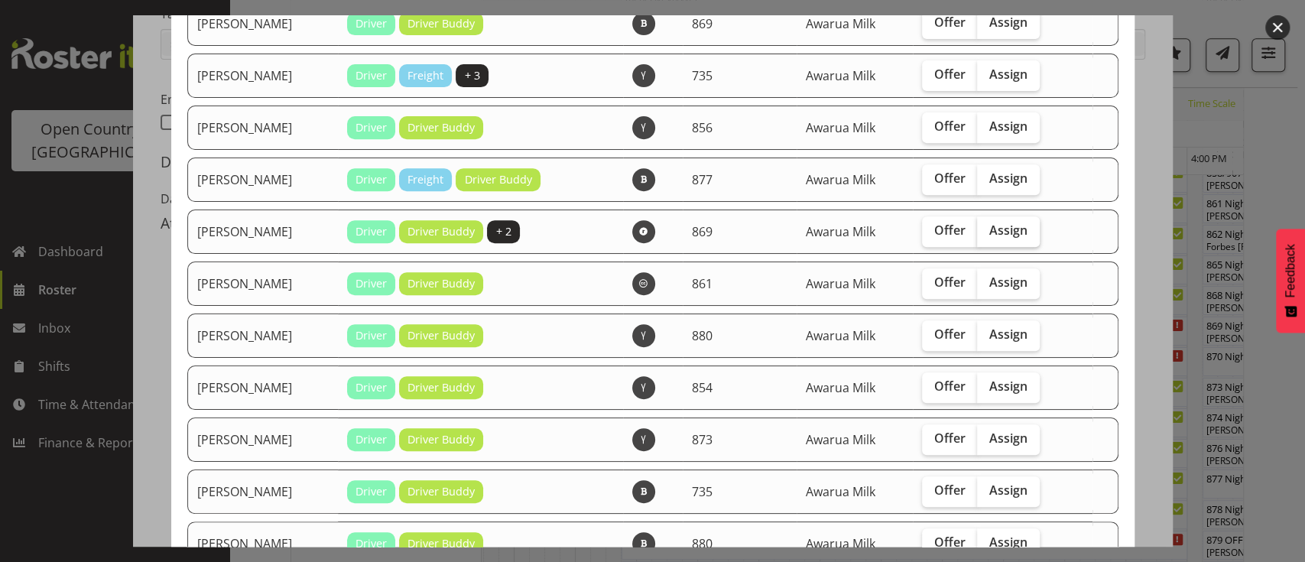
click at [1015, 232] on span "Assign" at bounding box center [1008, 230] width 38 height 15
click at [987, 232] on input "Assign" at bounding box center [982, 231] width 10 height 10
checkbox input "true"
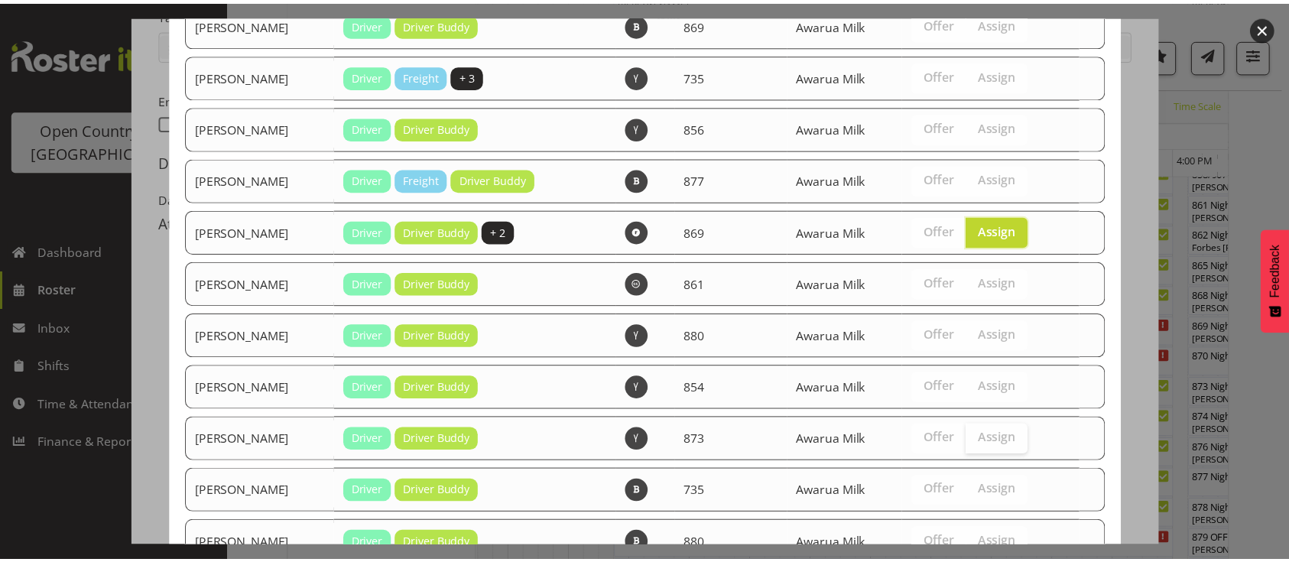
scroll to position [486, 0]
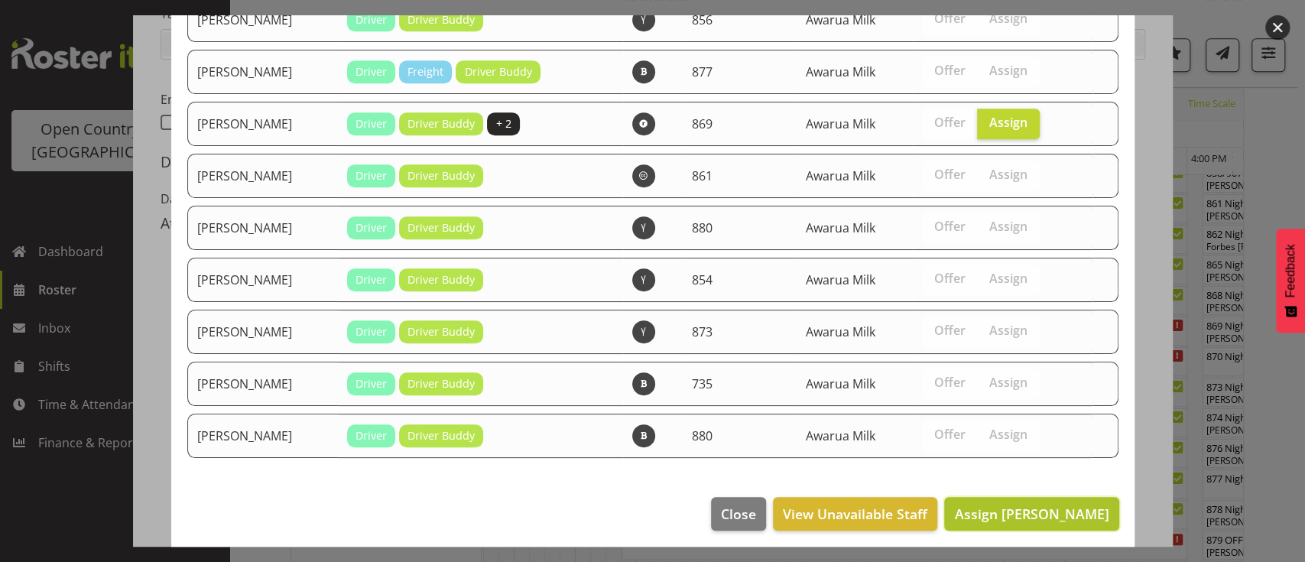
click at [1048, 505] on span "Assign Peter Wieczorek" at bounding box center [1031, 514] width 154 height 18
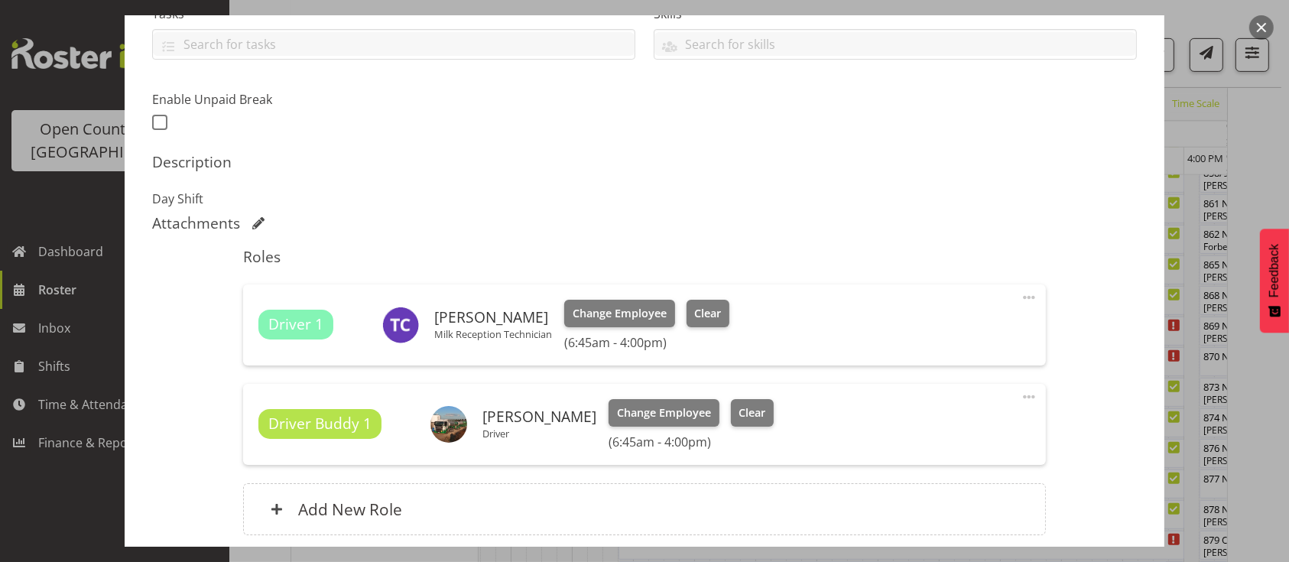
scroll to position [472, 0]
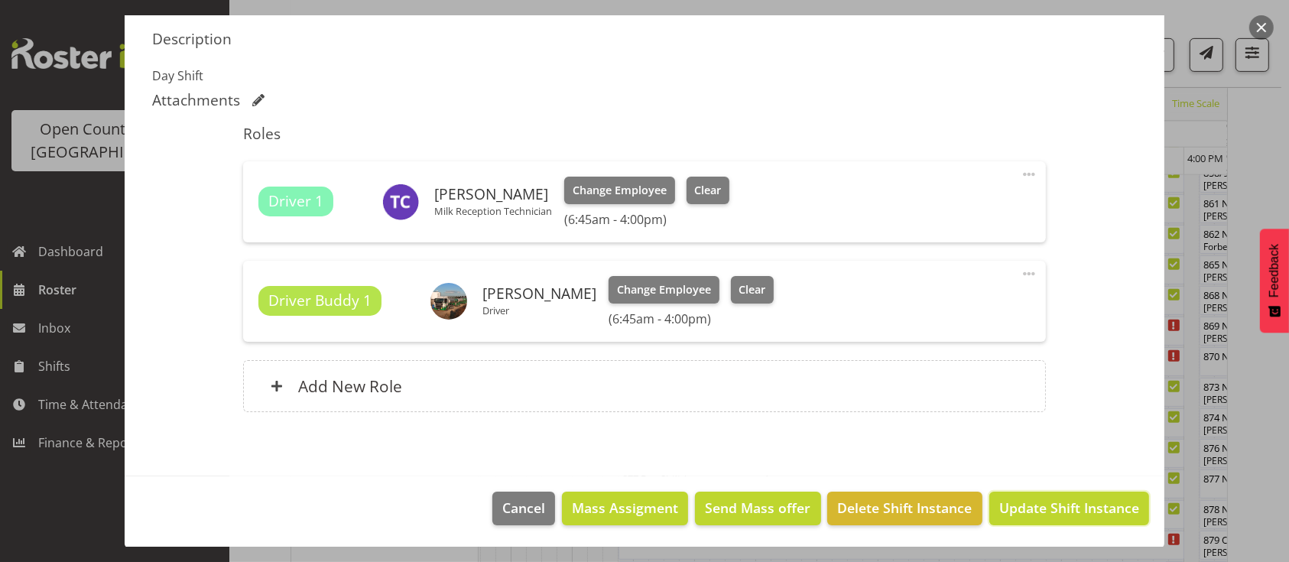
click at [1048, 505] on span "Update Shift Instance" at bounding box center [1069, 508] width 140 height 20
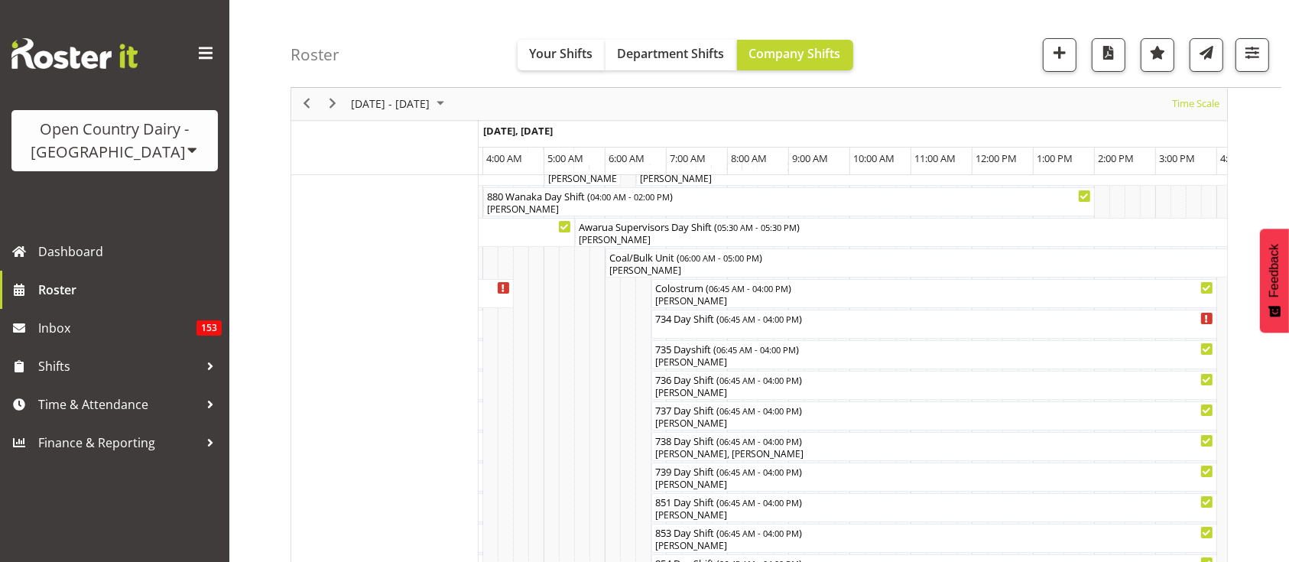
scroll to position [116, 0]
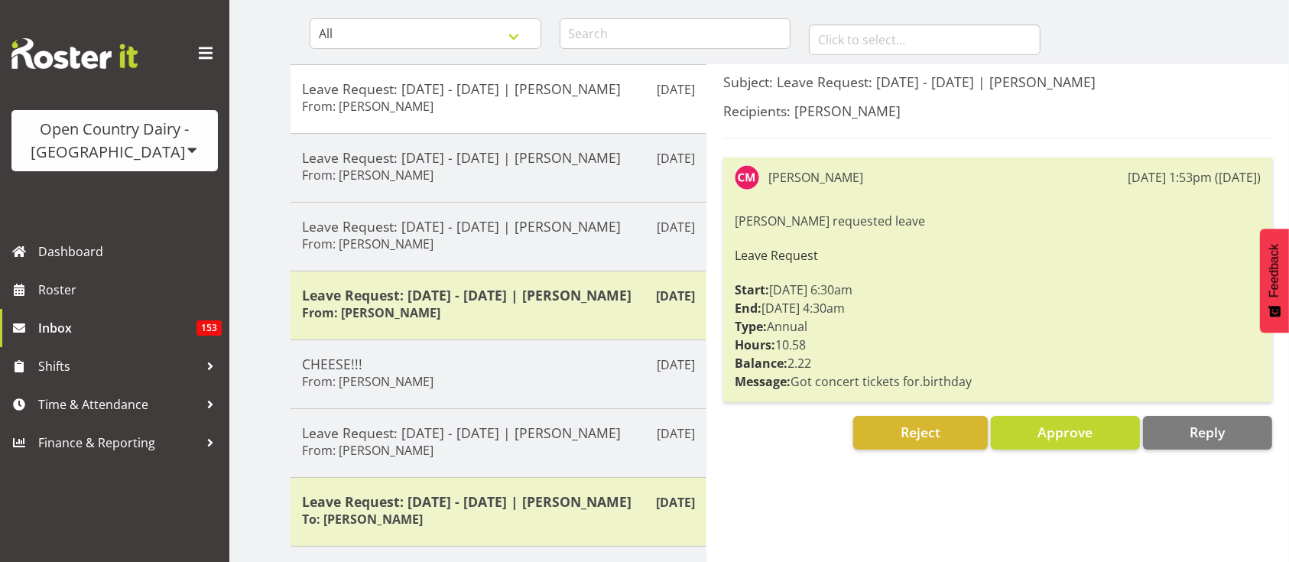
scroll to position [158, 0]
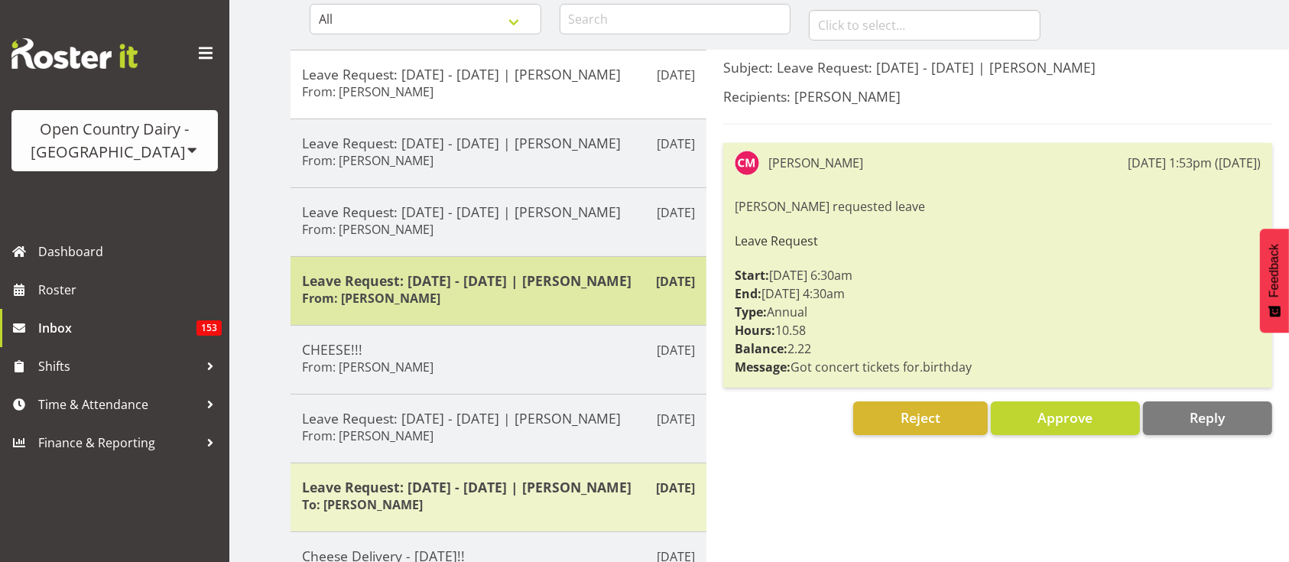
click at [447, 289] on h5 "Leave Request: [DATE] - [DATE] | [PERSON_NAME]" at bounding box center [498, 280] width 393 height 17
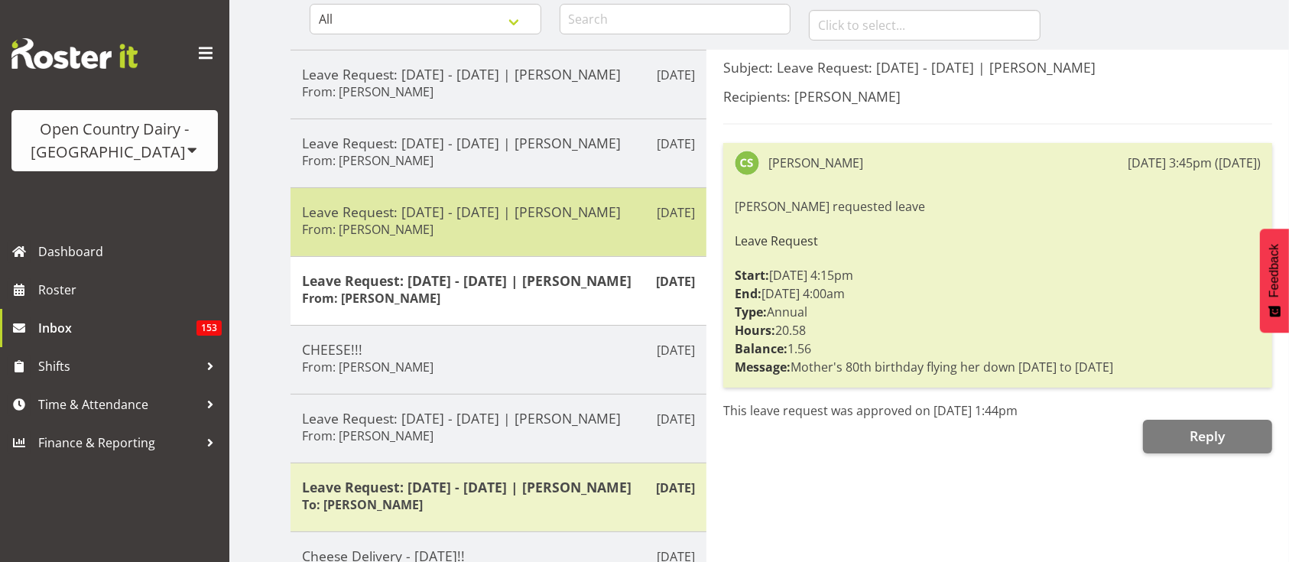
click at [477, 218] on h5 "Leave Request: [DATE] - [DATE] | [PERSON_NAME]" at bounding box center [498, 211] width 393 height 17
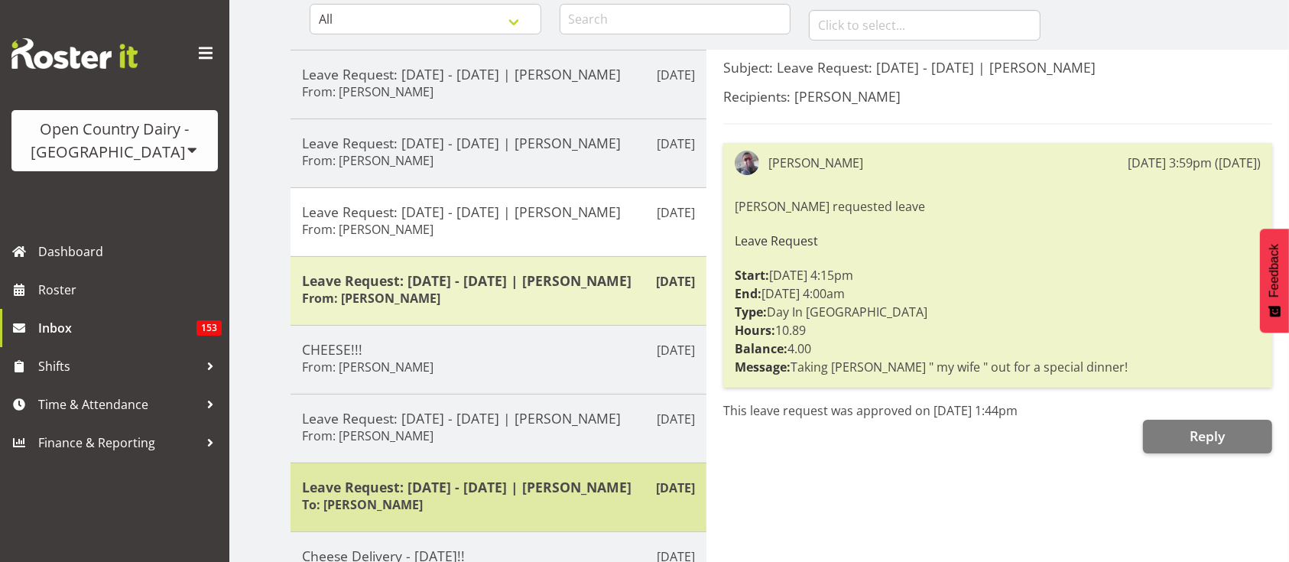
click at [417, 499] on div "[DATE] Leave Request: [DATE] - [DATE] | [PERSON_NAME] To: [PERSON_NAME]" at bounding box center [499, 497] width 416 height 69
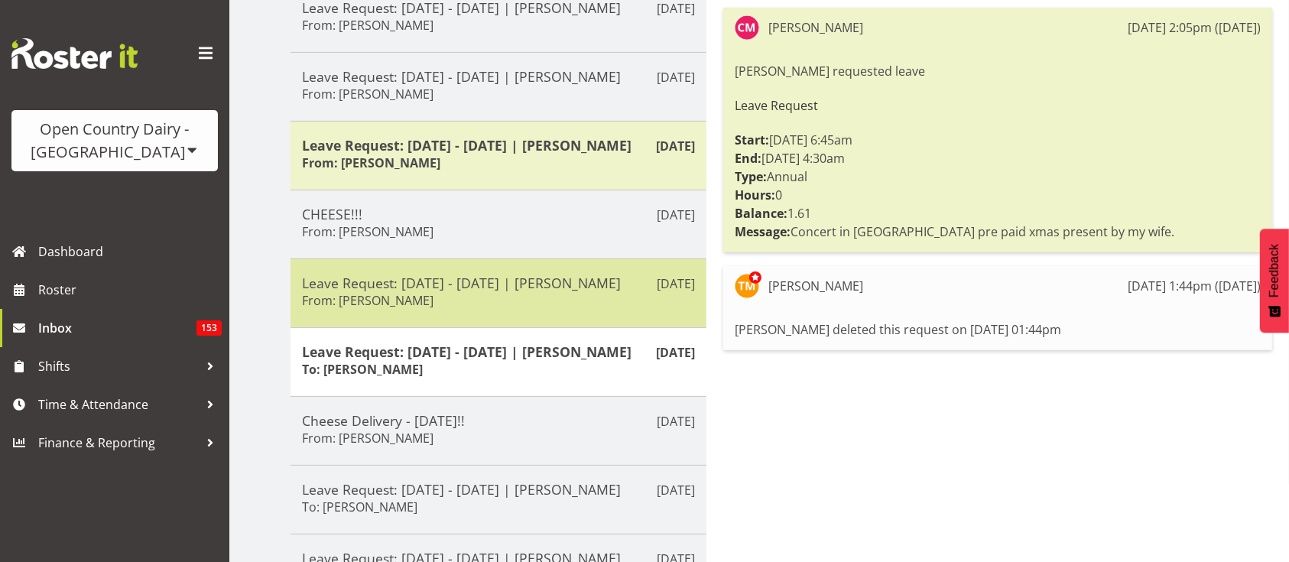
scroll to position [289, 0]
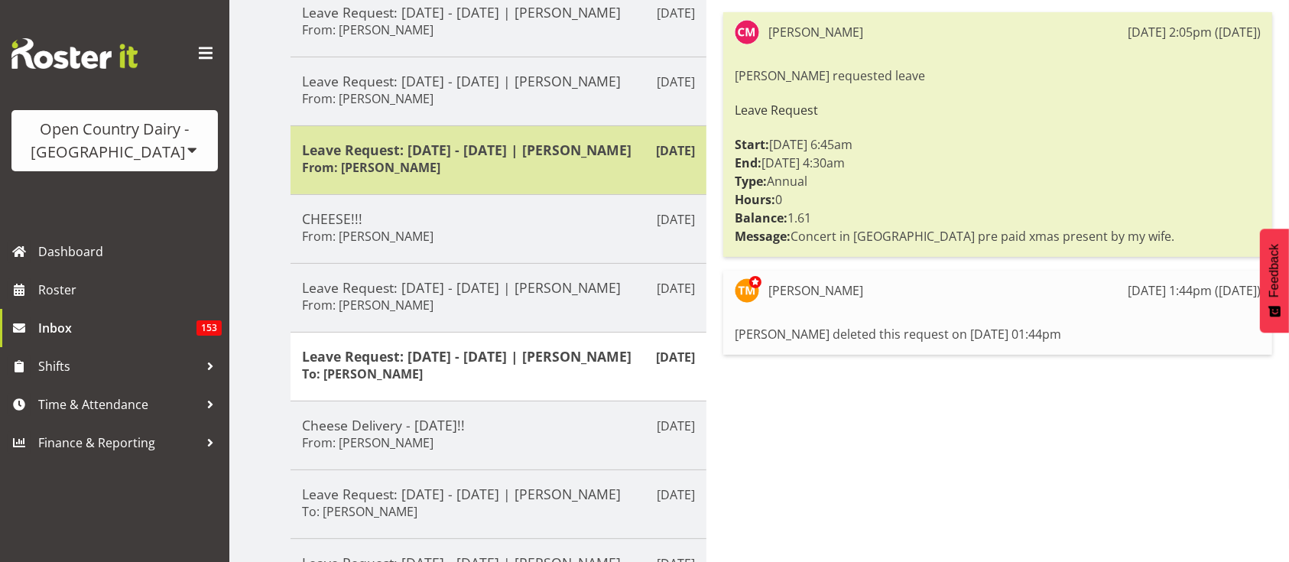
click at [496, 179] on div "Leave Request: [DATE] - [DATE] | [PERSON_NAME] From: [PERSON_NAME]" at bounding box center [498, 159] width 393 height 37
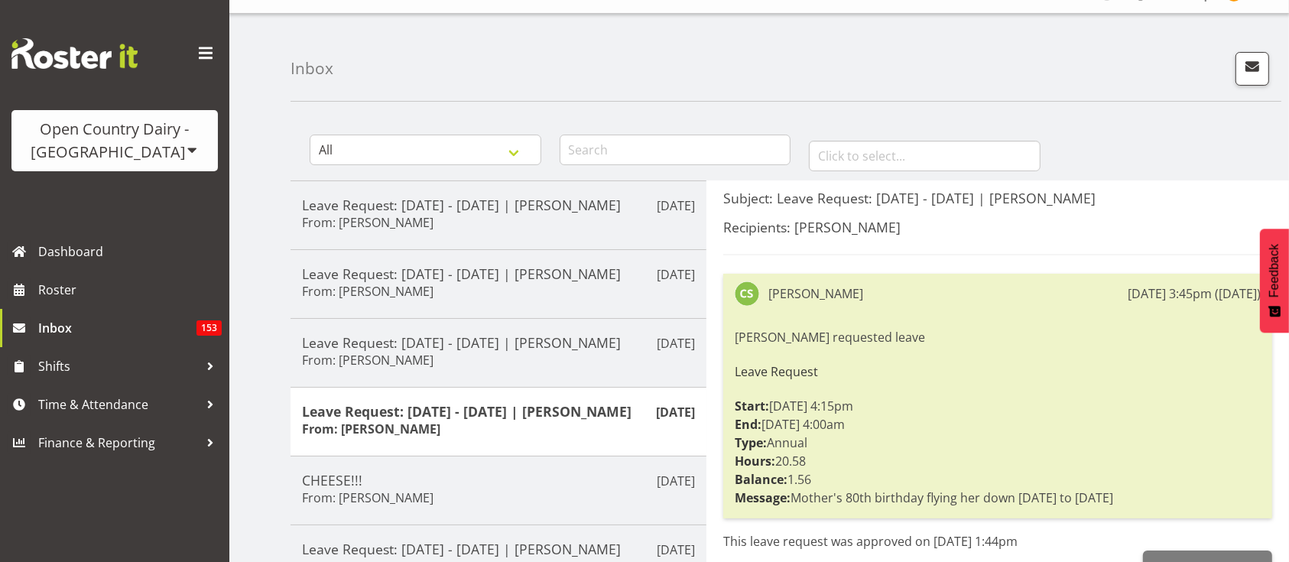
scroll to position [28, 0]
click at [486, 140] on select "All General Shift Offers Shift Swap Offers Leave Requests" at bounding box center [426, 149] width 232 height 31
click at [684, 145] on input "text" at bounding box center [676, 149] width 232 height 31
click at [428, 135] on select "All General Shift Offers Shift Swap Offers Leave Requests" at bounding box center [426, 149] width 232 height 31
select select "leave-request"
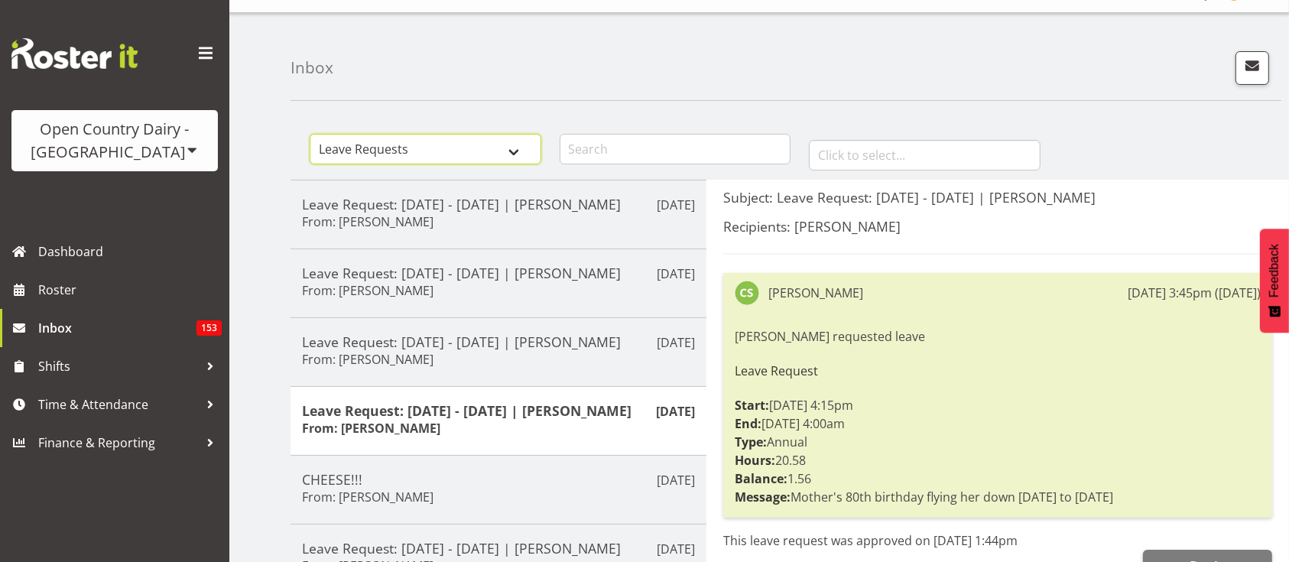
click at [310, 134] on select "All General Shift Offers Shift Swap Offers Leave Requests" at bounding box center [426, 149] width 232 height 31
